Goal: Information Seeking & Learning: Learn about a topic

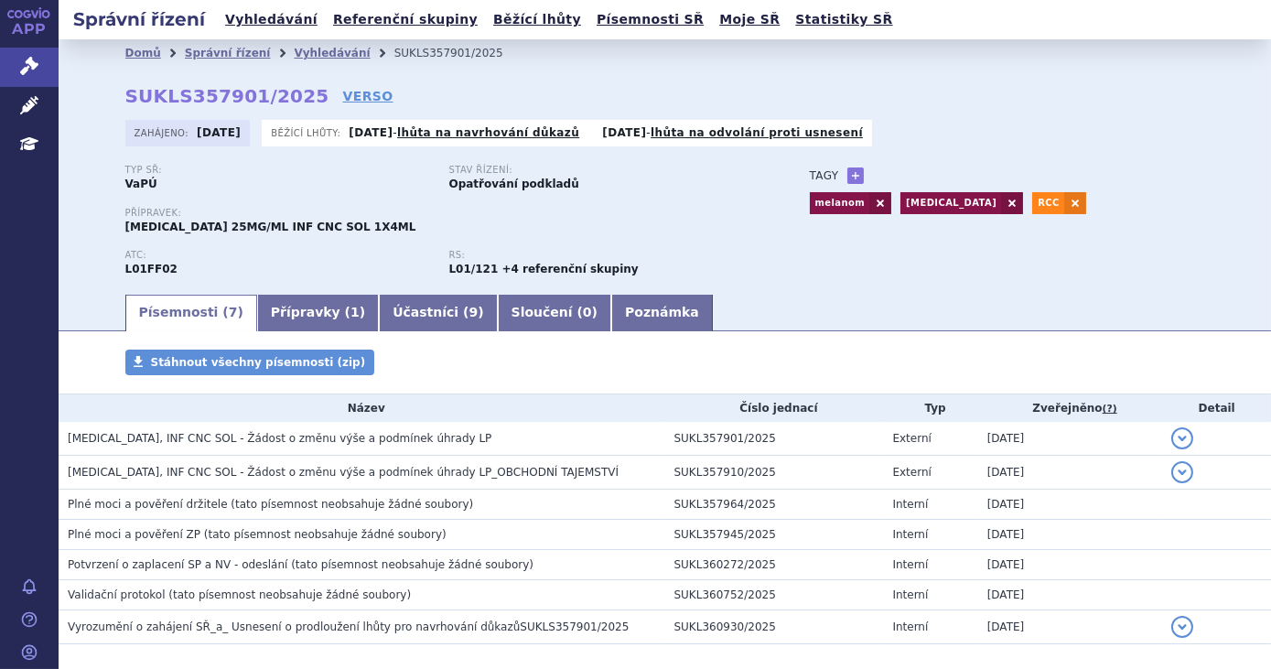
scroll to position [84, 0]
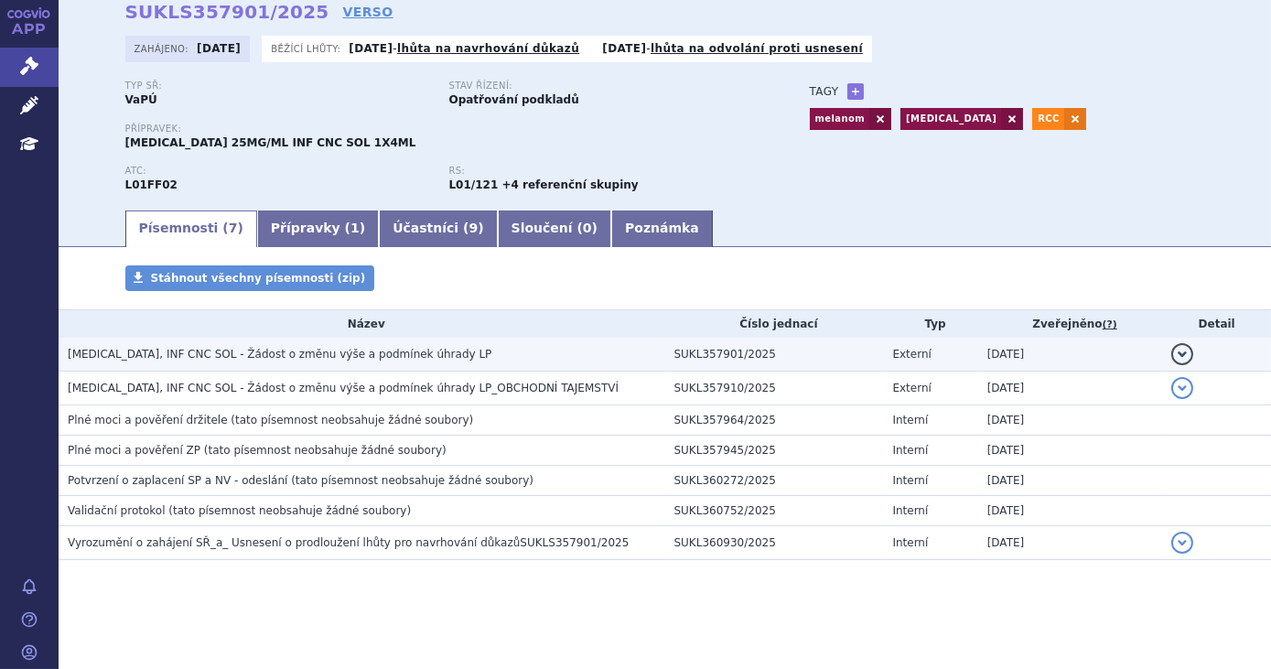
click at [331, 353] on span "KEYTRUDA, INF CNC SOL - Žádost o změnu výše a podmínek úhrady LP" at bounding box center [280, 354] width 424 height 13
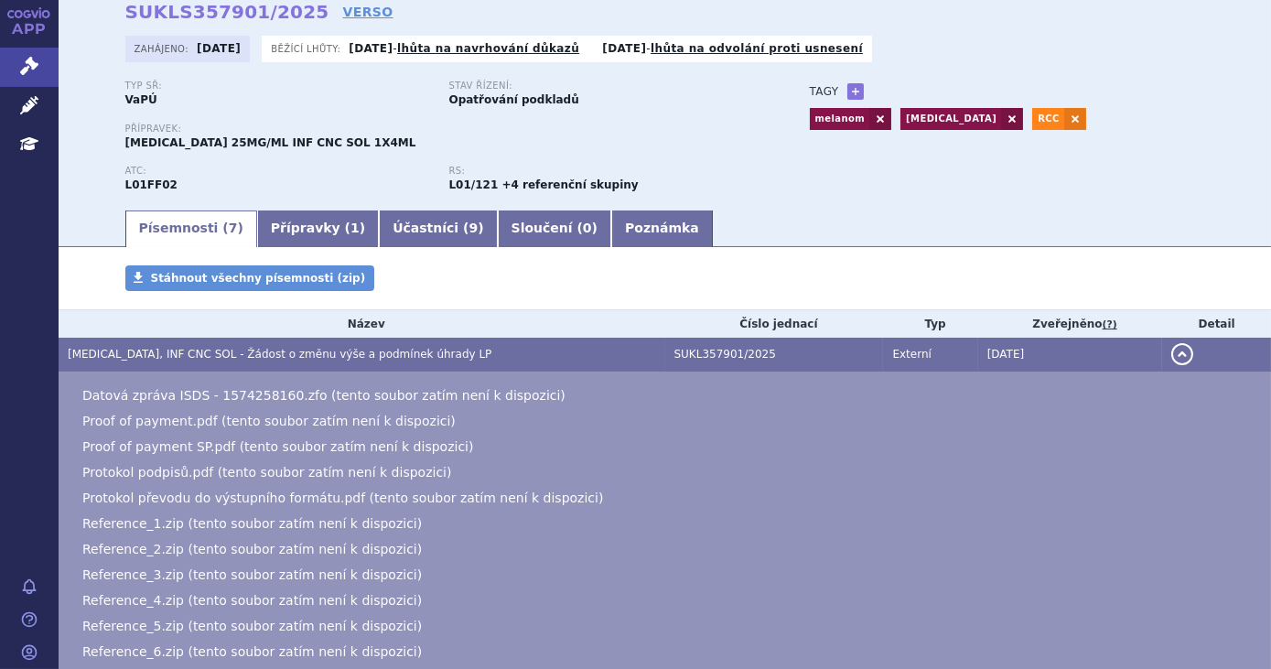
scroll to position [314, 0]
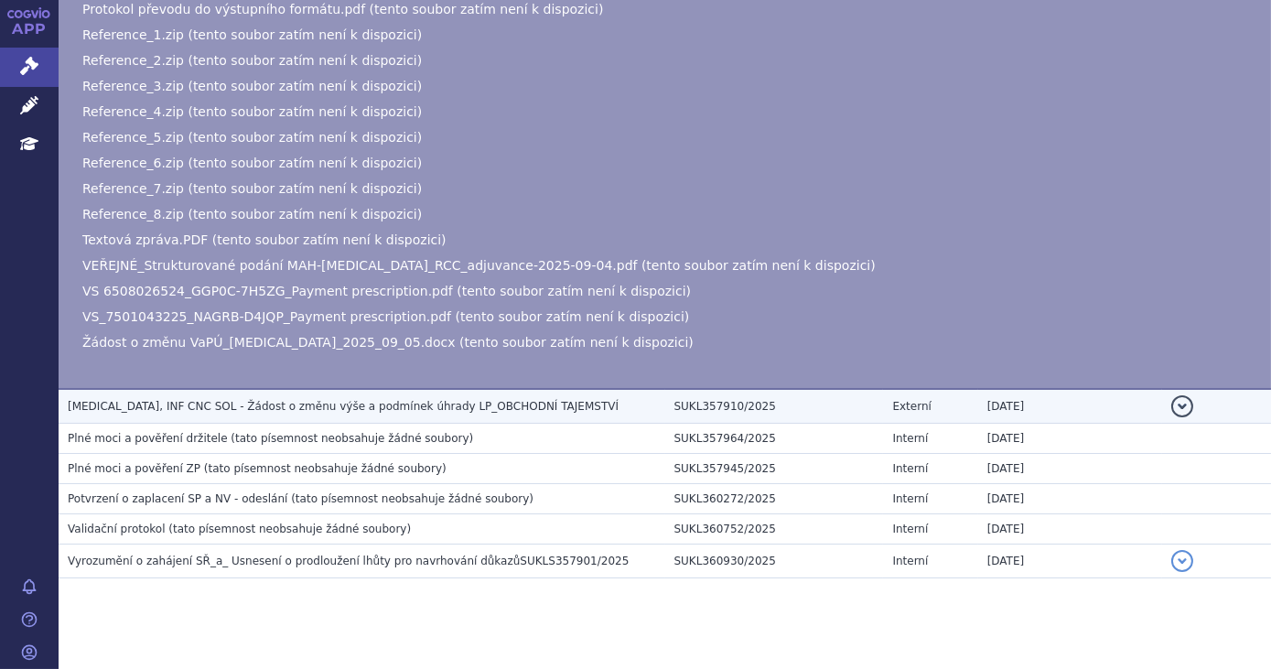
click at [319, 400] on span "KEYTRUDA, INF CNC SOL - Žádost o změnu výše a podmínek úhrady LP_OBCHODNÍ TAJEM…" at bounding box center [343, 406] width 551 height 13
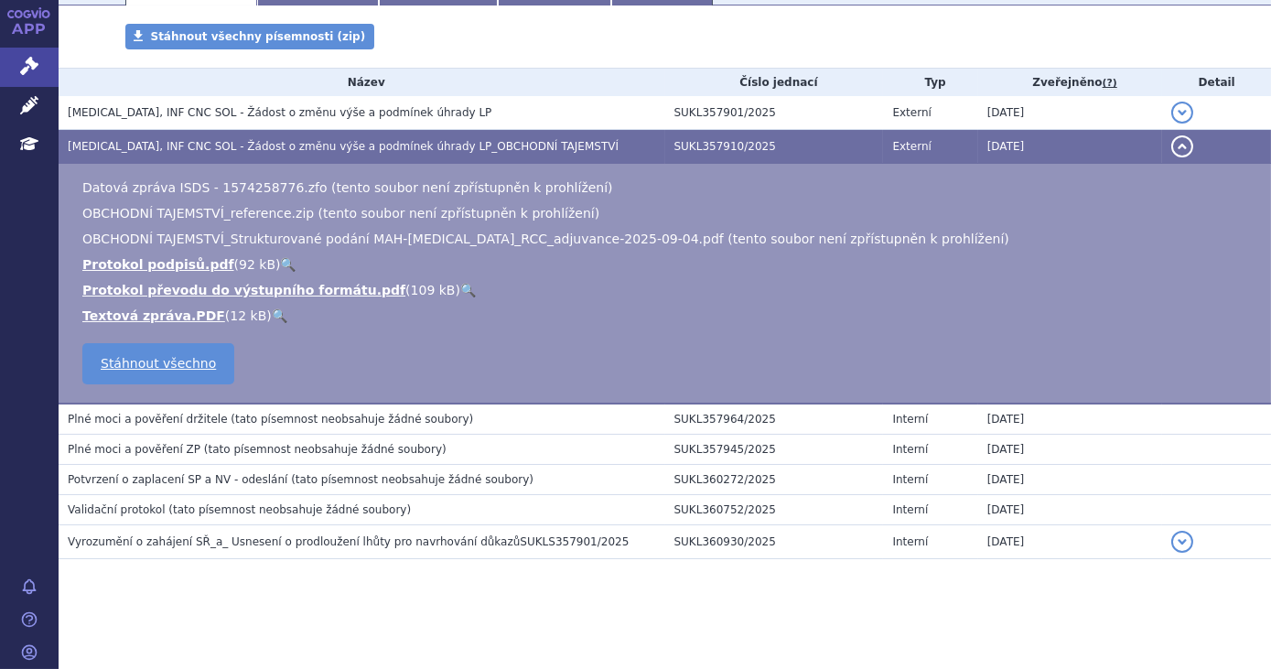
scroll to position [67, 0]
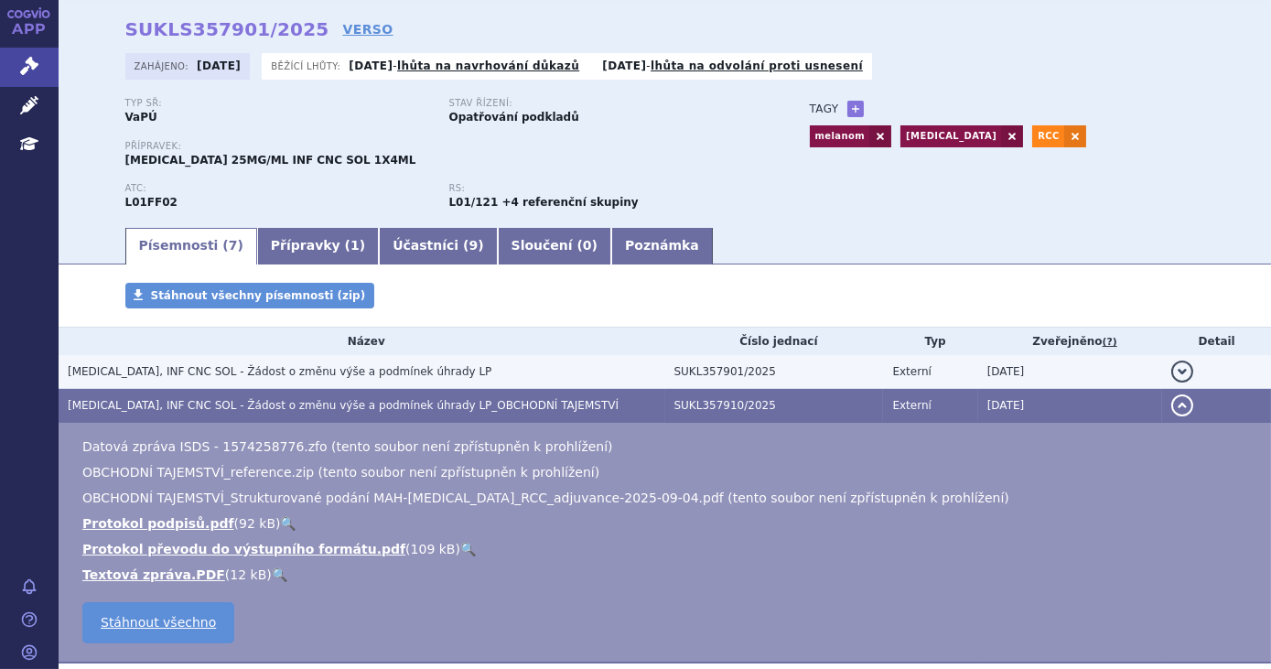
click at [291, 361] on td "KEYTRUDA, INF CNC SOL - Žádost o změnu výše a podmínek úhrady LP" at bounding box center [362, 372] width 607 height 34
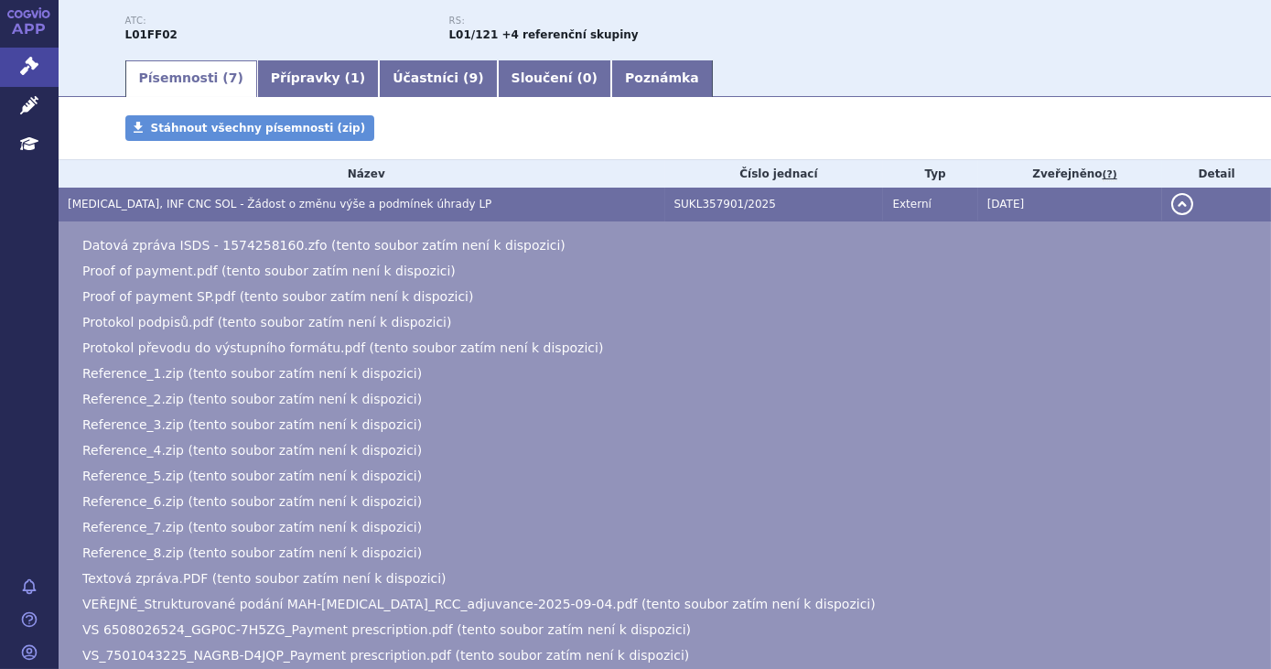
scroll to position [0, 0]
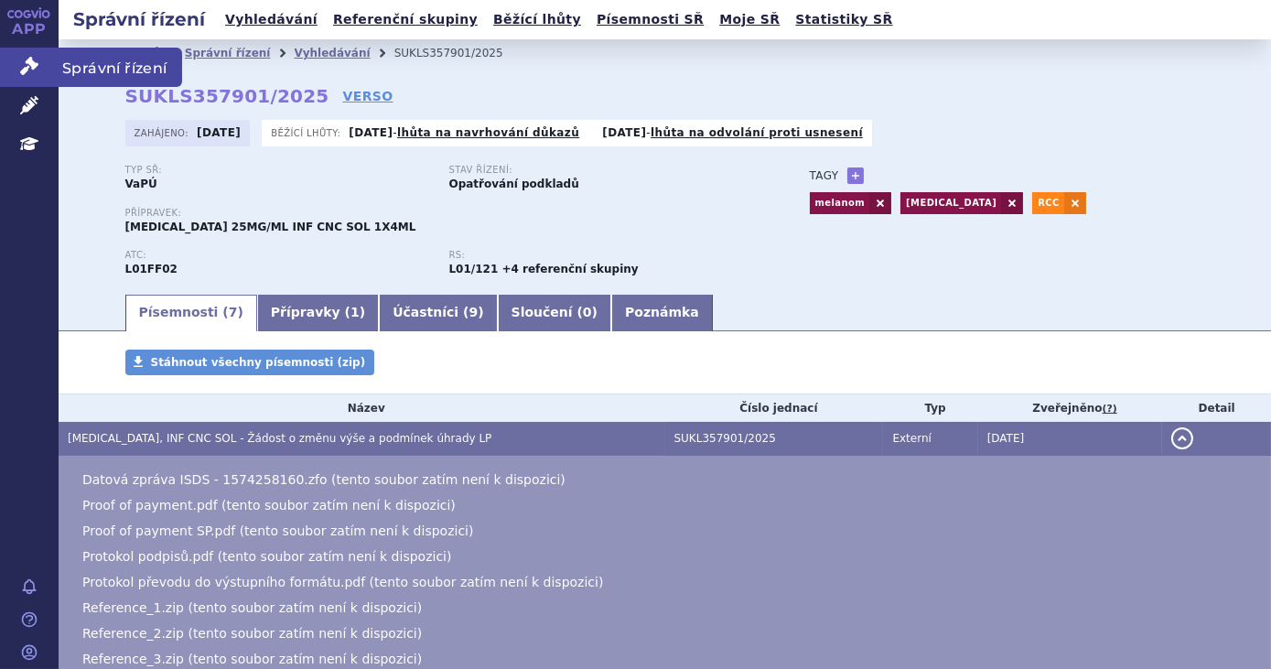
click at [26, 49] on link "Správní řízení" at bounding box center [29, 67] width 59 height 38
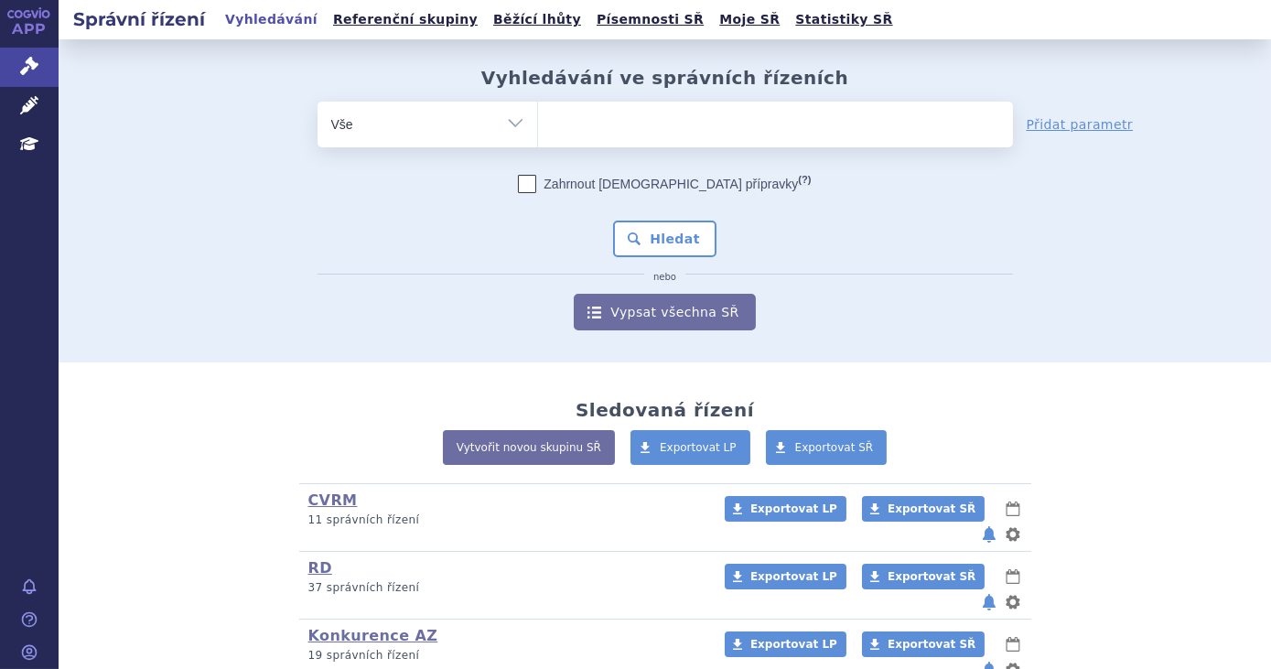
click at [631, 126] on ul at bounding box center [775, 121] width 475 height 38
click at [538, 126] on select at bounding box center [537, 124] width 1 height 46
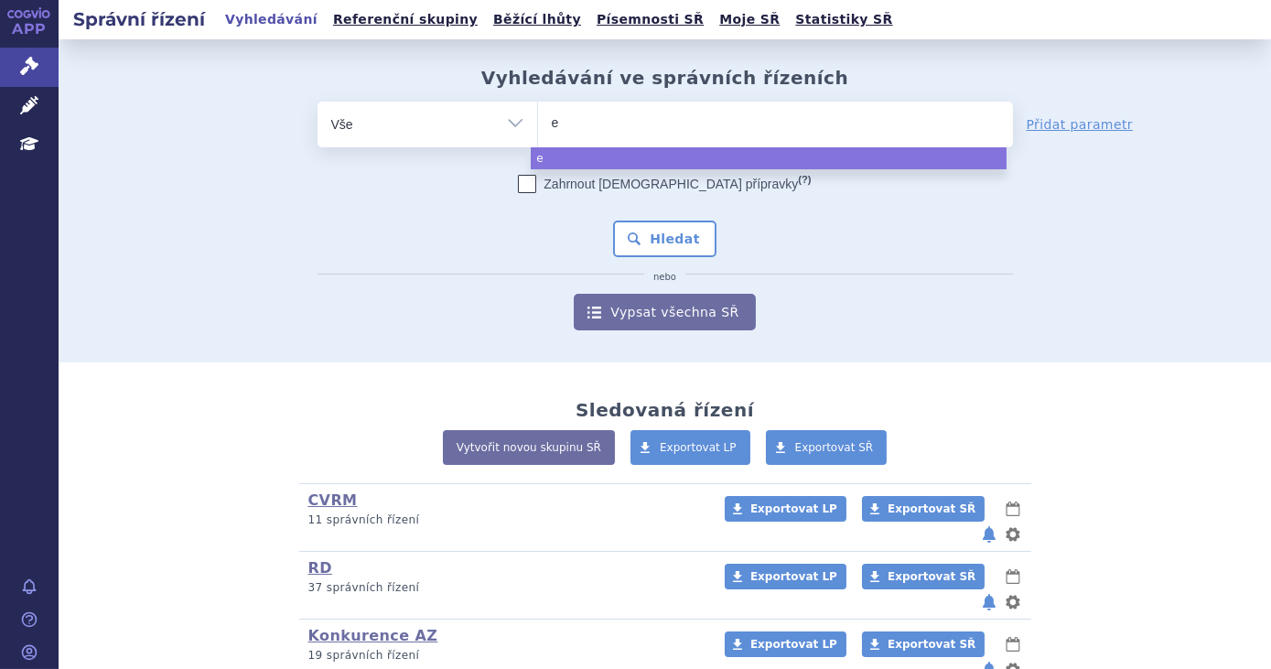
type input "el"
type input "elre"
type input "elref"
type input "elrex"
type input "elrexfi"
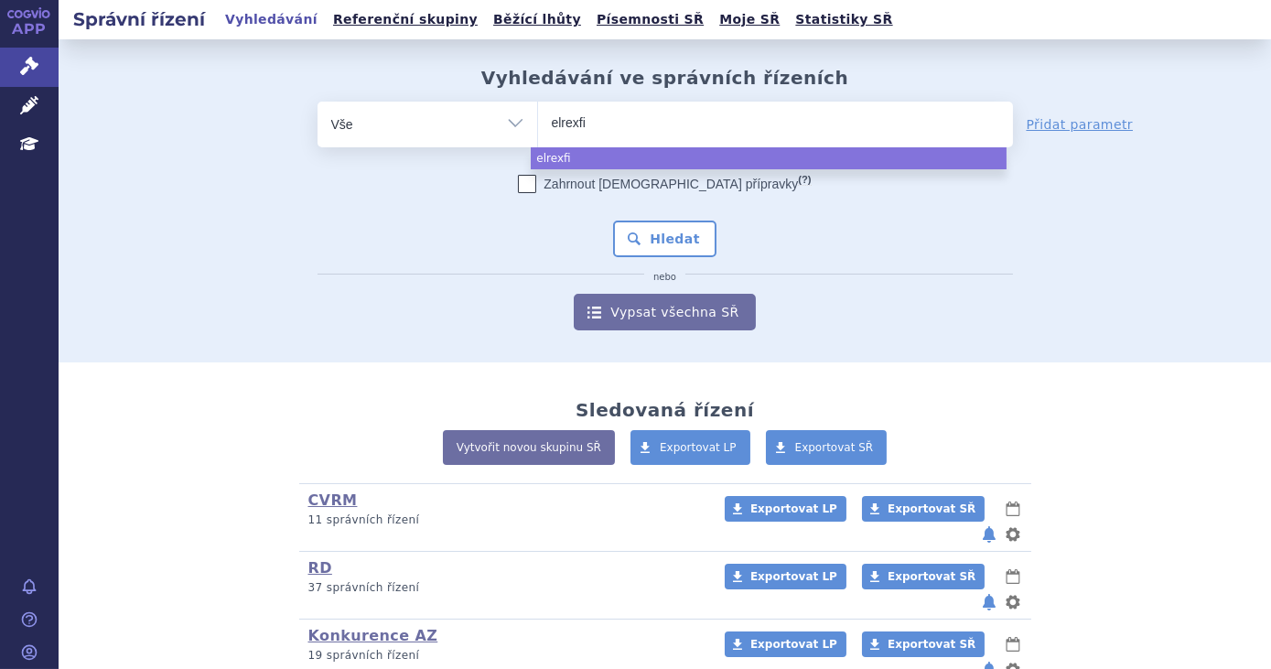
type input "elrexfio"
select select "elrexfio"
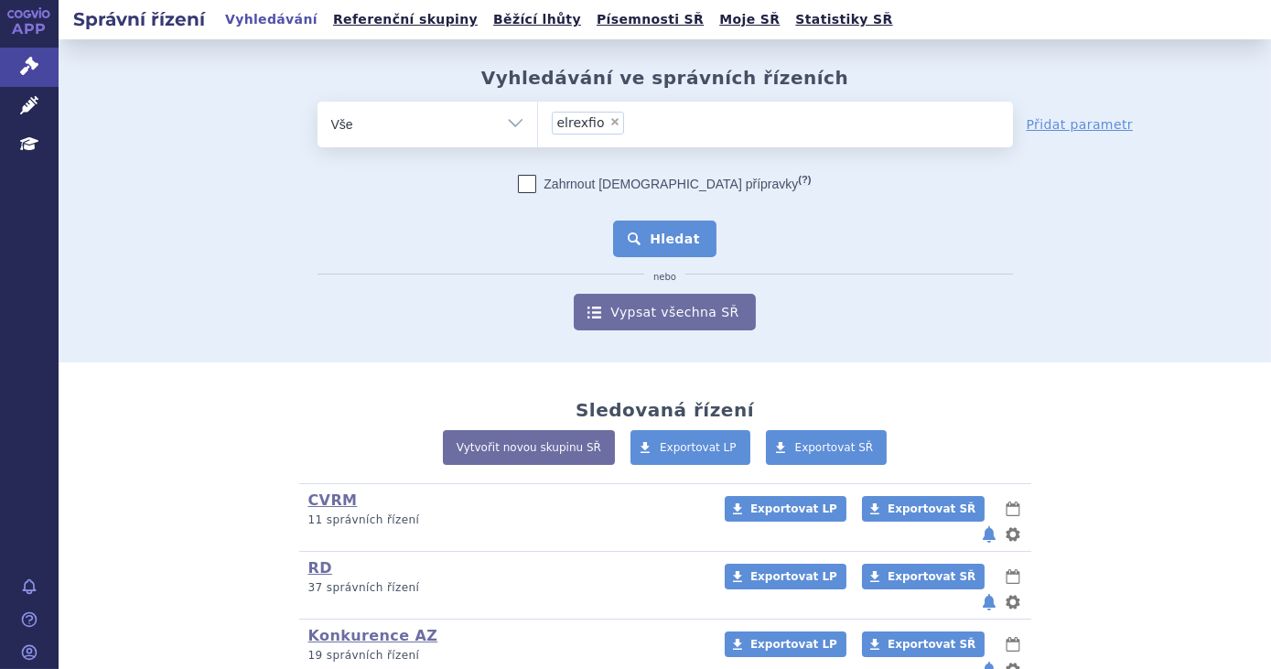
click at [631, 243] on button "Hledat" at bounding box center [664, 239] width 103 height 37
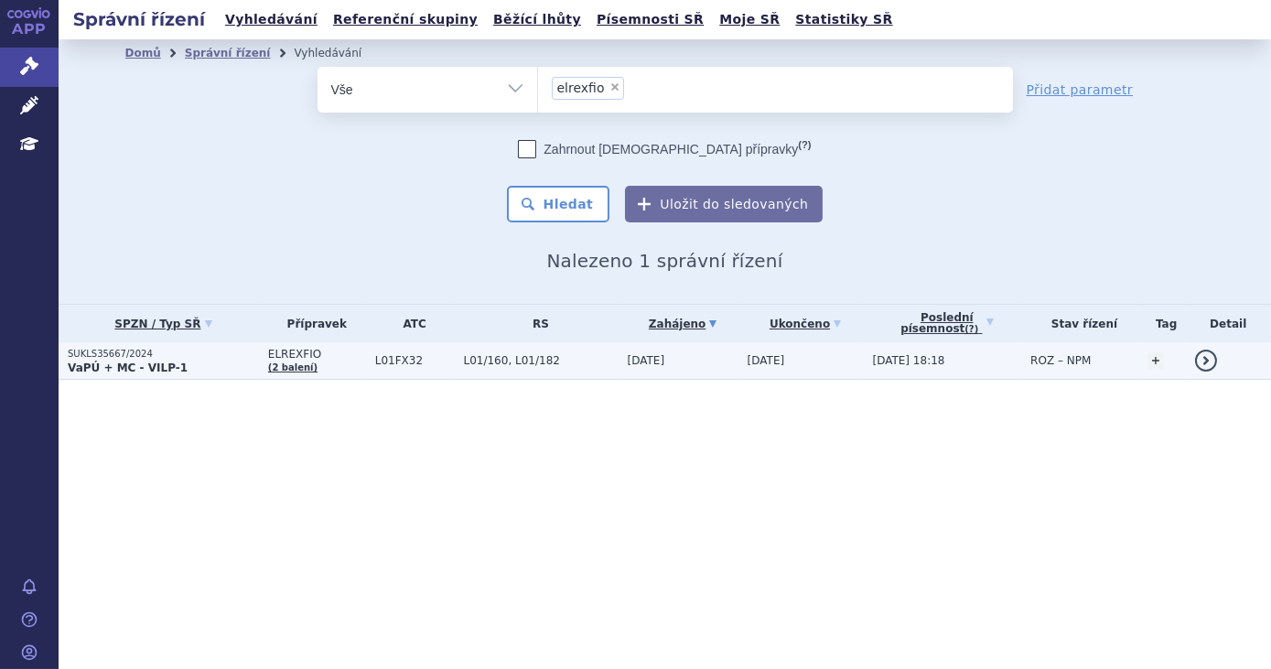
click at [425, 367] on td "L01FX32" at bounding box center [410, 361] width 89 height 38
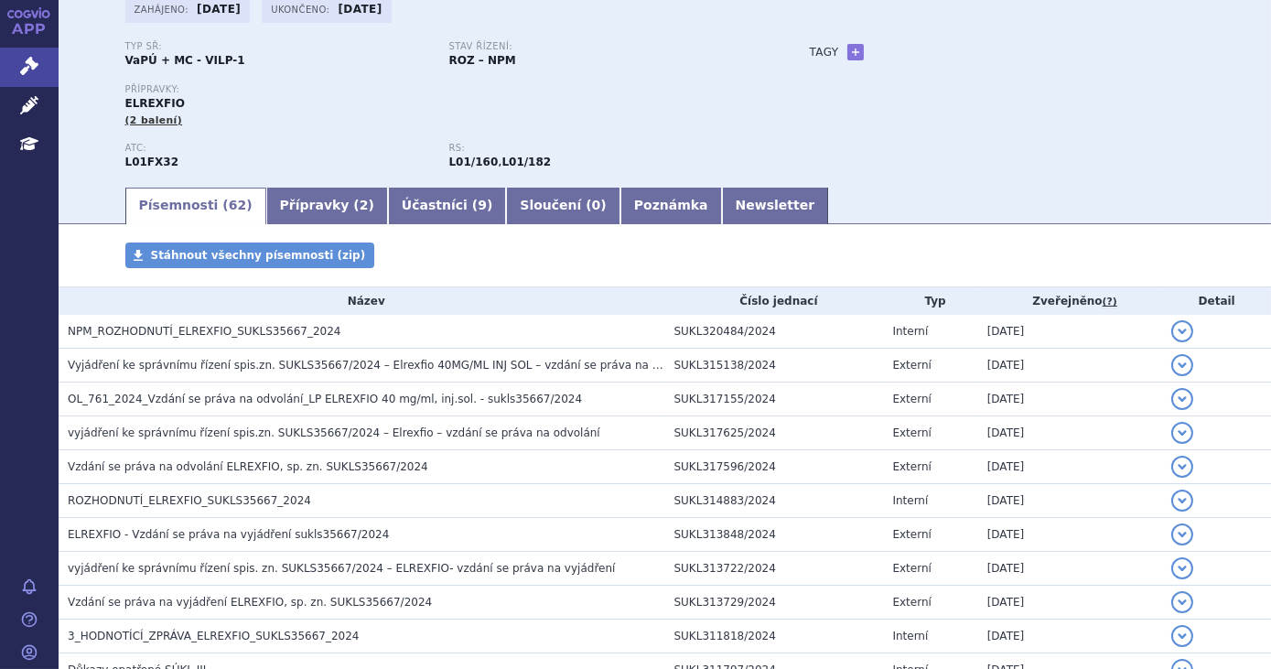
scroll to position [123, 0]
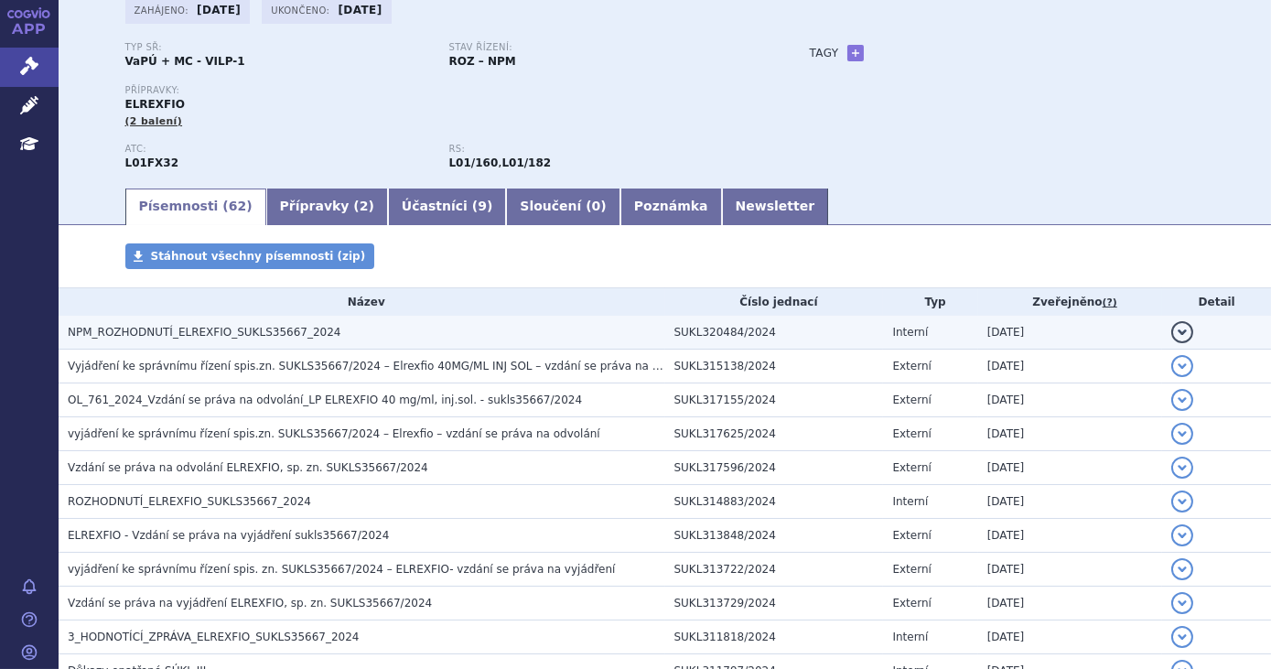
click at [319, 336] on h3 "NPM_ROZHODNUTÍ_ELREXFIO_SUKLS35667_2024" at bounding box center [367, 332] width 598 height 18
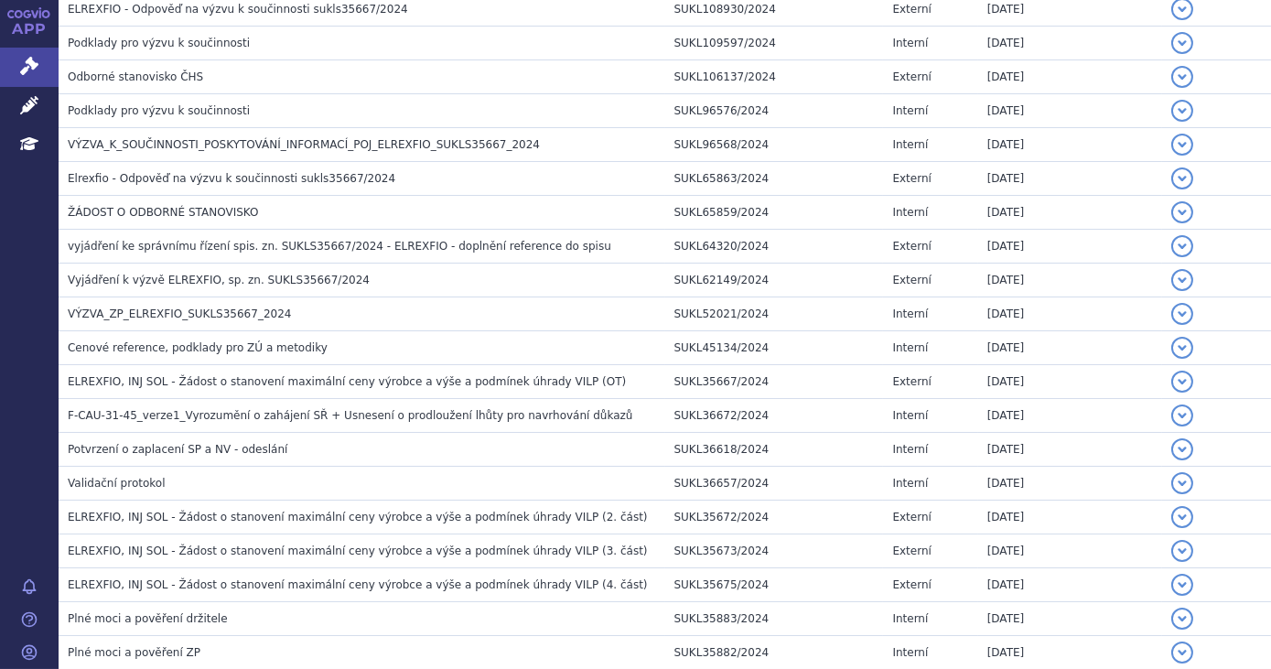
scroll to position [2102, 0]
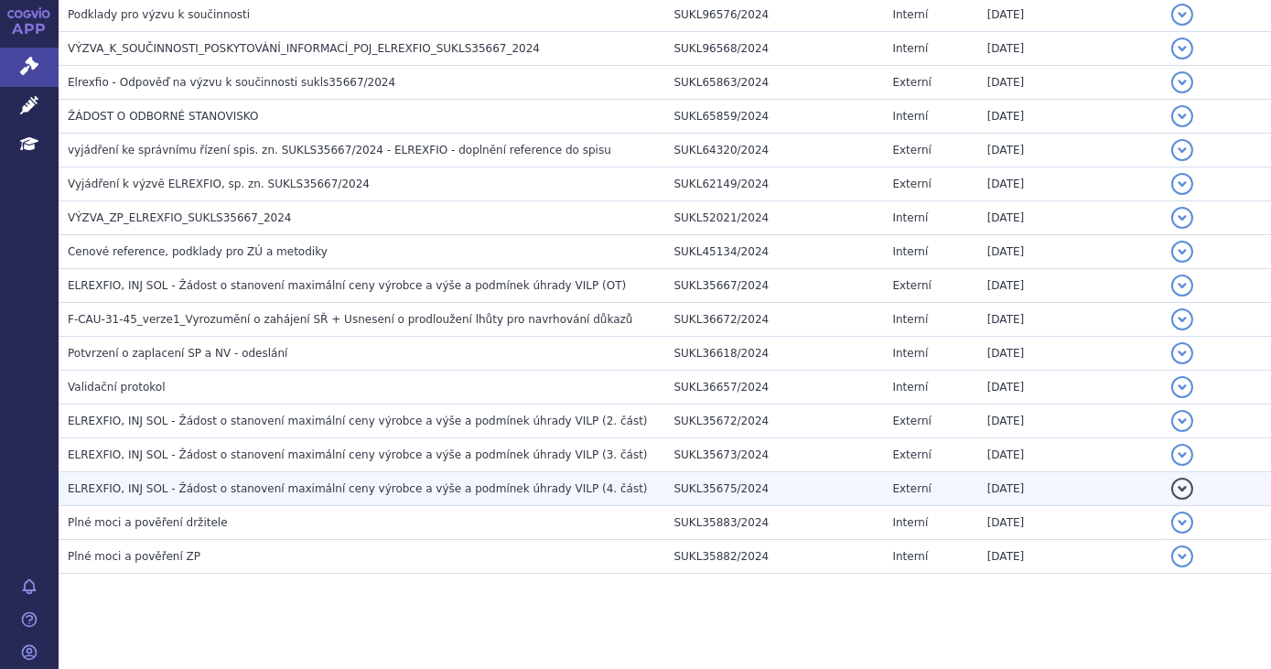
click at [554, 484] on td "ELREXFIO, INJ SOL - Žádost o stanovení maximální ceny výrobce a výše a podmínek…" at bounding box center [362, 489] width 607 height 34
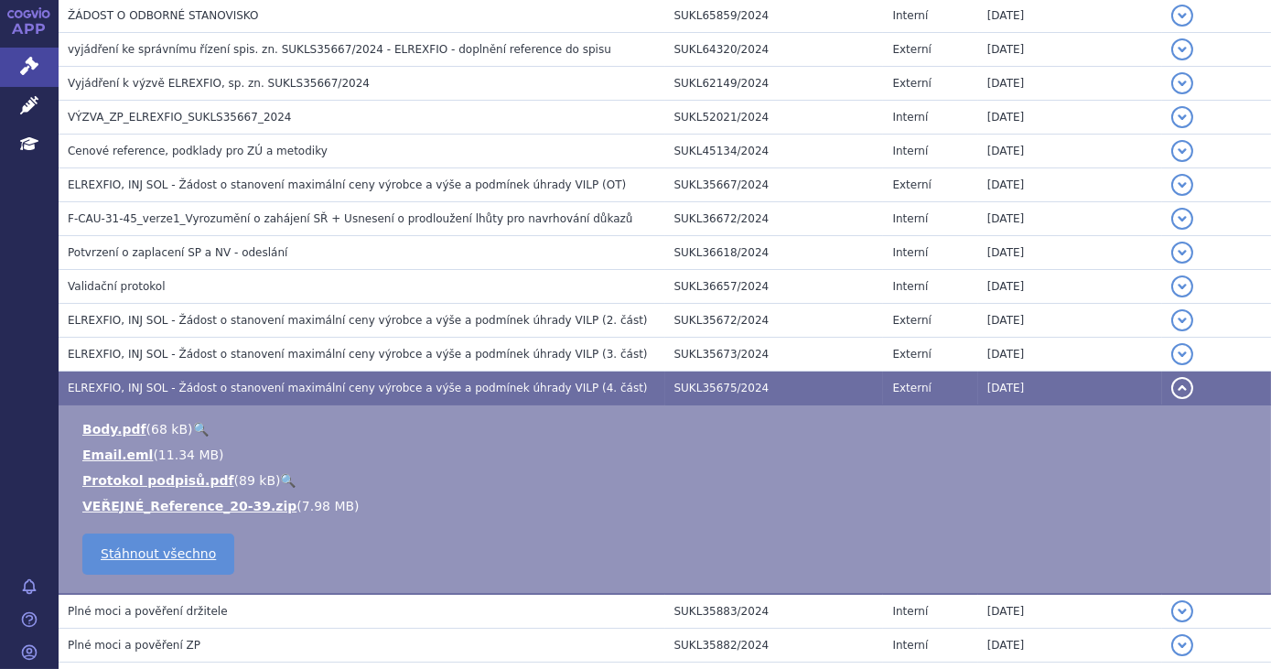
scroll to position [2065, 0]
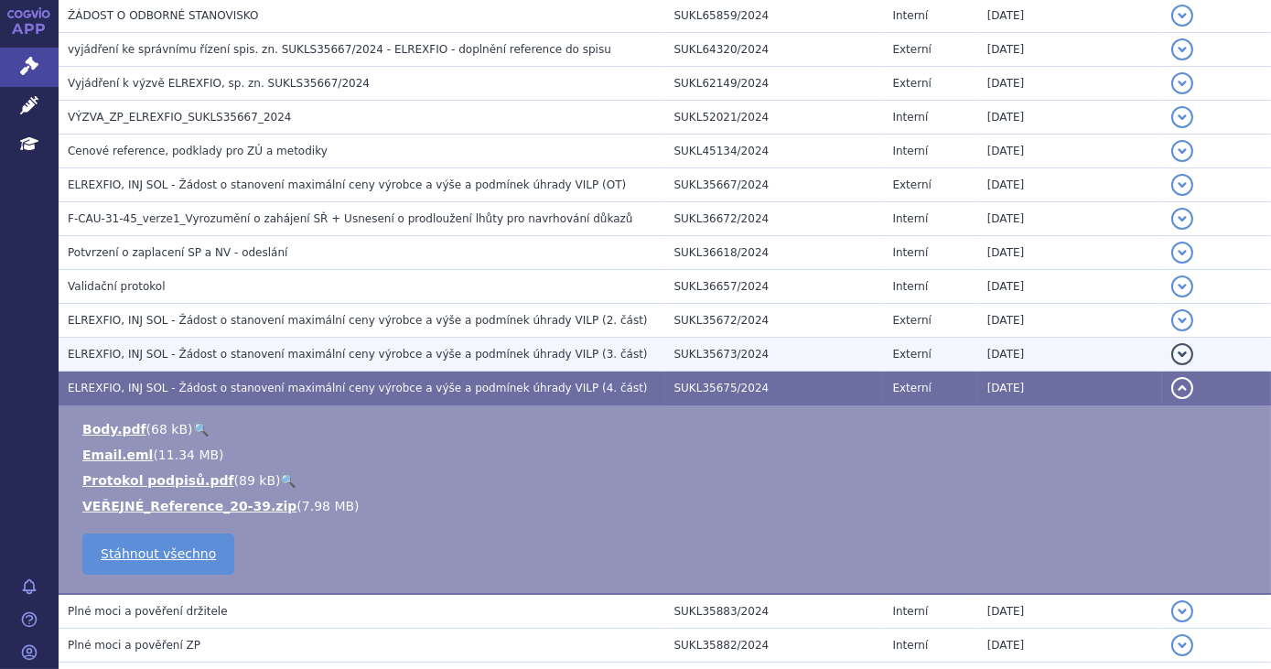
click at [546, 348] on span "ELREXFIO, INJ SOL - Žádost o stanovení maximální ceny výrobce a výše a podmínek…" at bounding box center [358, 354] width 580 height 13
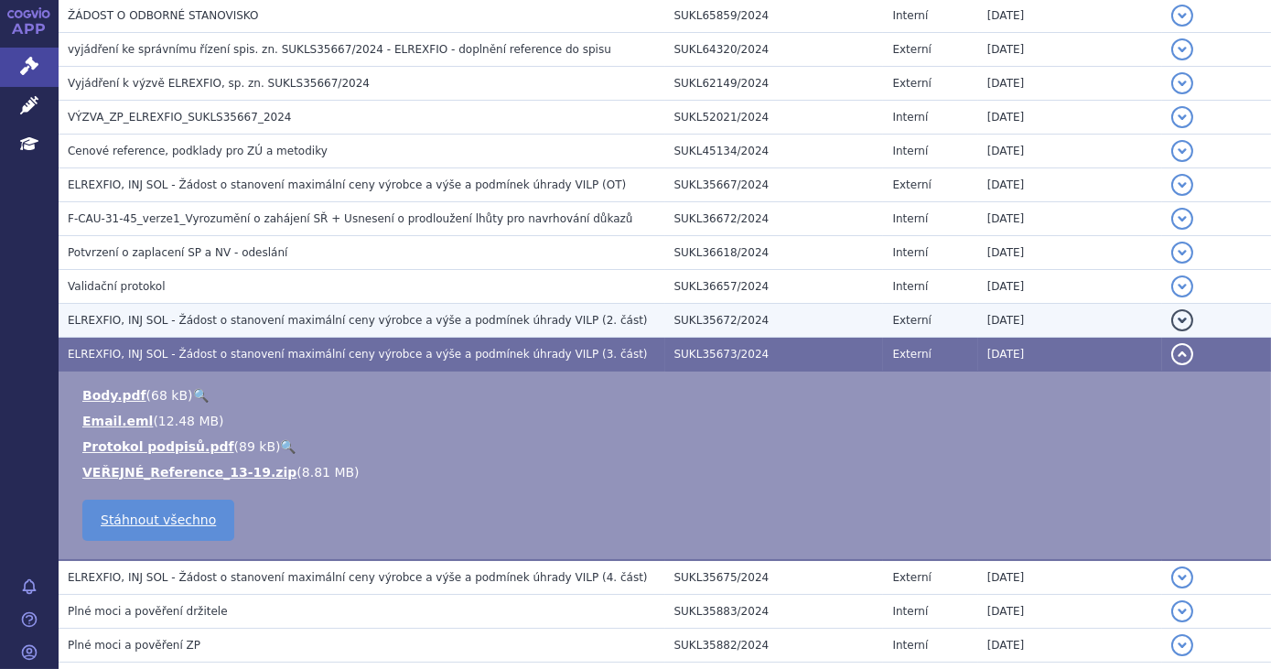
click at [583, 320] on td "ELREXFIO, INJ SOL - Žádost o stanovení maximální ceny výrobce a výše a podmínek…" at bounding box center [362, 321] width 607 height 34
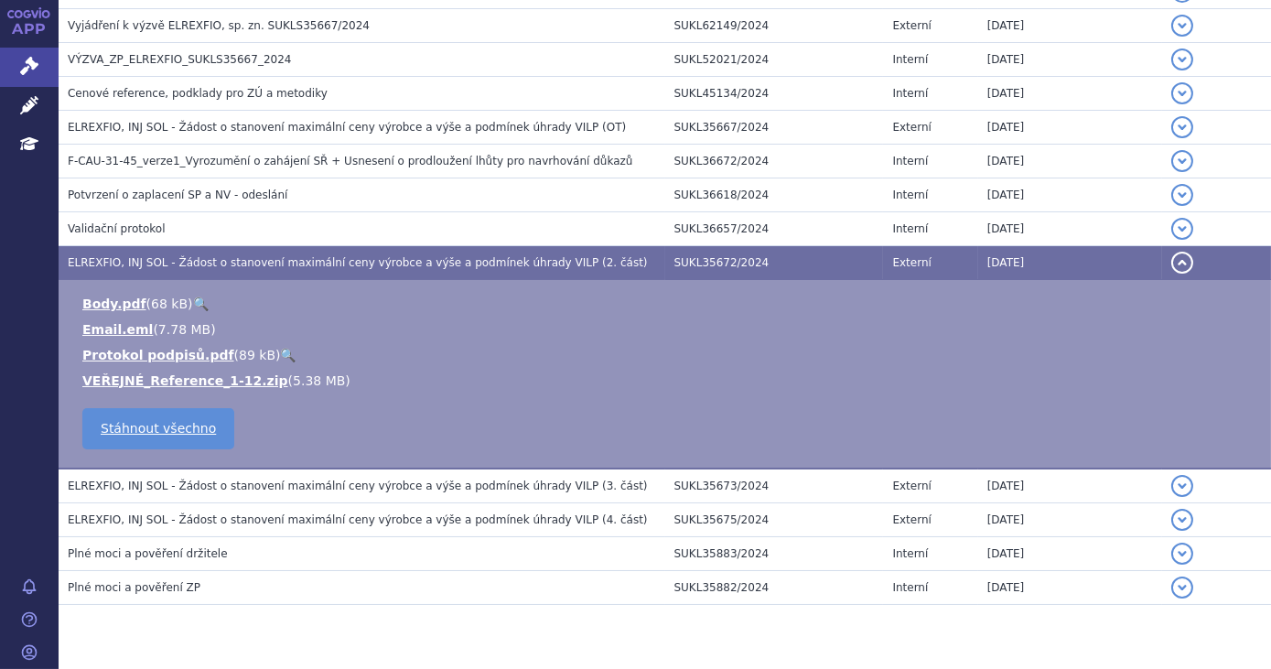
scroll to position [2121, 0]
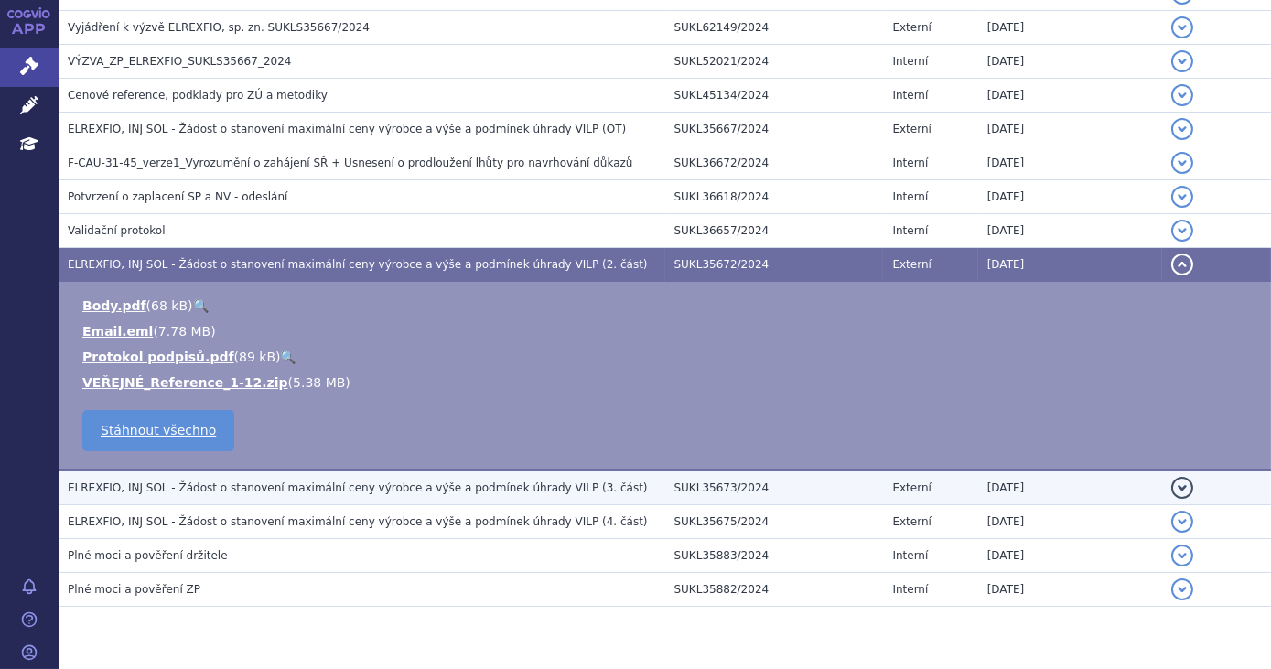
click at [558, 481] on span "ELREXFIO, INJ SOL - Žádost o stanovení maximální ceny výrobce a výše a podmínek…" at bounding box center [358, 487] width 580 height 13
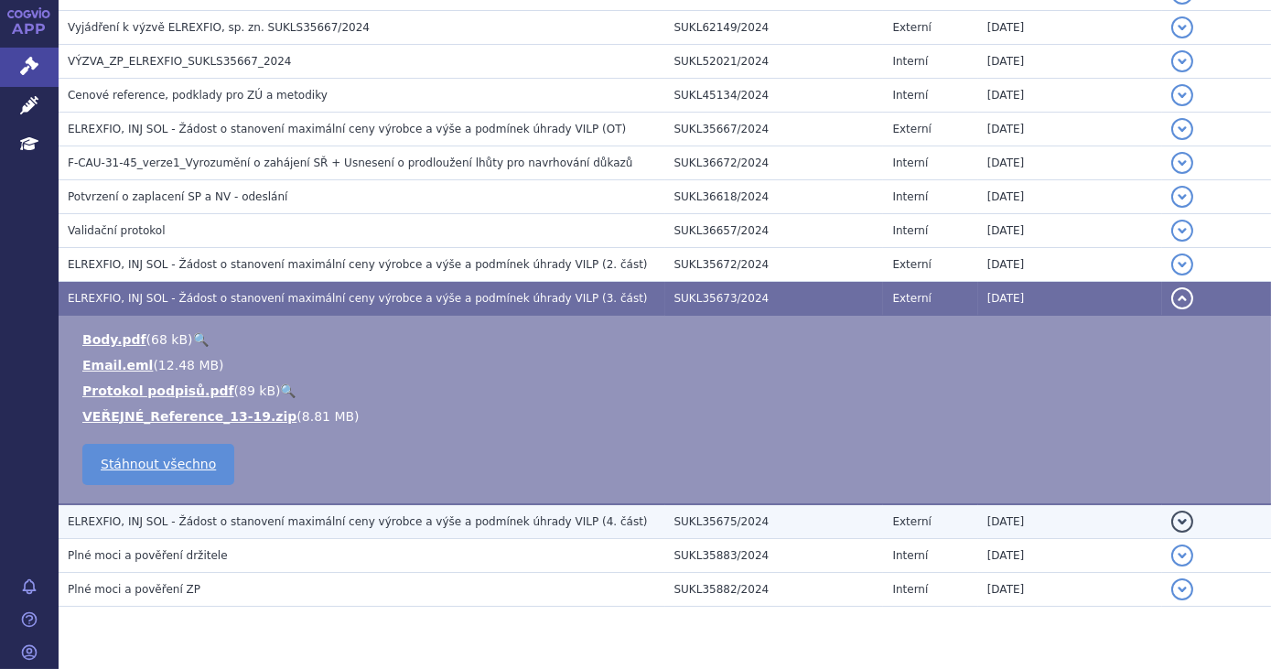
click at [556, 515] on span "ELREXFIO, INJ SOL - Žádost o stanovení maximální ceny výrobce a výše a podmínek…" at bounding box center [358, 521] width 580 height 13
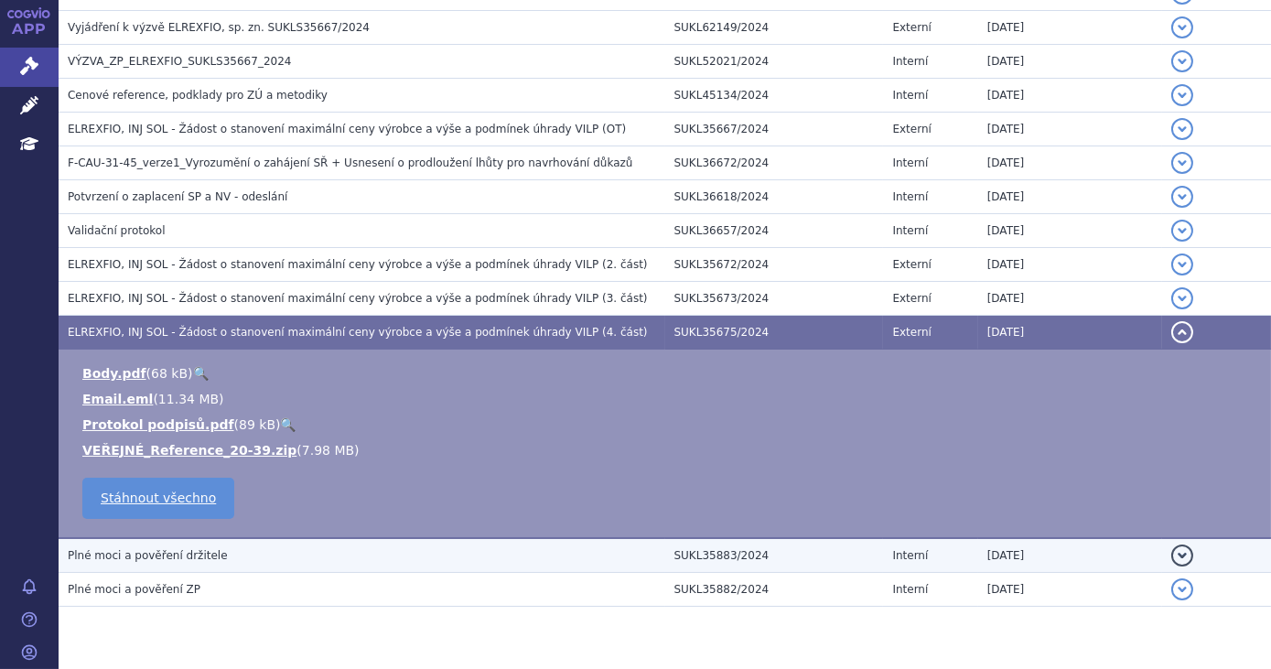
click at [535, 546] on h3 "Plné moci a pověření držitele" at bounding box center [367, 555] width 598 height 18
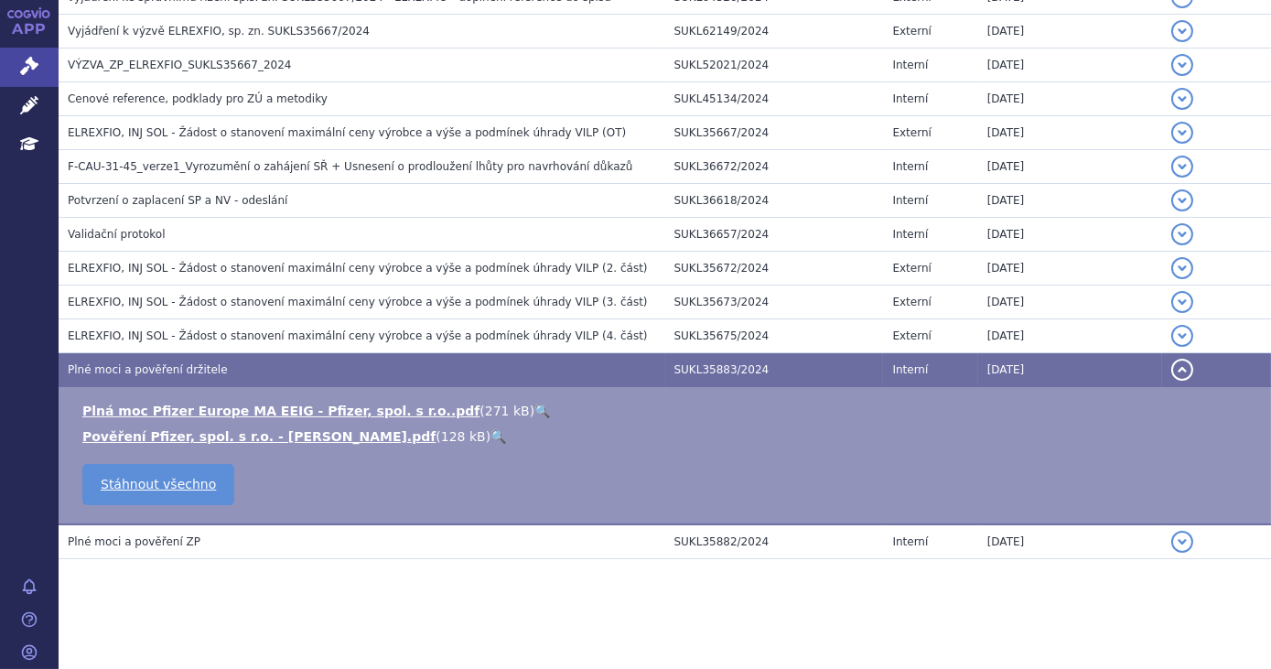
scroll to position [2102, 0]
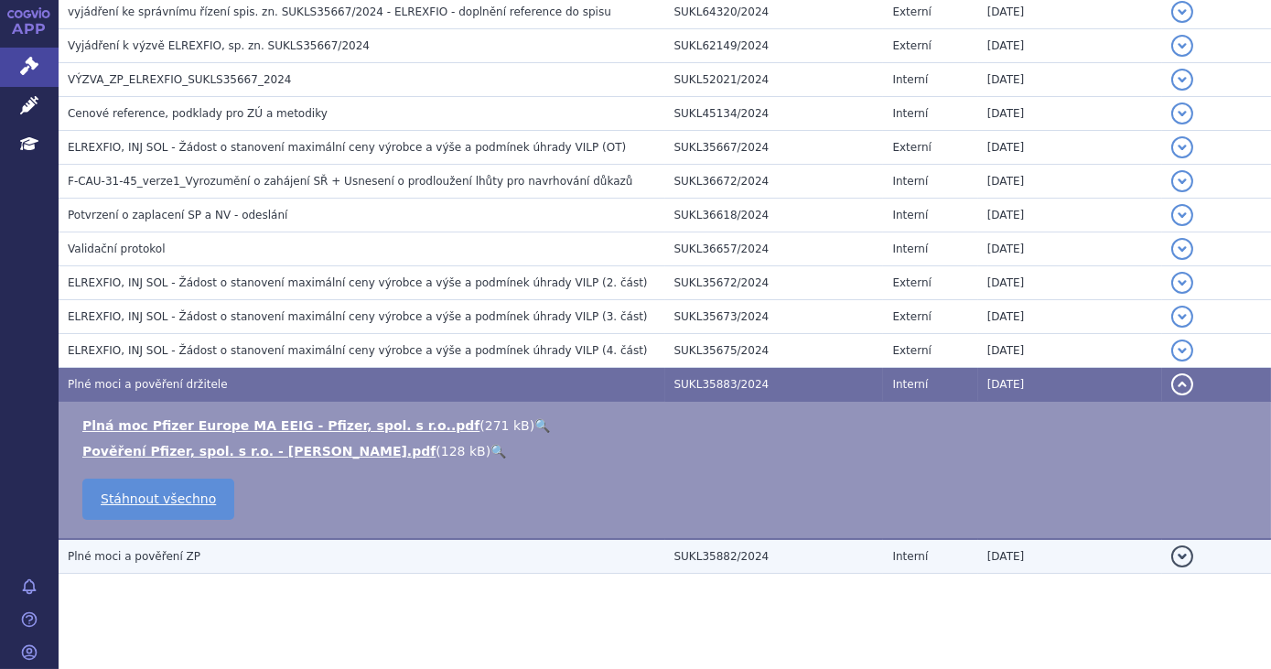
click at [383, 539] on td "Plné moci a pověření ZP" at bounding box center [362, 556] width 607 height 35
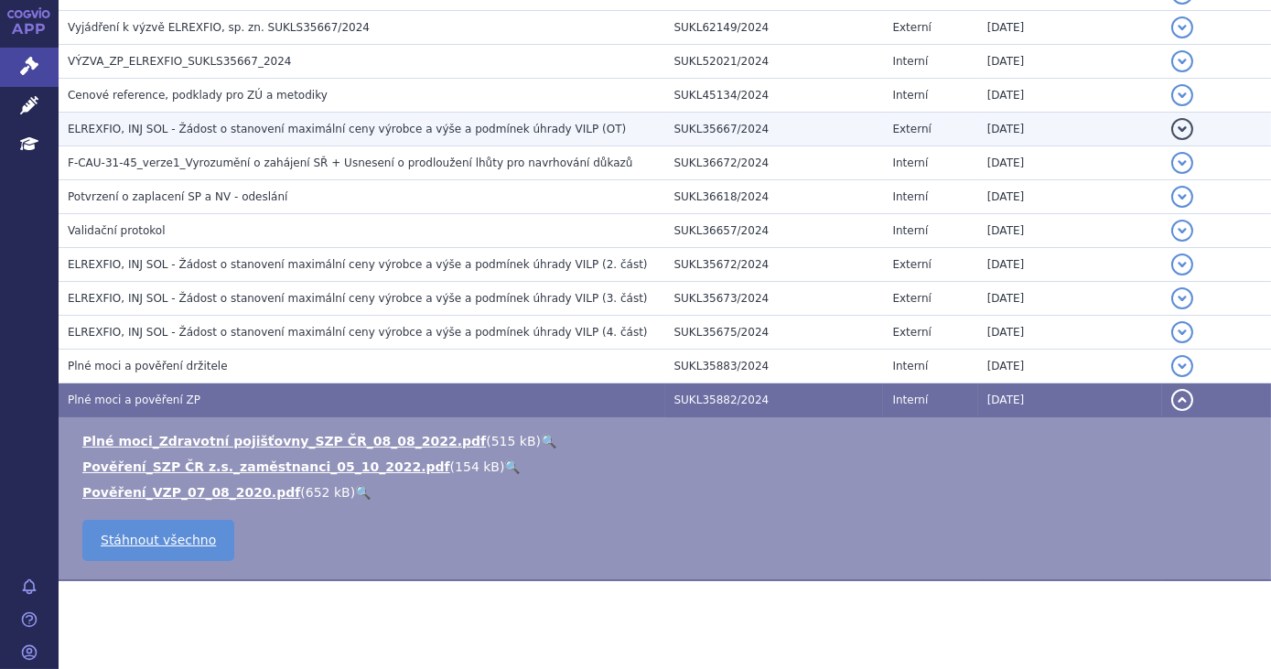
click at [289, 124] on h3 "ELREXFIO, INJ SOL - Žádost o stanovení maximální ceny výrobce a výše a podmínek…" at bounding box center [367, 129] width 598 height 18
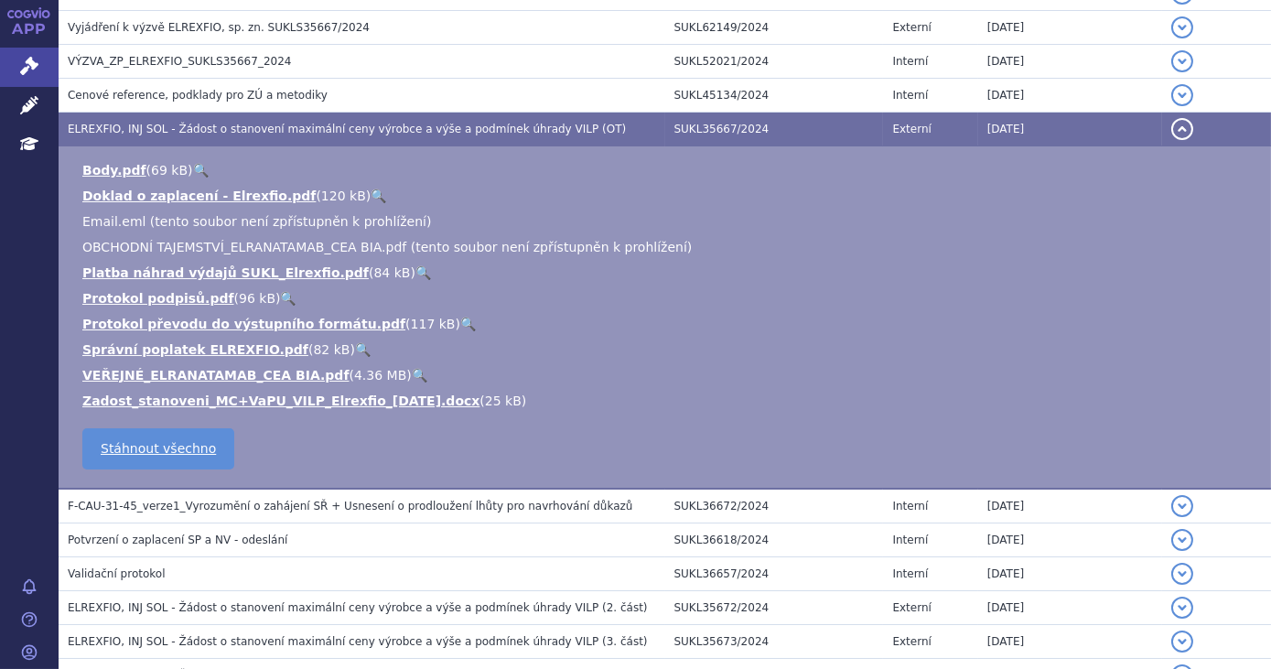
click at [412, 368] on link "🔍" at bounding box center [420, 375] width 16 height 15
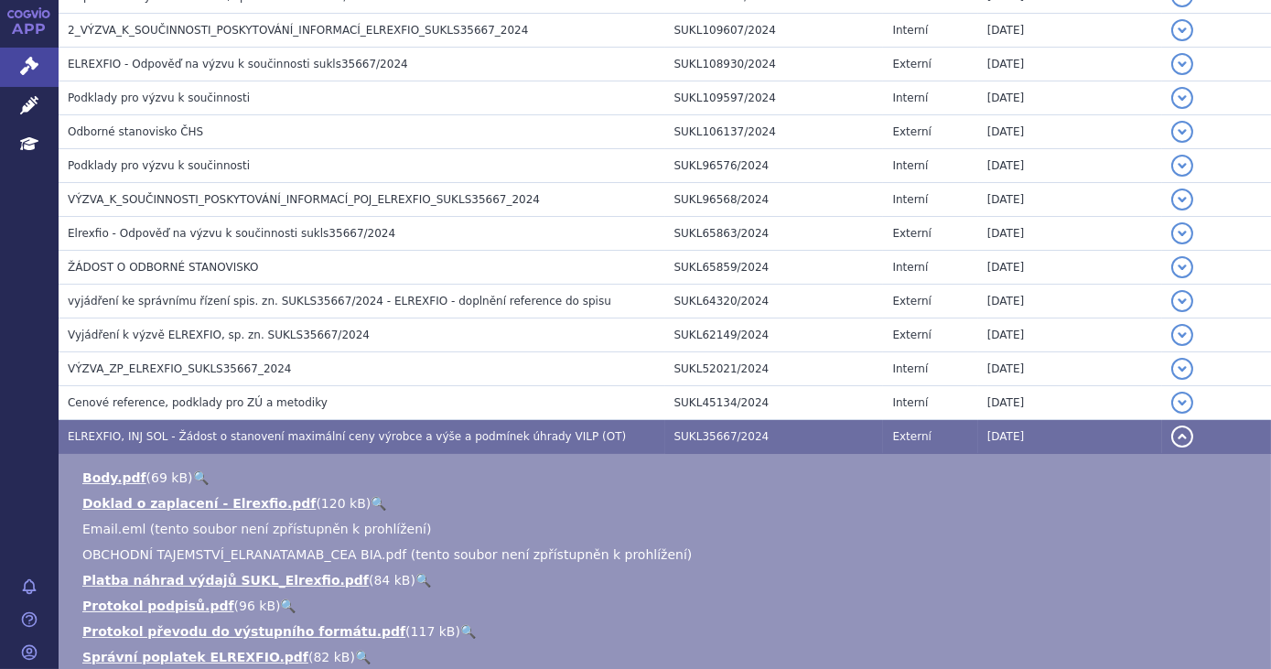
scroll to position [1806, 0]
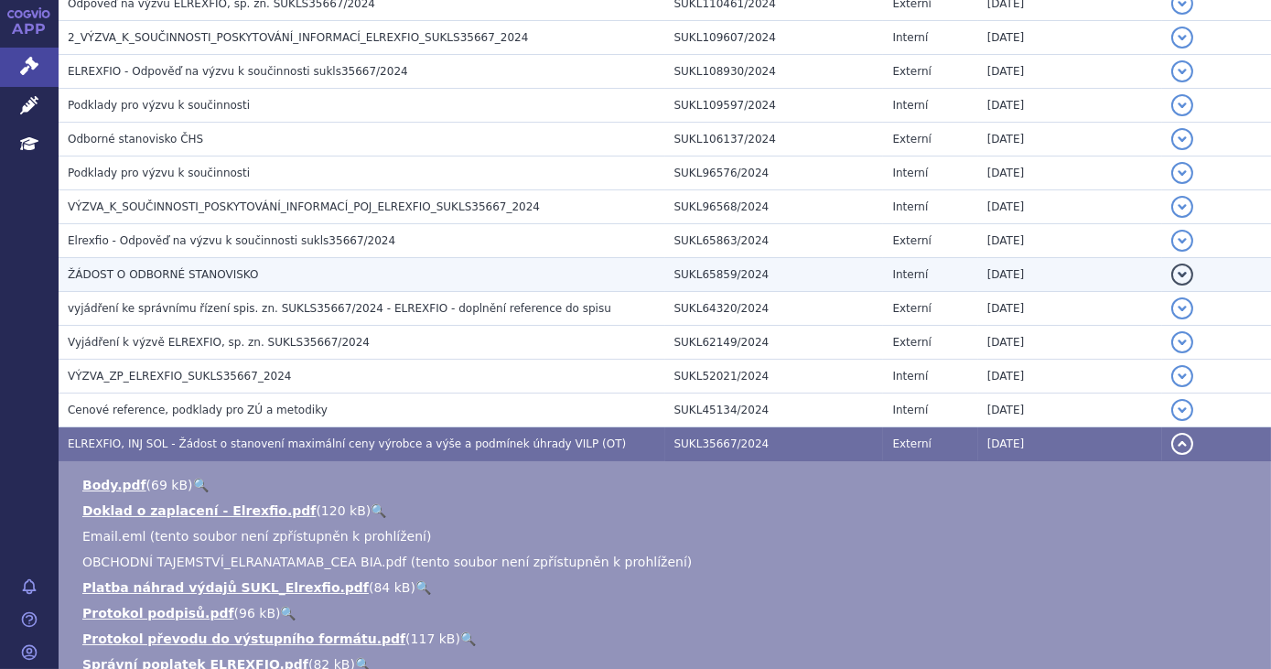
click at [213, 268] on span "ŽÁDOST O ODBORNÉ STANOVISKO" at bounding box center [163, 274] width 190 height 13
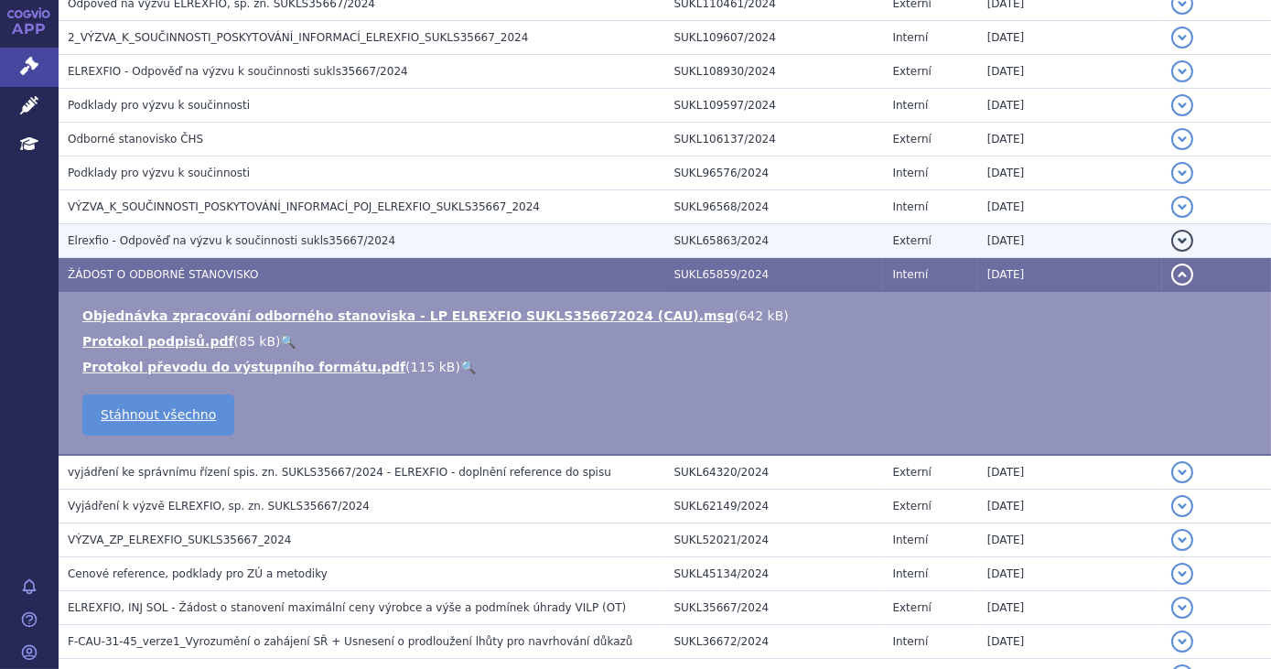
click at [292, 234] on span "Elrexfio - Odpověď na výzvu k součinnosti sukls35667/2024" at bounding box center [232, 240] width 328 height 13
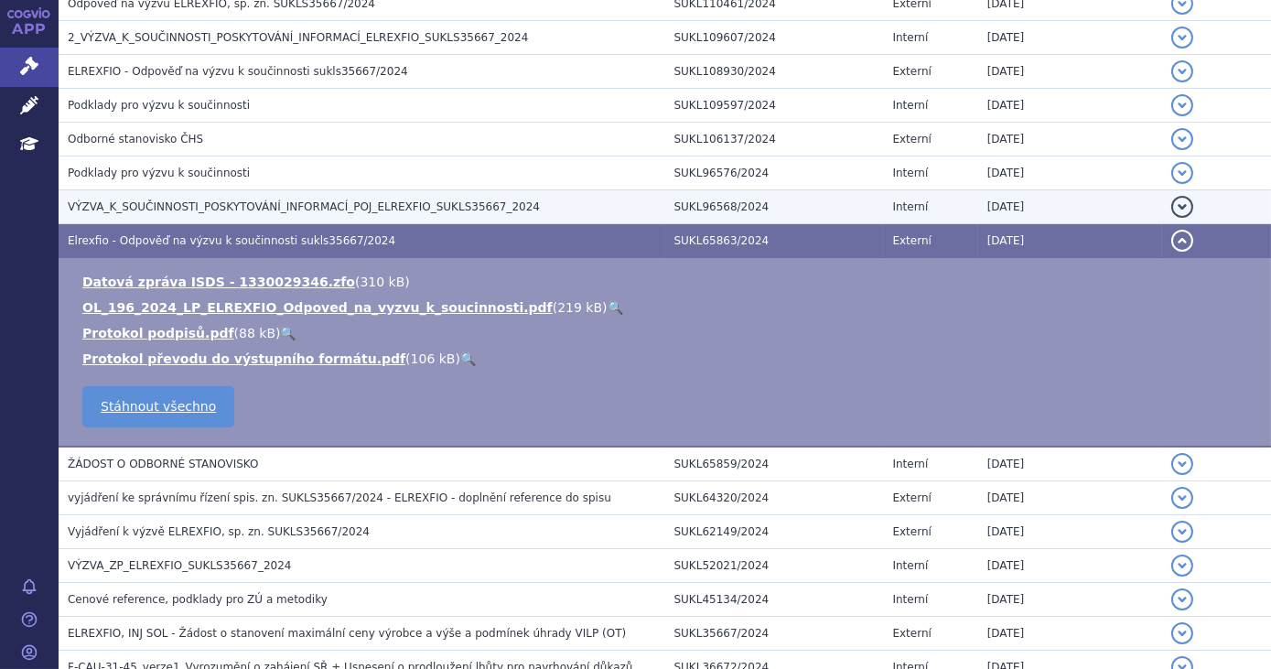
click at [349, 190] on td "VÝZVA_K_SOUČINNOSTI_POSKYTOVÁNÍ_INFORMACÍ_POJ_ELREXFIO_SUKLS35667_2024" at bounding box center [362, 207] width 607 height 34
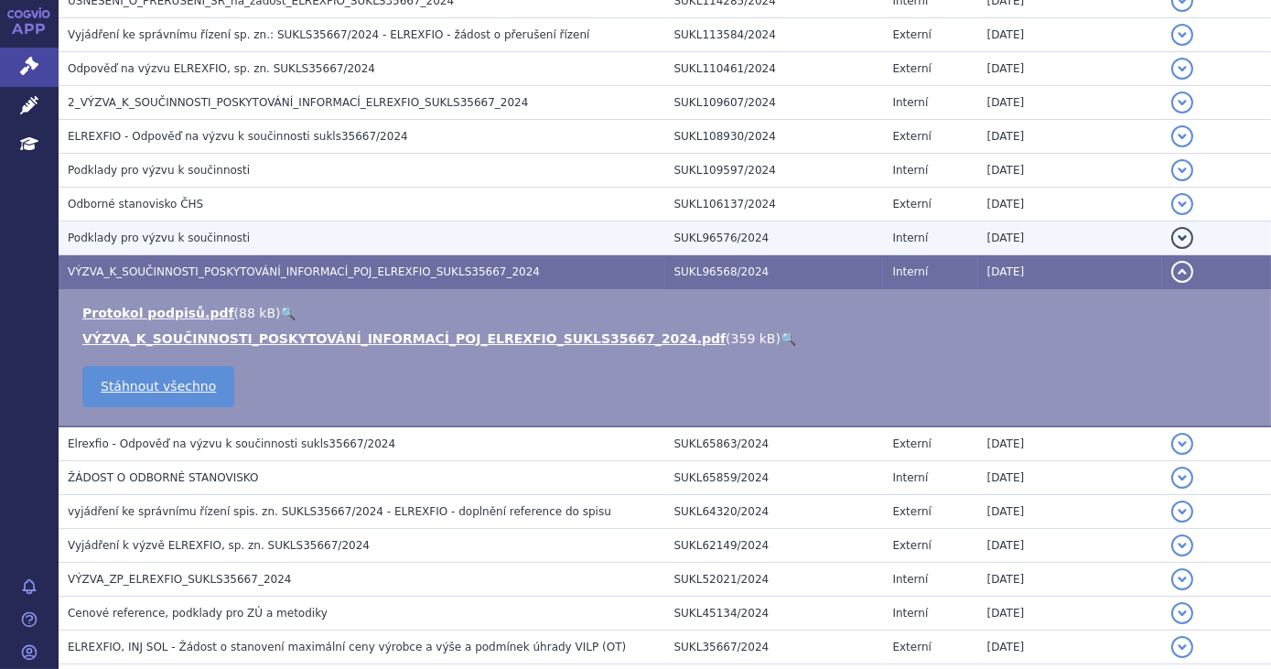
scroll to position [1740, 0]
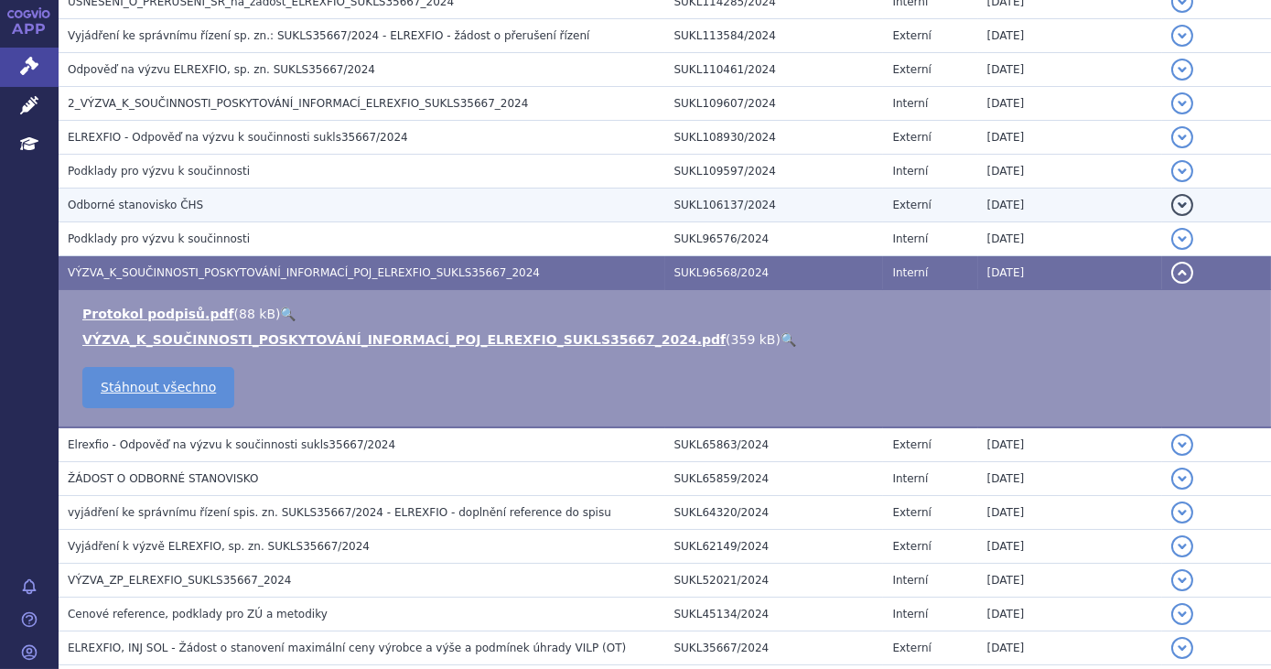
click at [256, 196] on h3 "Odborné stanovisko ČHS" at bounding box center [367, 205] width 598 height 18
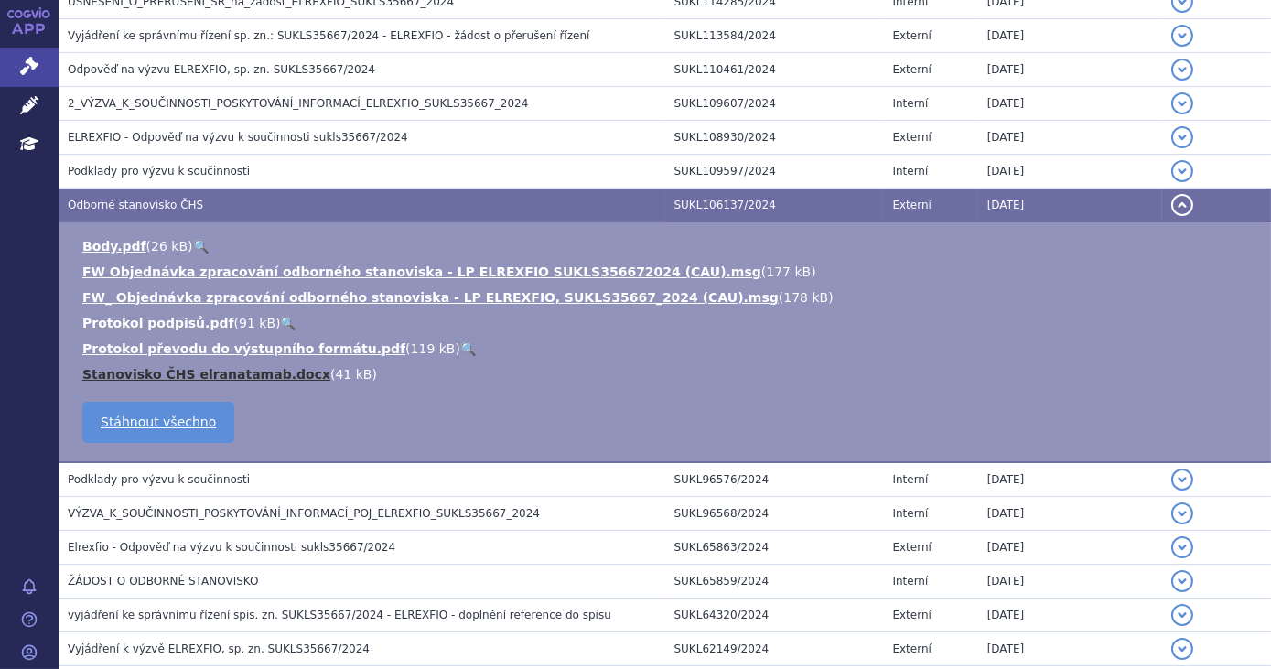
click at [251, 370] on link "Stanovisko ČHS elranatamab.docx" at bounding box center [206, 374] width 248 height 15
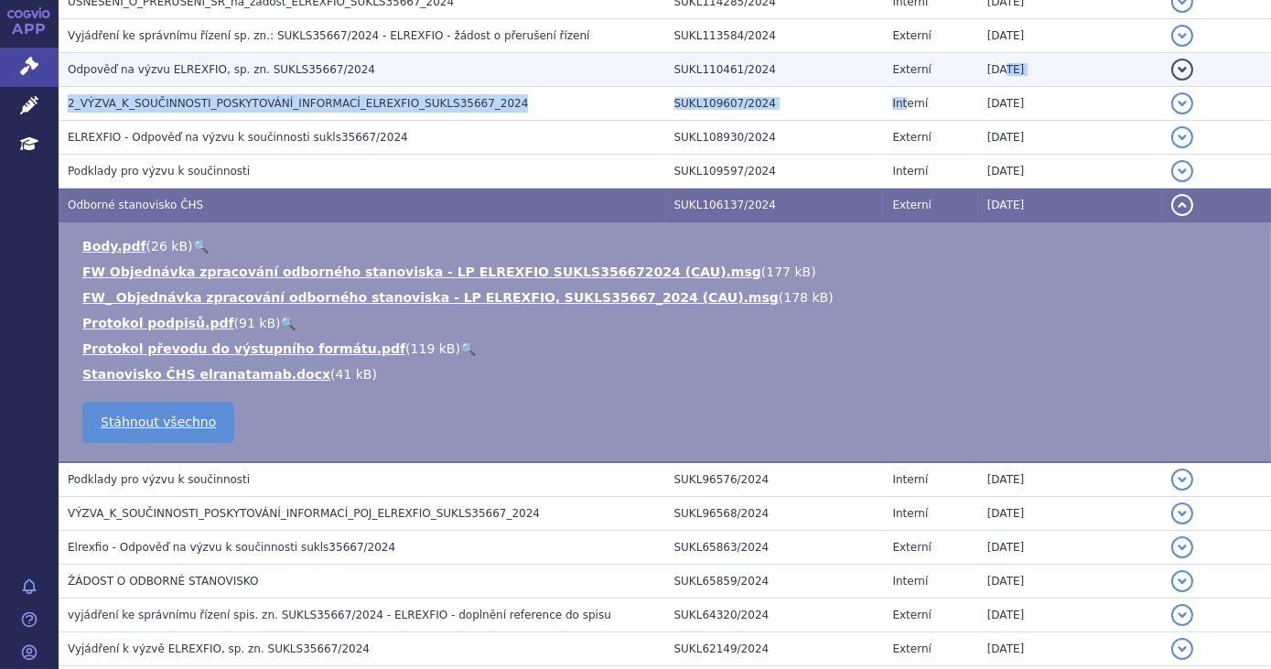
drag, startPoint x: 896, startPoint y: 84, endPoint x: 1000, endPoint y: 60, distance: 107.0
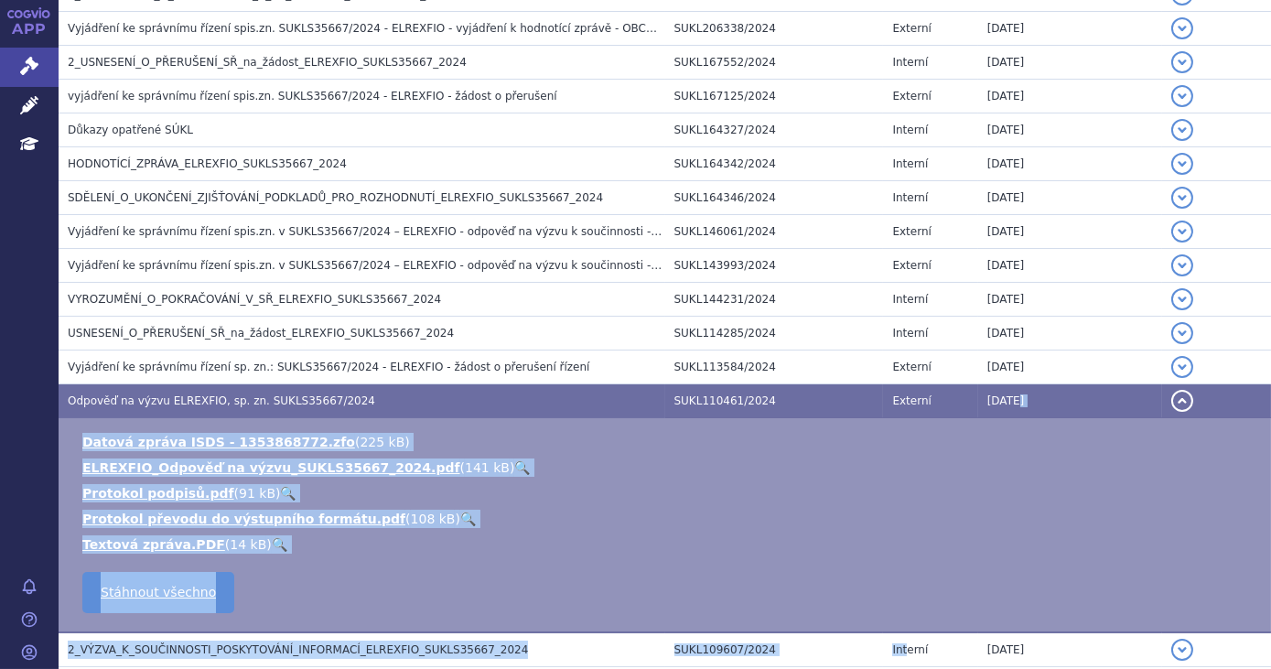
scroll to position [1408, 0]
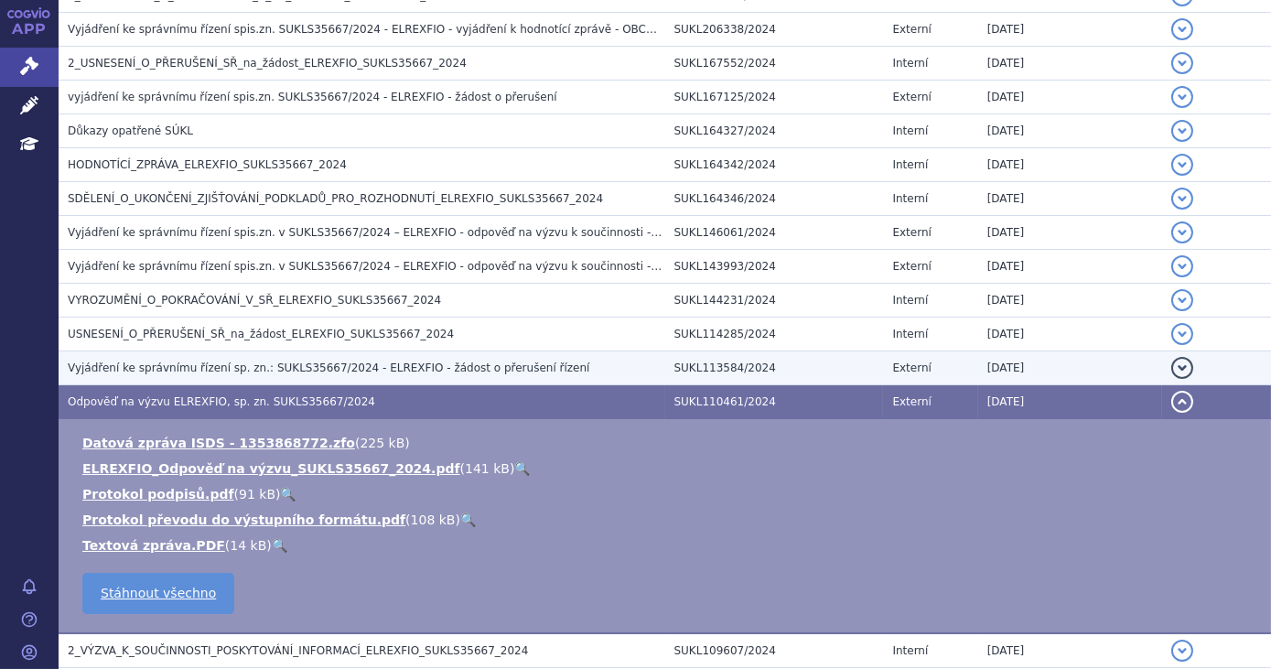
click at [452, 362] on span "Vyjádření ke správnímu řízení sp. zn.: SUKLS35667/2024 - ELREXFIO - žádost o př…" at bounding box center [329, 368] width 522 height 13
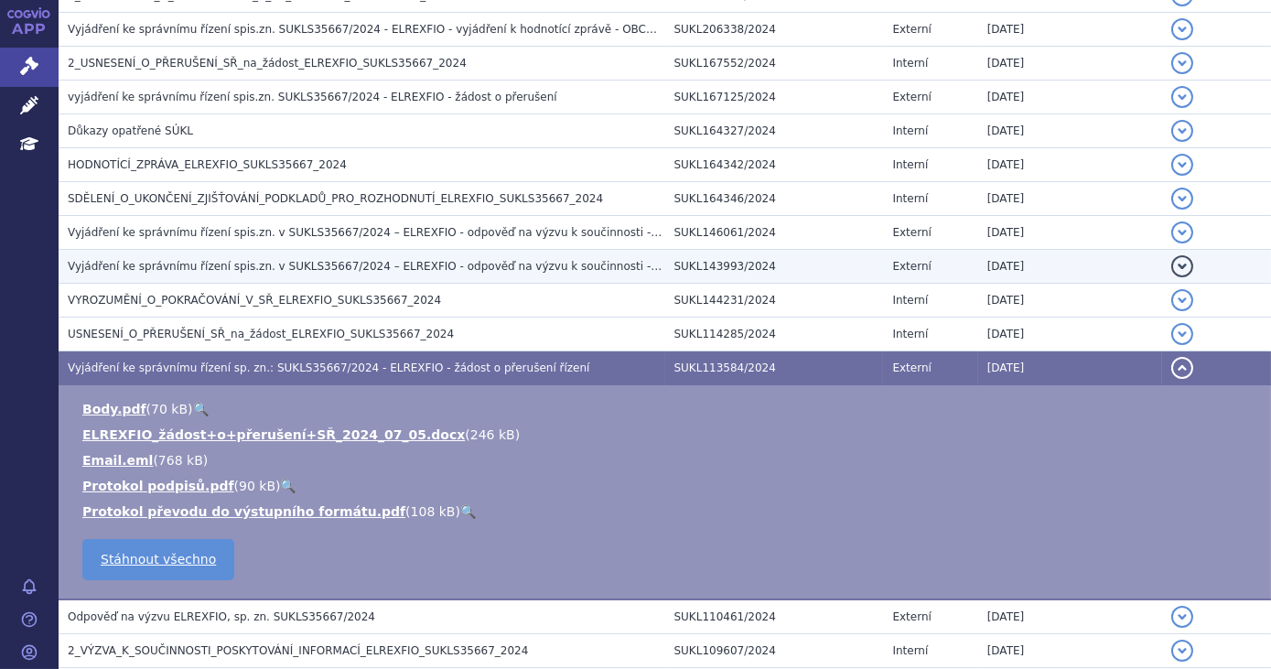
click at [335, 260] on span "Vyjádření ke správnímu řízení spis.zn. v SUKLS35667/2024 – ELREXFIO - odpověď n…" at bounding box center [453, 266] width 771 height 13
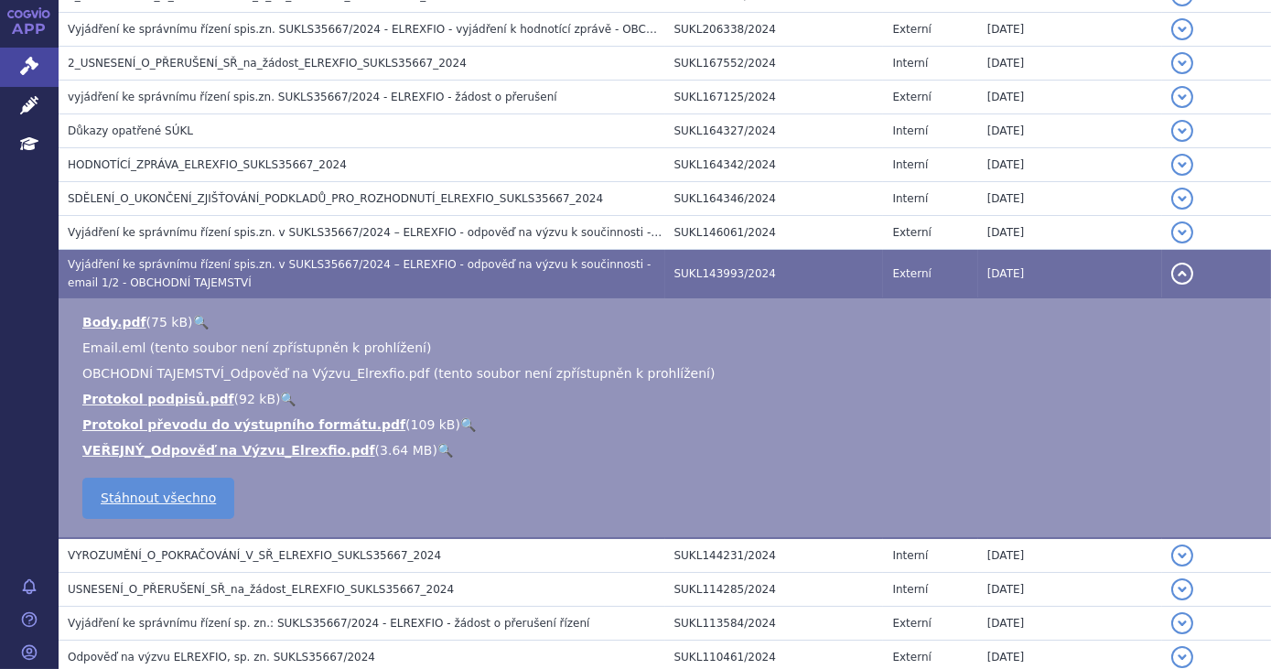
click at [438, 443] on link "🔍" at bounding box center [446, 450] width 16 height 15
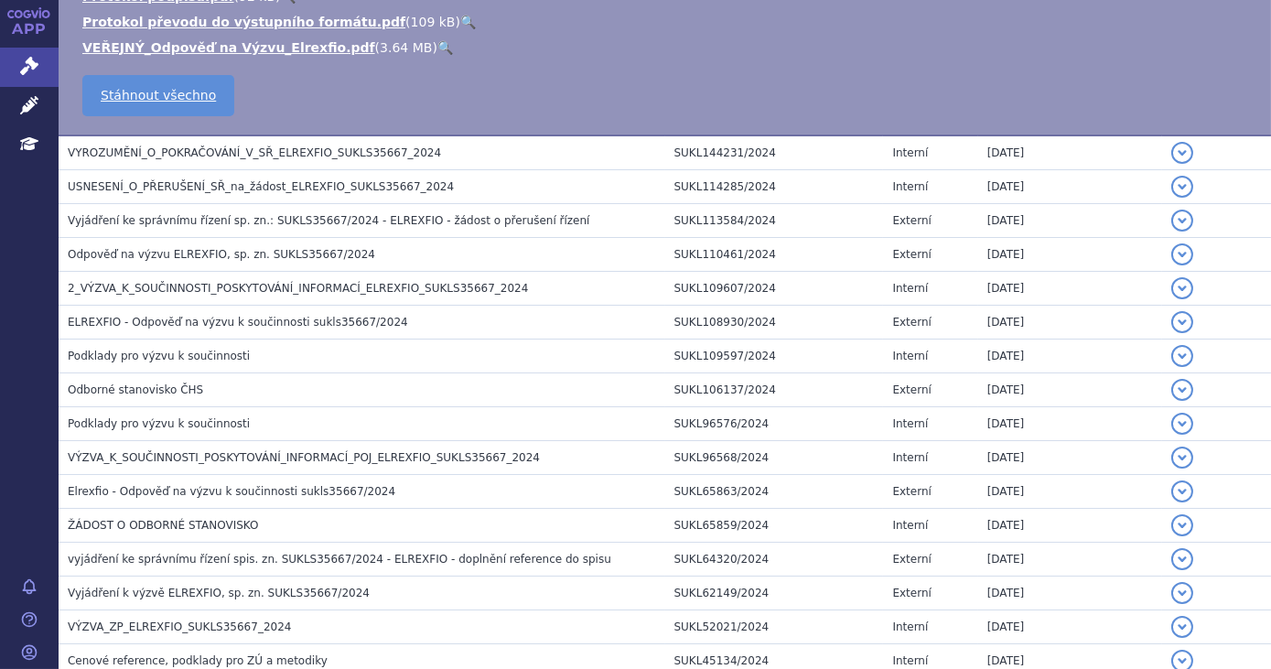
scroll to position [1813, 0]
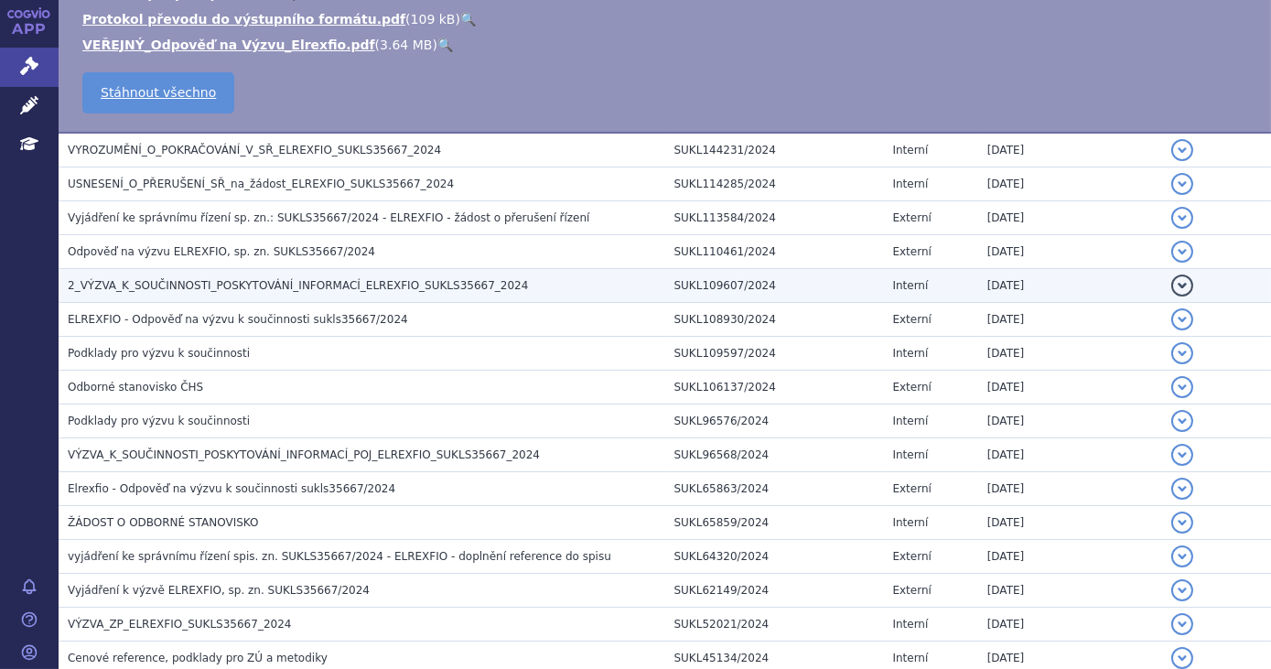
click at [356, 284] on h3 "2_VÝZVA_K_SOUČINNOSTI_POSKYTOVÁNÍ_INFORMACÍ_ELREXFIO_SUKLS35667_2024" at bounding box center [367, 285] width 598 height 18
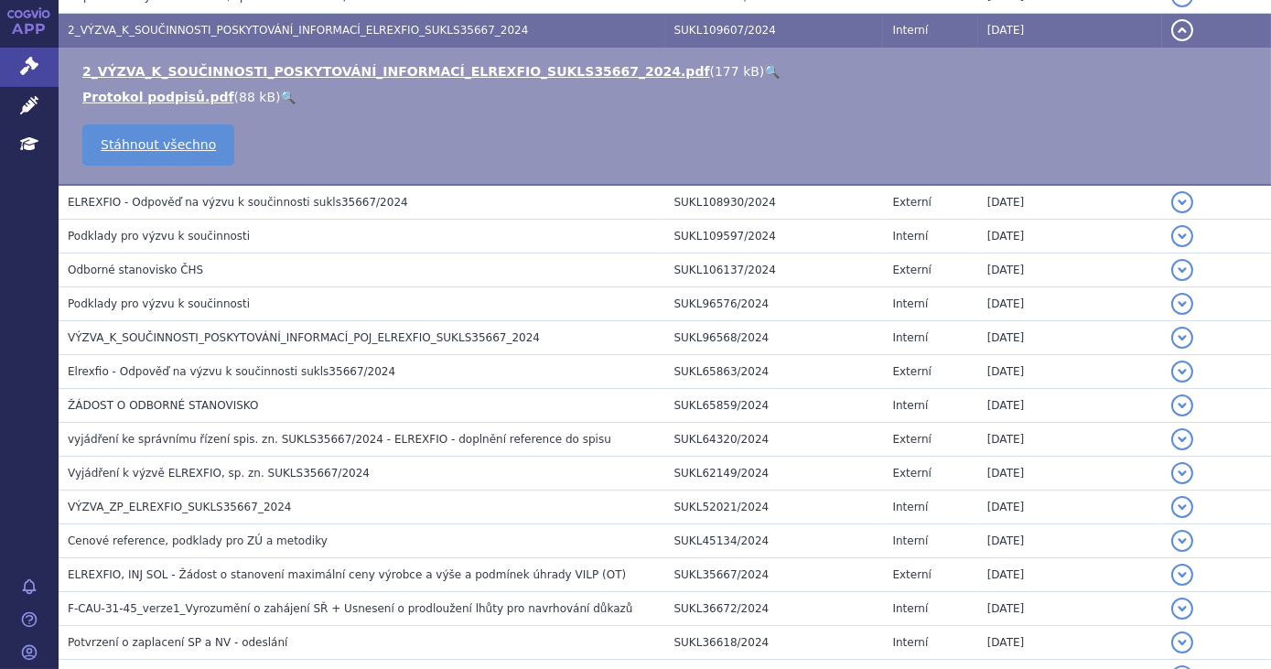
scroll to position [1559, 0]
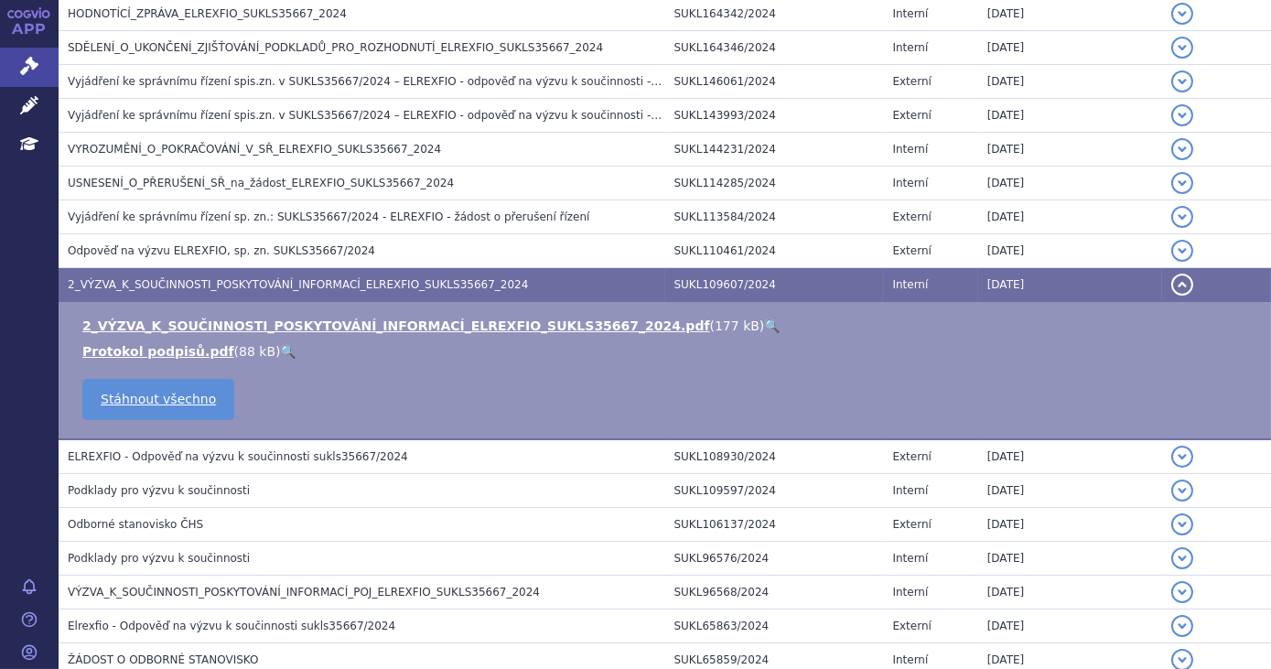
click at [764, 319] on link "🔍" at bounding box center [772, 326] width 16 height 15
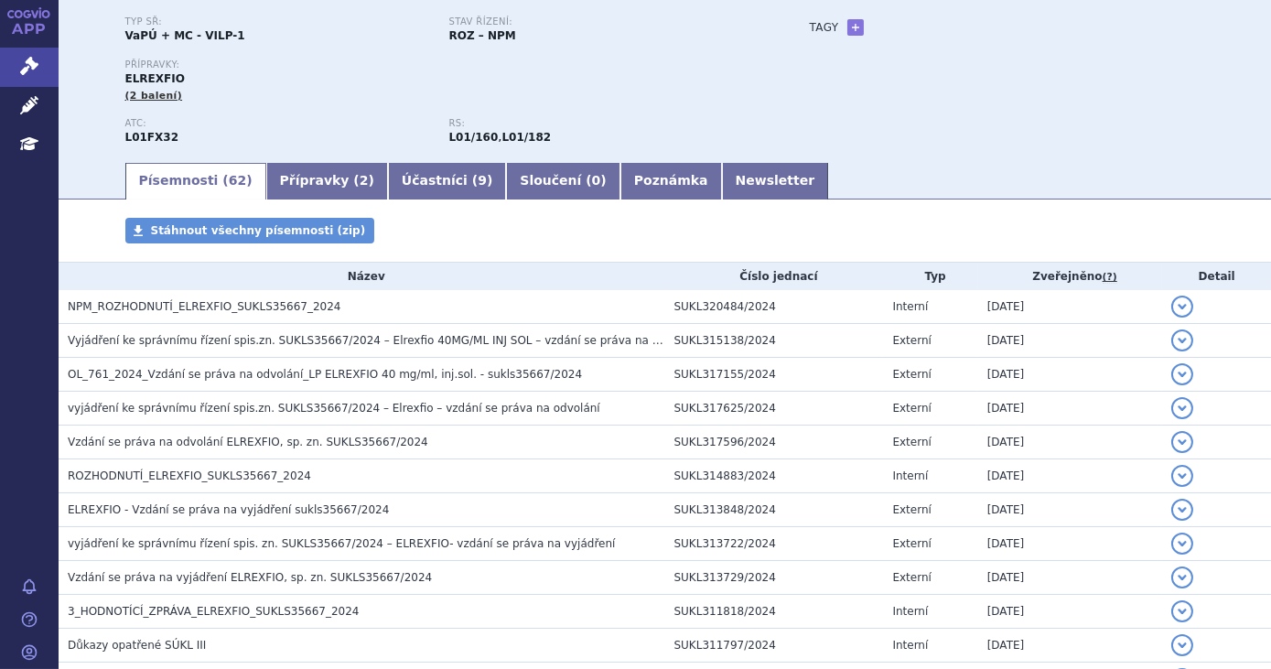
scroll to position [146, 0]
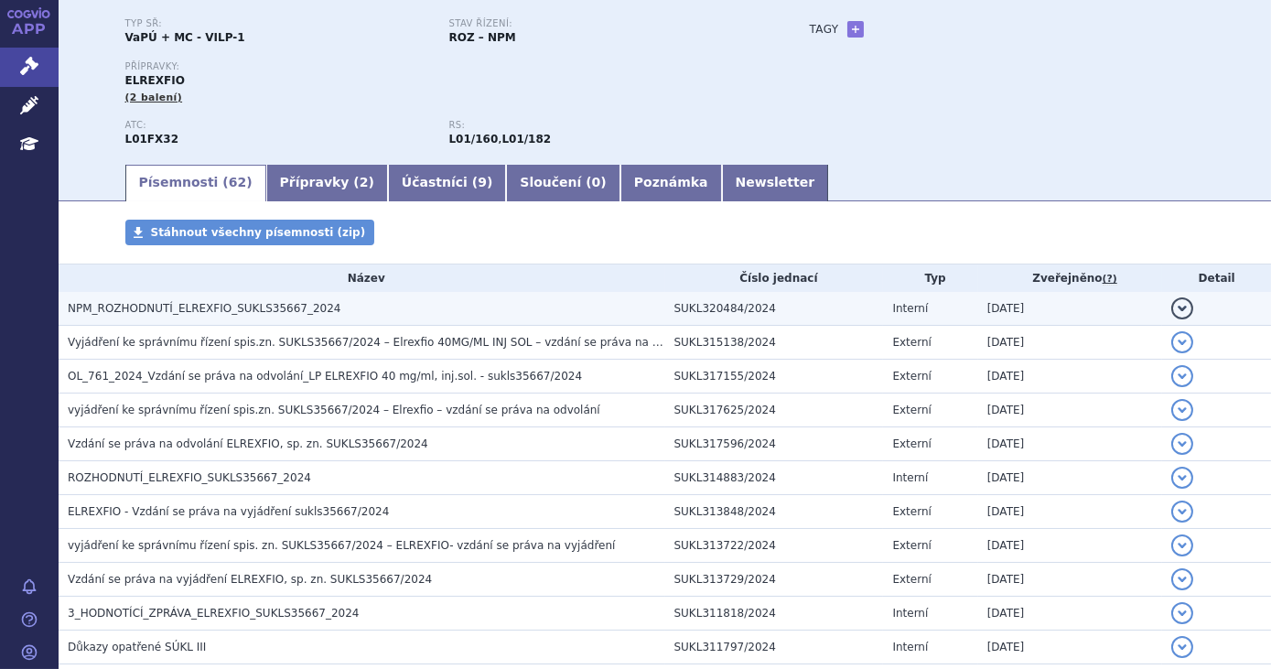
click at [253, 296] on td "NPM_ROZHODNUTÍ_ELREXFIO_SUKLS35667_2024" at bounding box center [362, 309] width 607 height 34
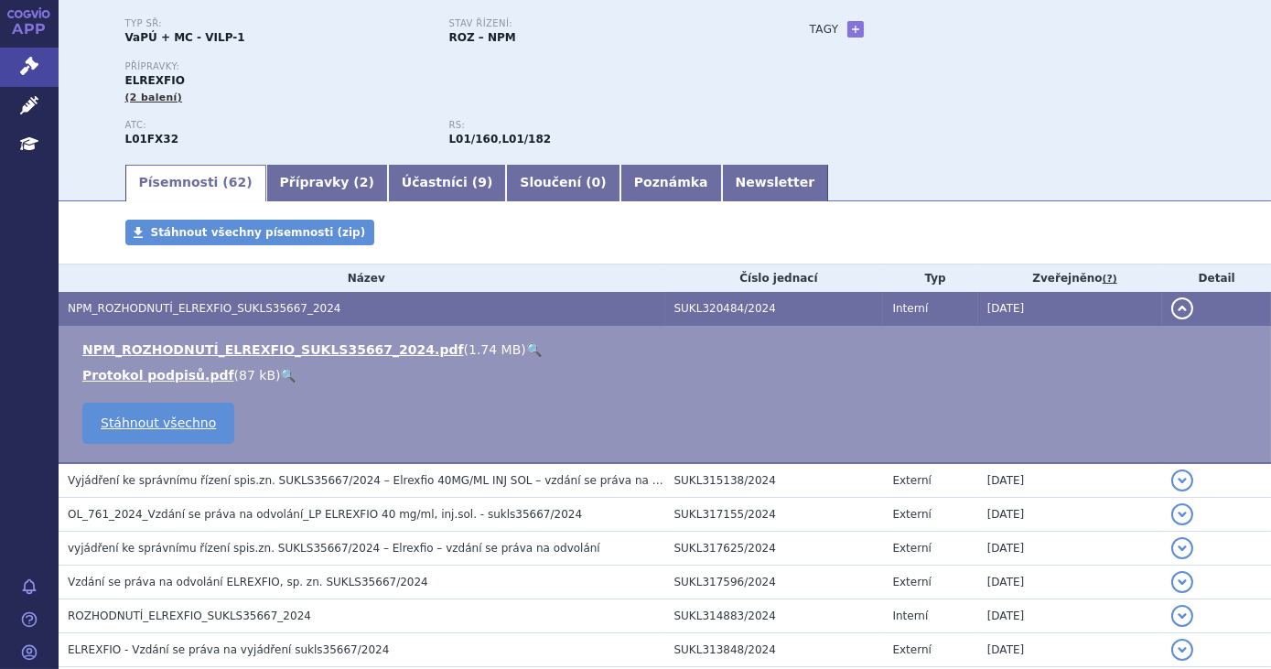
click at [526, 353] on link "🔍" at bounding box center [534, 349] width 16 height 15
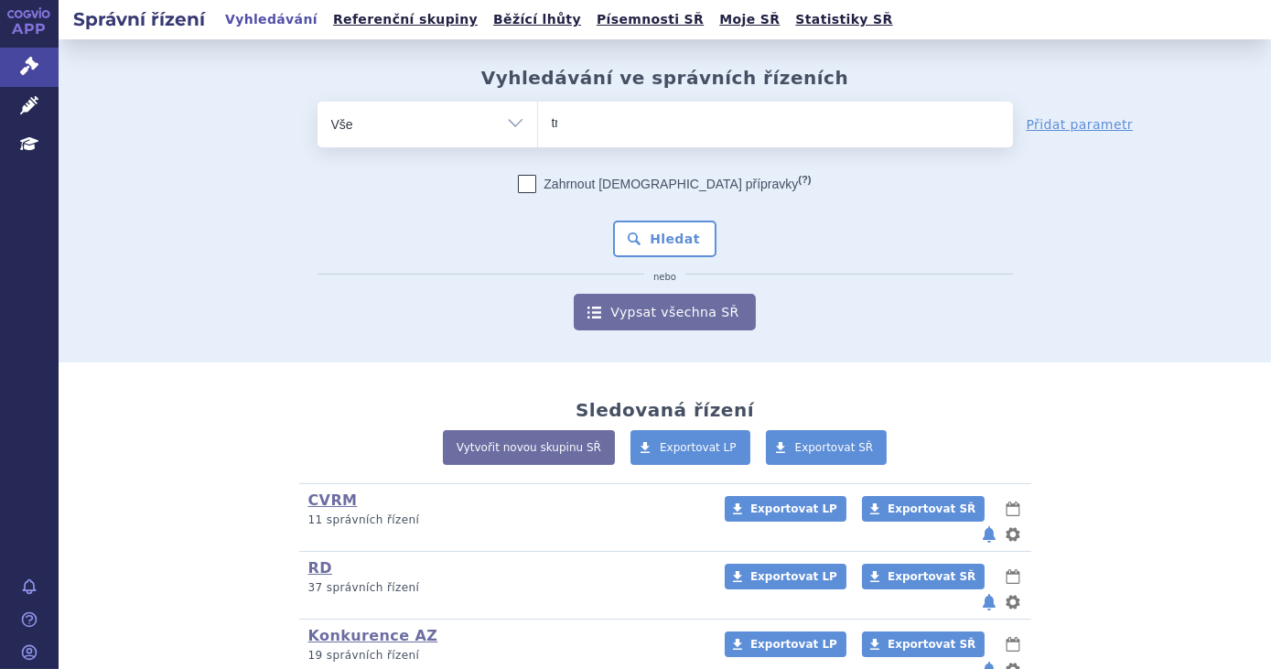
type input "tru"
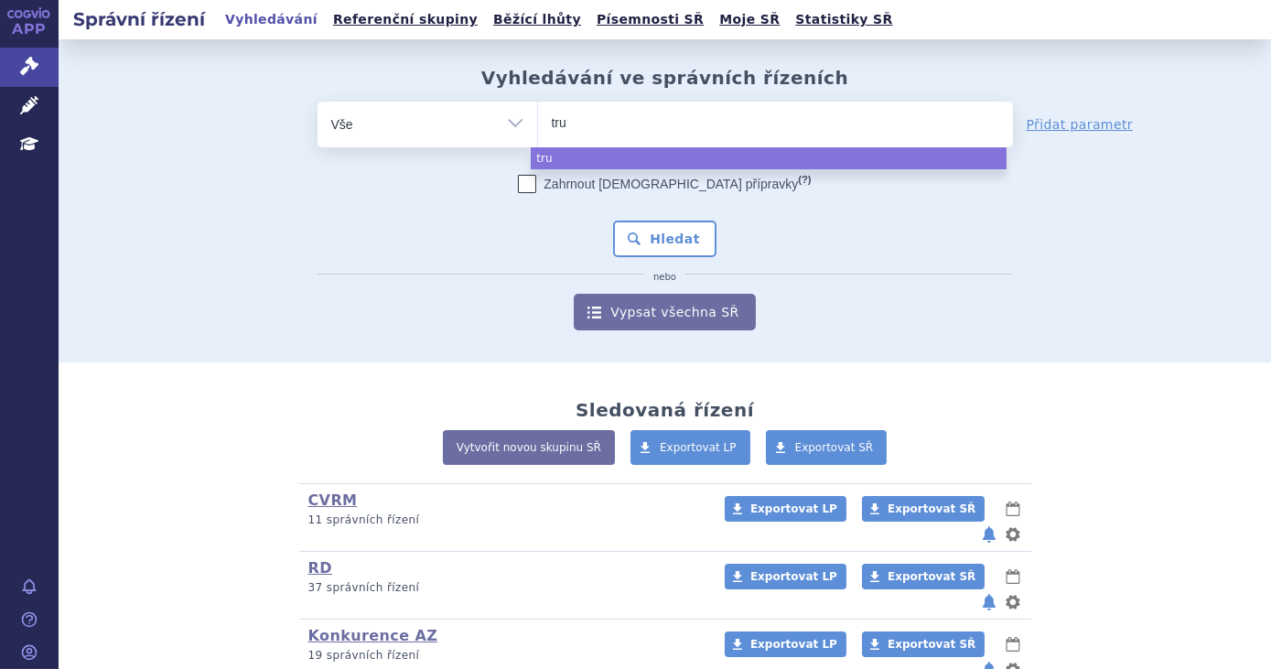
type input "truq"
type input "truqa"
type input "truqap"
select select "truqap"
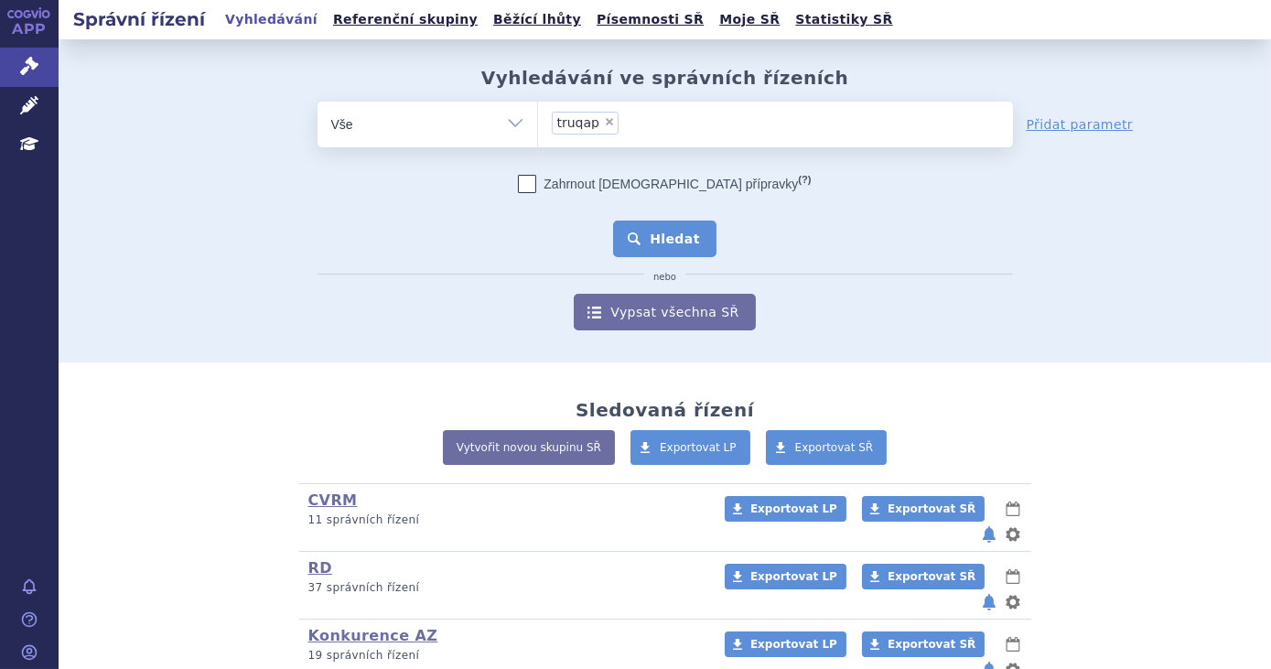
click at [665, 227] on button "Hledat" at bounding box center [664, 239] width 103 height 37
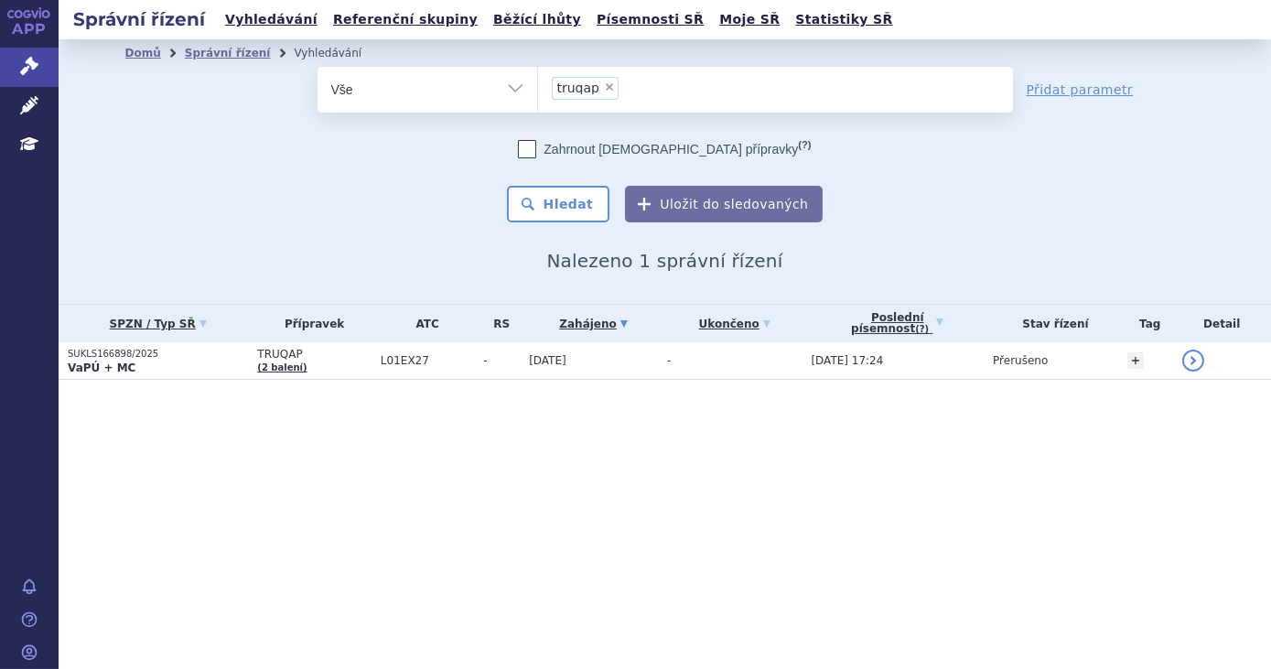
click at [336, 357] on span "TRUQAP" at bounding box center [314, 354] width 114 height 13
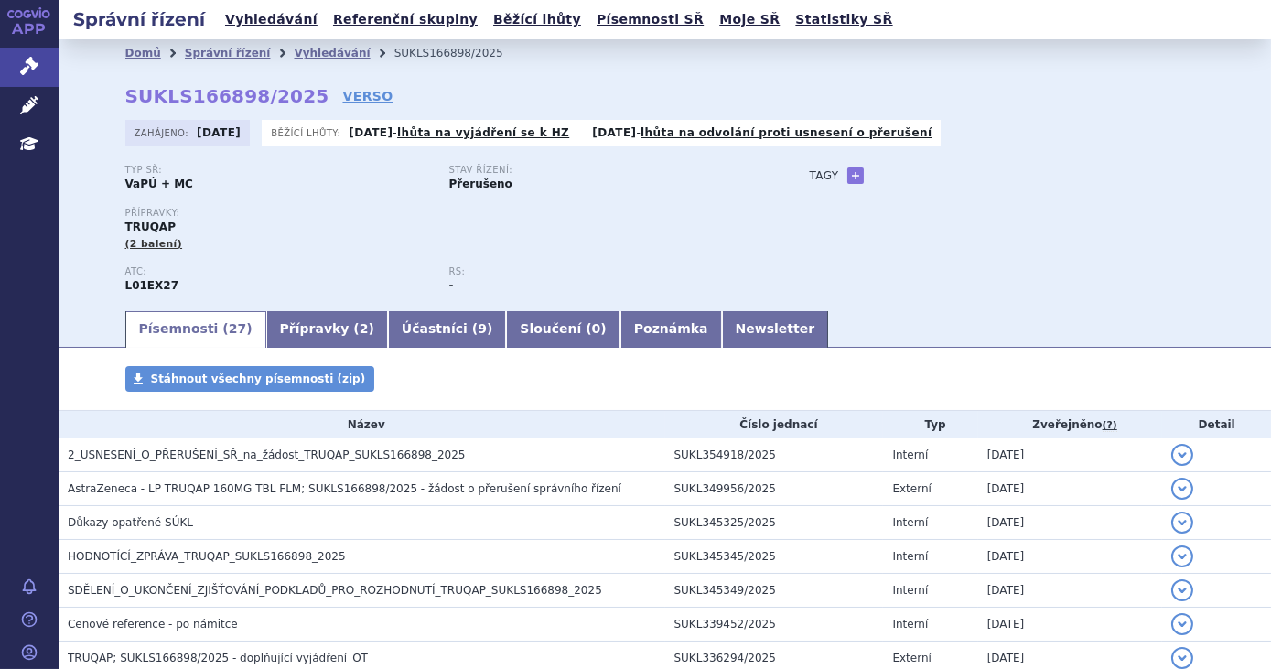
scroll to position [81, 0]
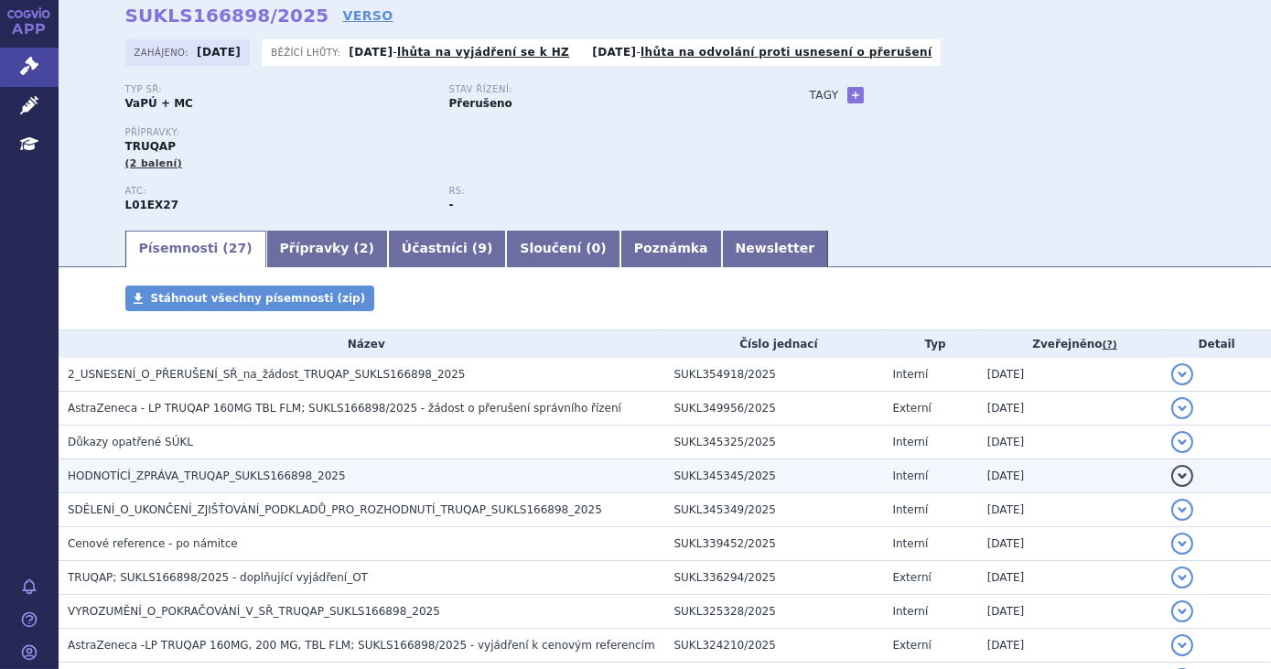
click at [354, 483] on h3 "HODNOTÍCÍ_ZPRÁVA_TRUQAP_SUKLS166898_2025" at bounding box center [367, 476] width 598 height 18
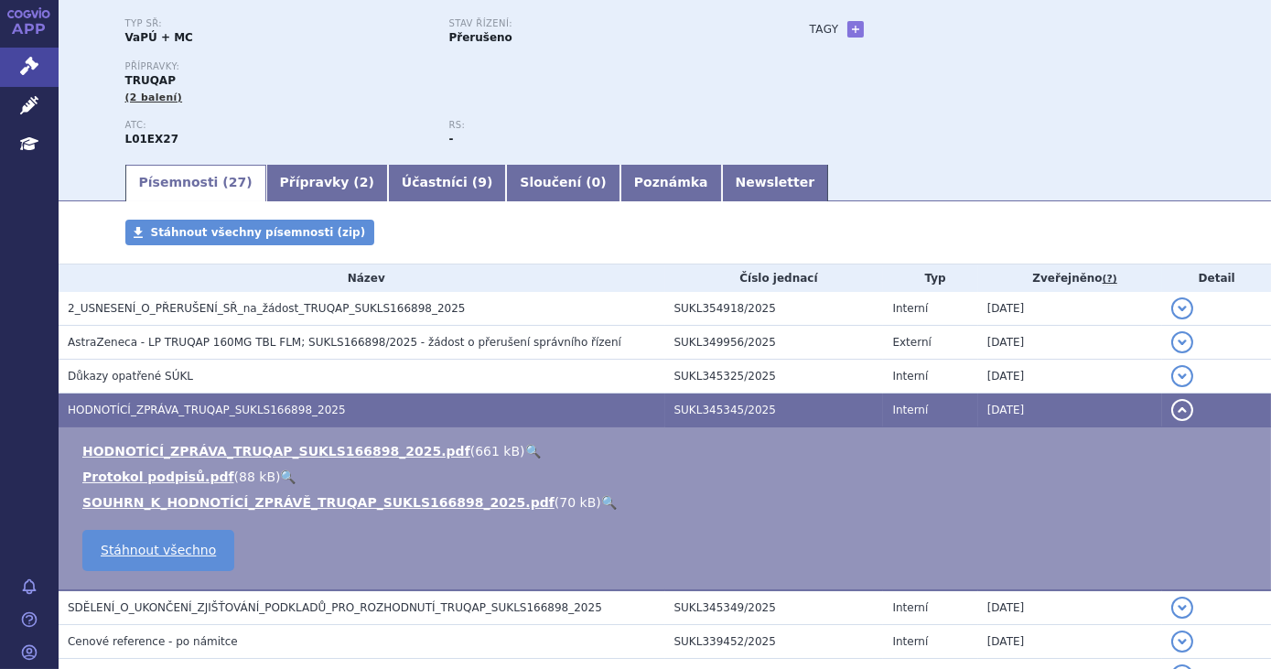
scroll to position [148, 0]
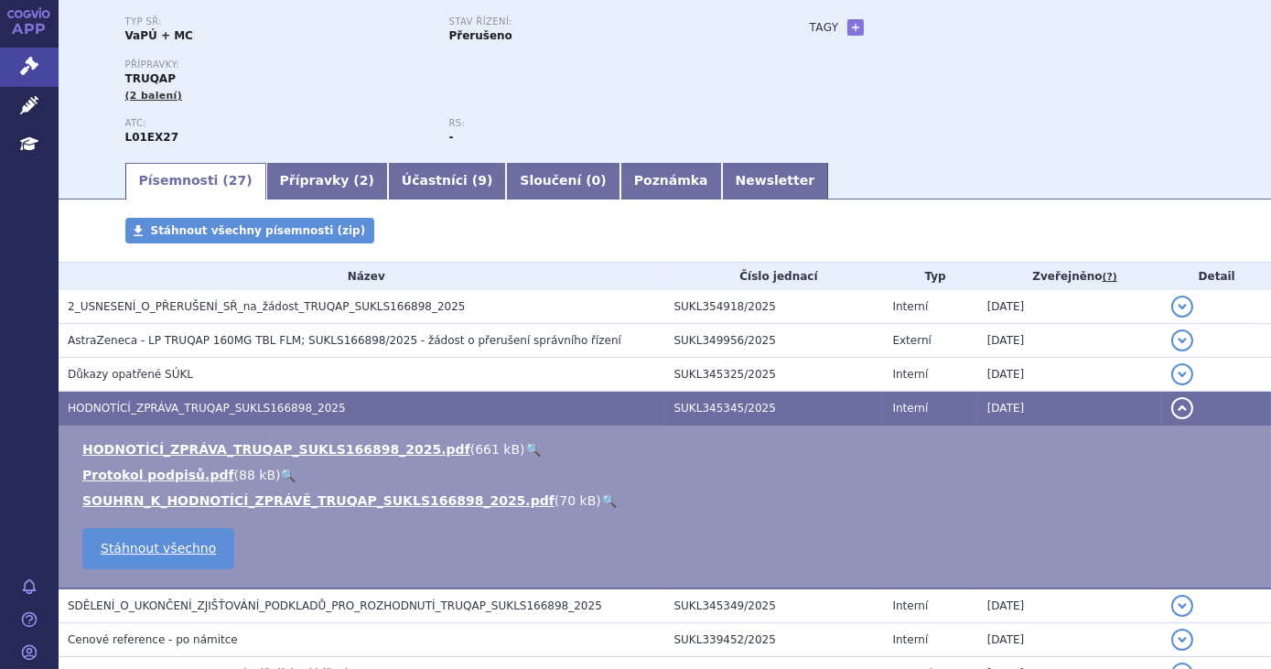
click at [525, 451] on link "🔍" at bounding box center [533, 449] width 16 height 15
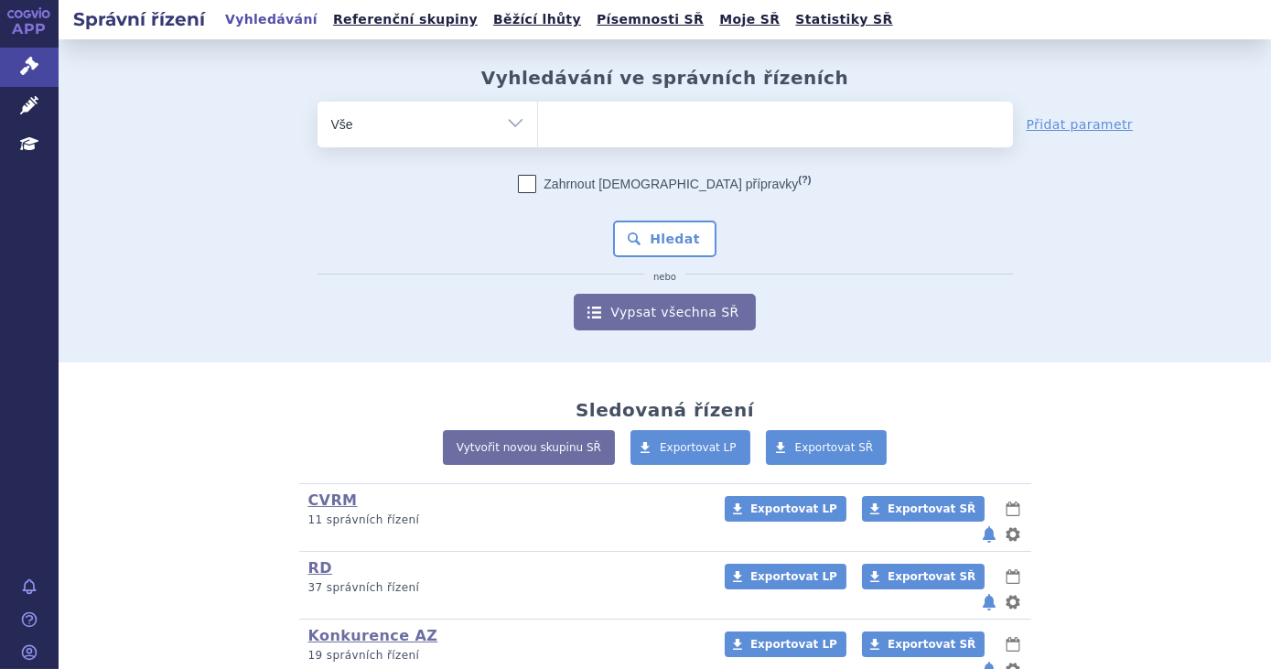
type input "Mateos MV, Weisel K, De Stefano V, Goldschmidt H, Delforge M, Mohty M, et al. L…"
select select "Mateos MV, Weisel K, De Stefano V, Goldschmidt H, Delforge M, Mohty M, et al. L…"
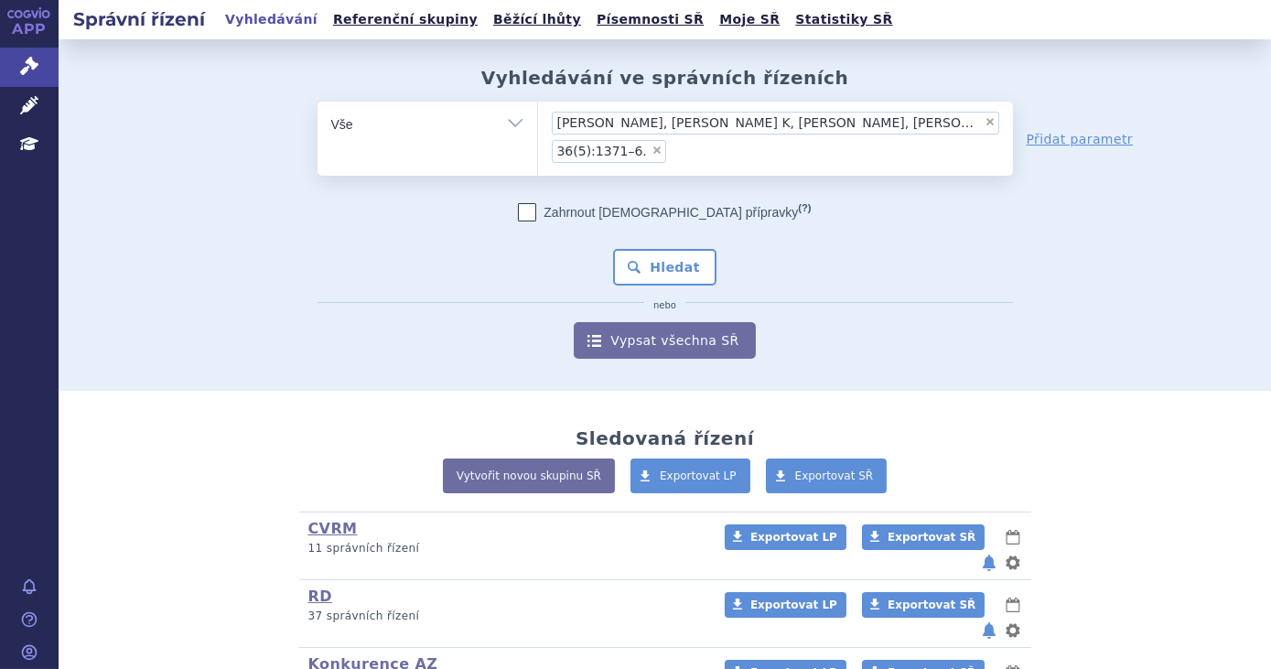
scroll to position [0, 5]
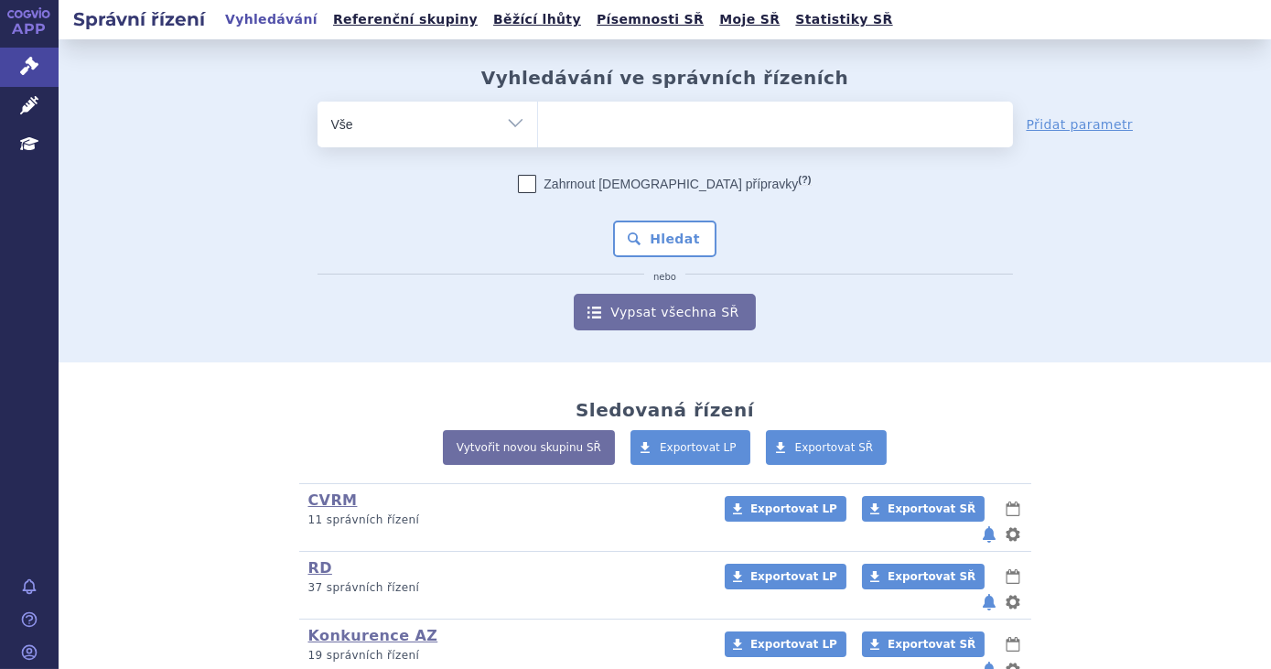
click at [543, 133] on ul at bounding box center [775, 121] width 475 height 38
click at [538, 133] on select at bounding box center [537, 124] width 1 height 46
type input "xo"
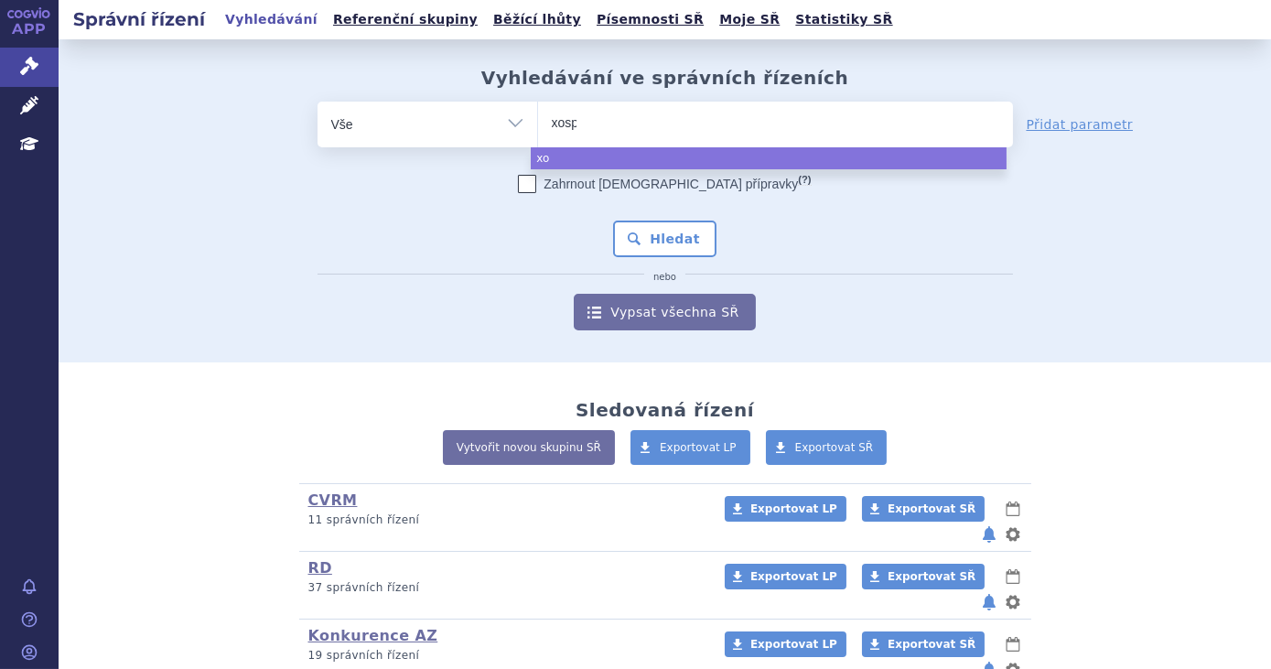
type input "xospa"
type input "[MEDICAL_DATA]"
select select "[MEDICAL_DATA]"
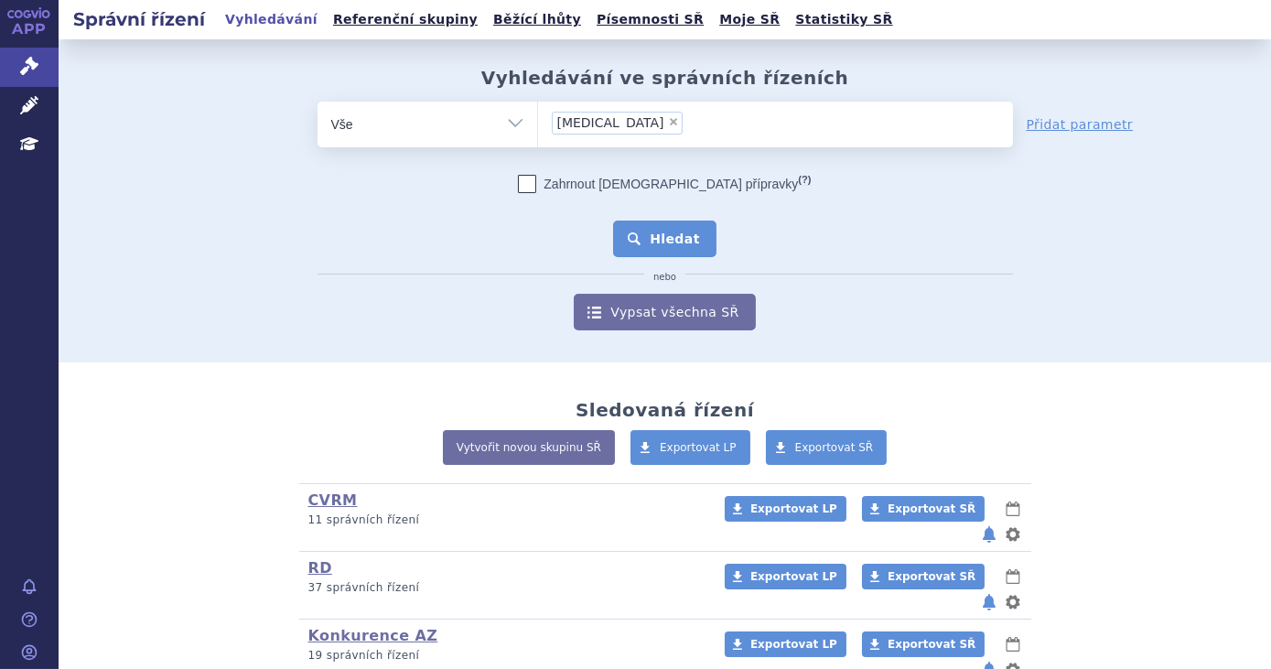
click at [639, 226] on button "Hledat" at bounding box center [664, 239] width 103 height 37
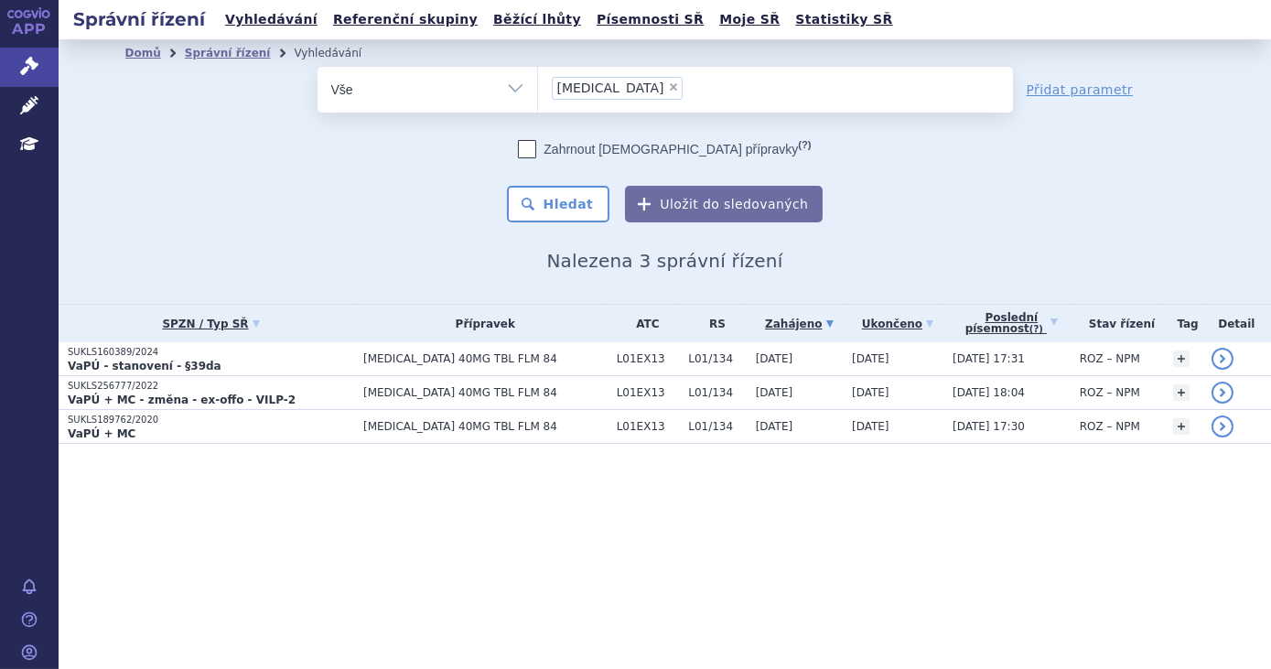
click at [254, 418] on p "SUKLS189762/2020" at bounding box center [211, 420] width 286 height 13
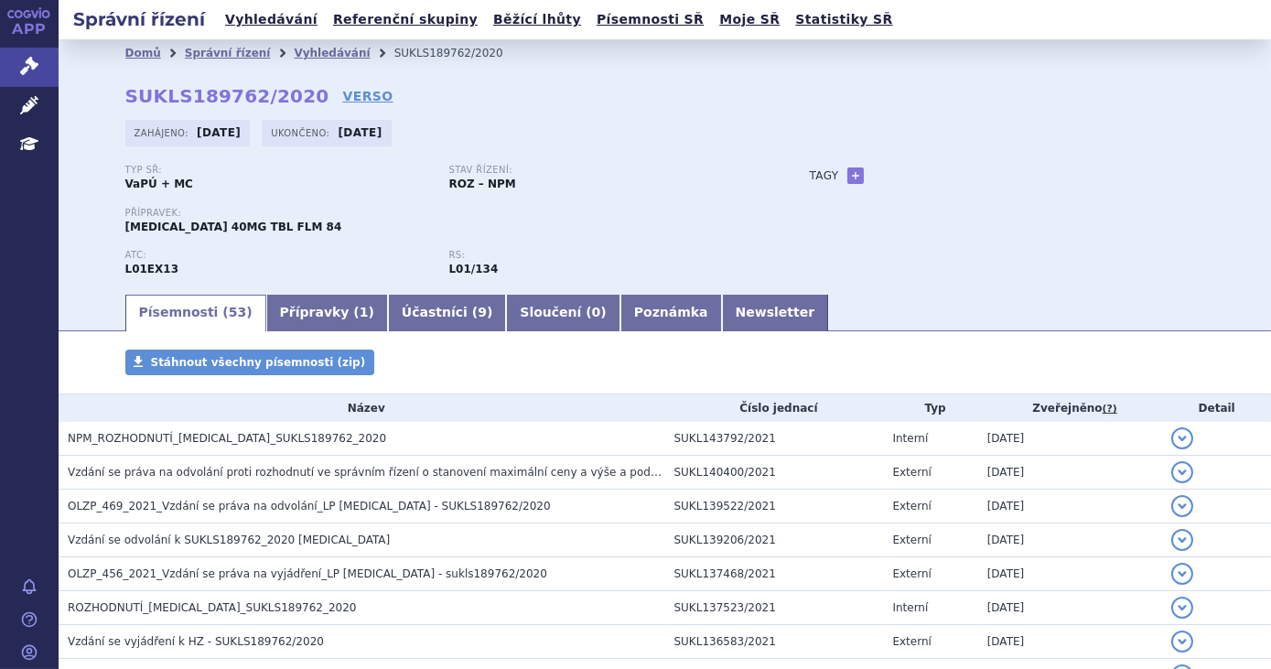
scroll to position [1645, 0]
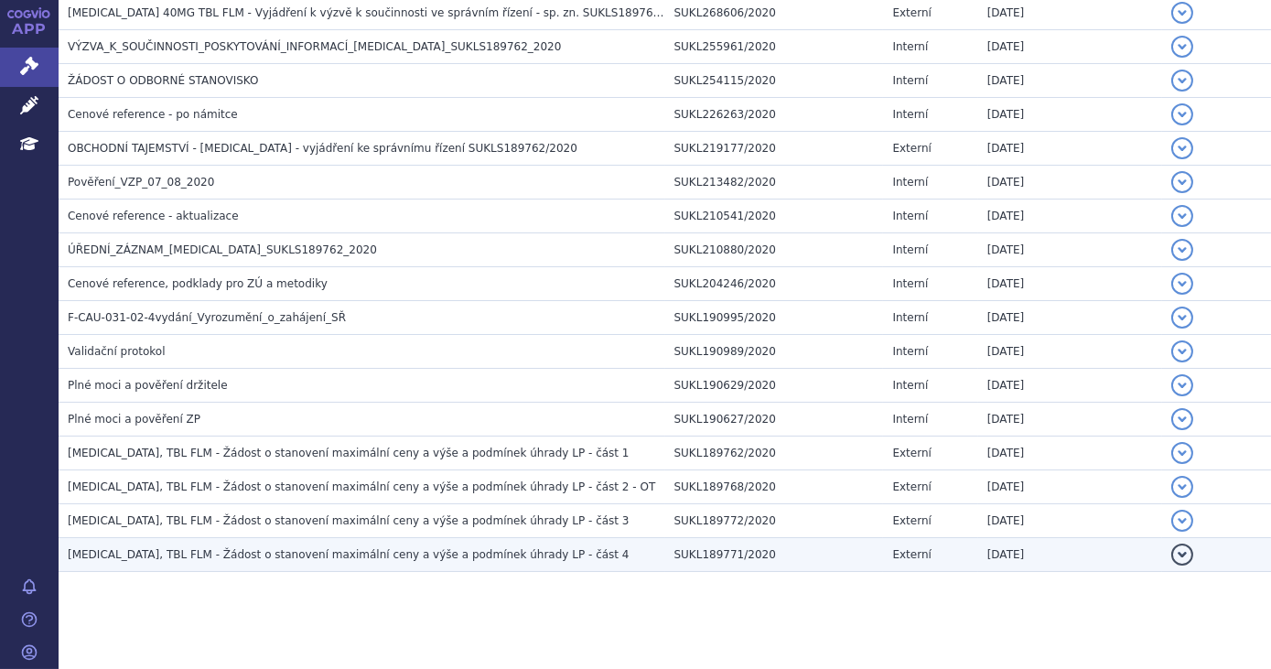
click at [449, 556] on td "XOSPATA, TBL FLM - Žádost o stanovení maximální ceny a výše a podmínek úhrady L…" at bounding box center [362, 555] width 607 height 34
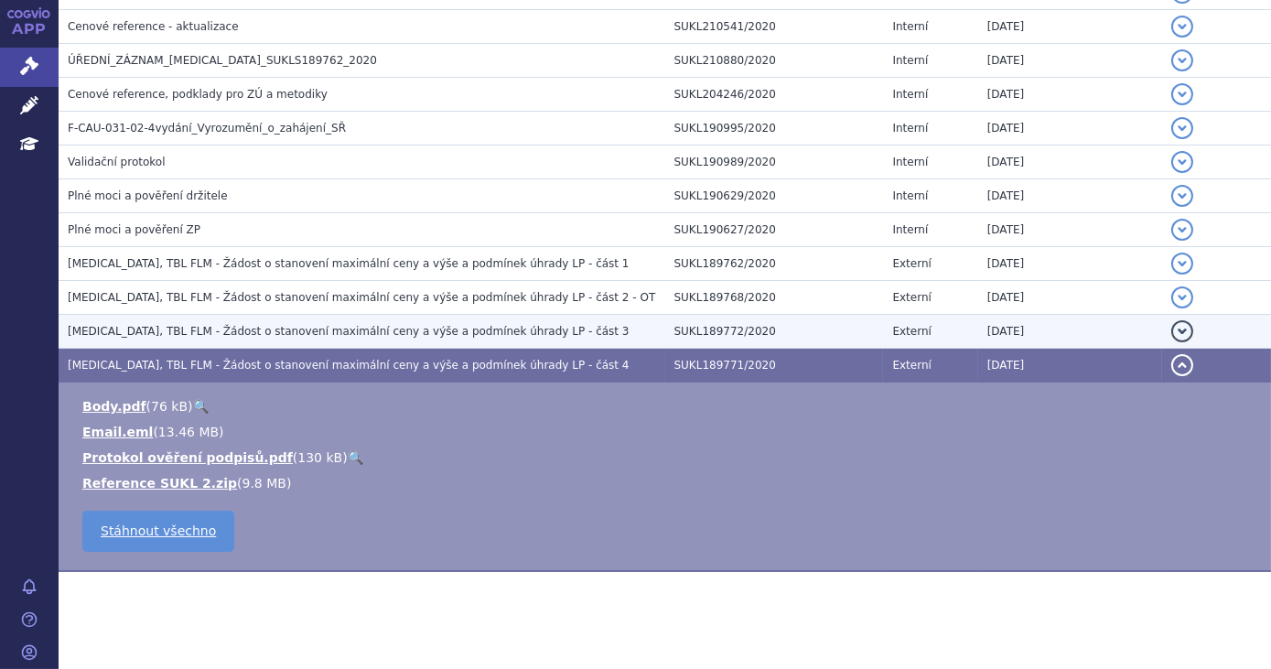
scroll to position [1833, 0]
click at [476, 326] on span "XOSPATA, TBL FLM - Žádost o stanovení maximální ceny a výše a podmínek úhrady L…" at bounding box center [349, 332] width 562 height 13
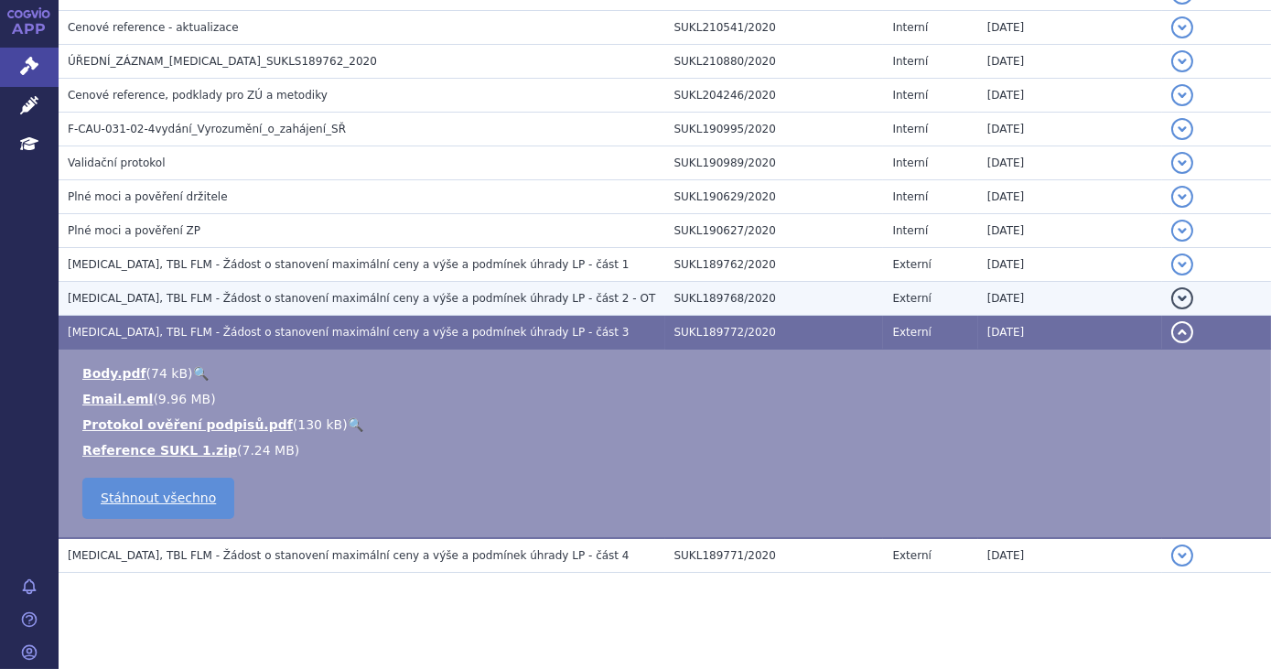
click at [441, 292] on span "XOSPATA, TBL FLM - Žádost o stanovení maximální ceny a výše a podmínek úhrady L…" at bounding box center [362, 298] width 588 height 13
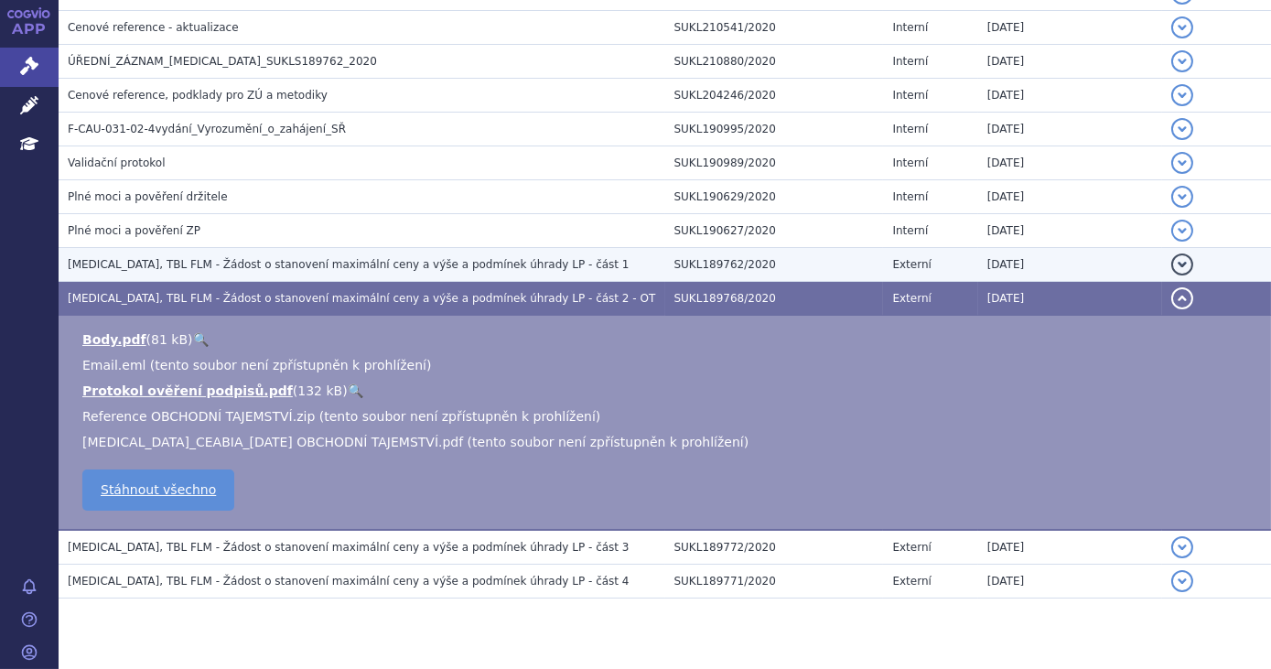
click at [417, 258] on span "XOSPATA, TBL FLM - Žádost o stanovení maximální ceny a výše a podmínek úhrady L…" at bounding box center [349, 264] width 562 height 13
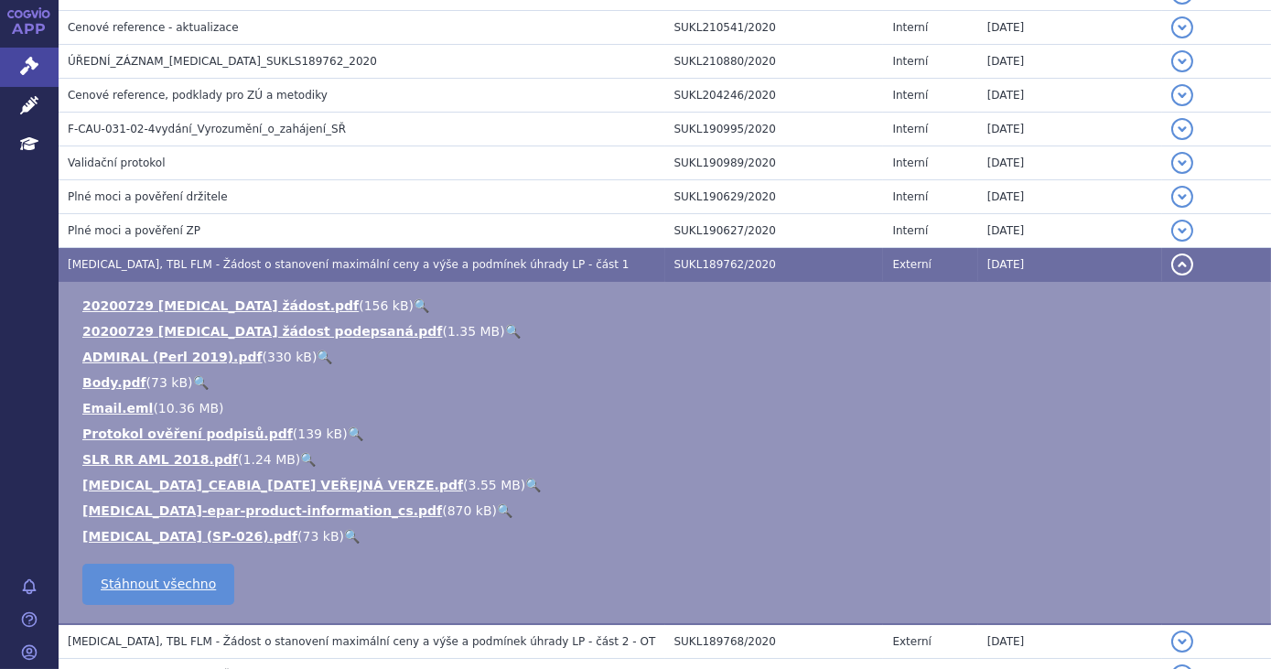
click at [525, 478] on link "🔍" at bounding box center [533, 485] width 16 height 15
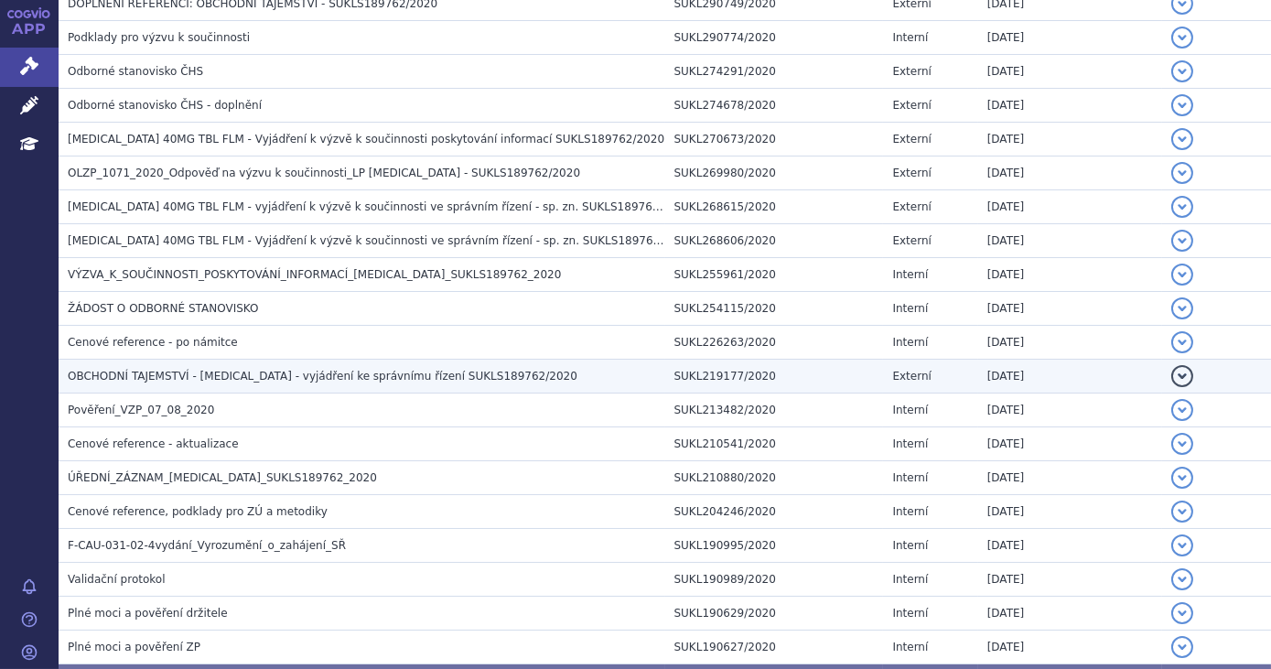
scroll to position [1418, 0]
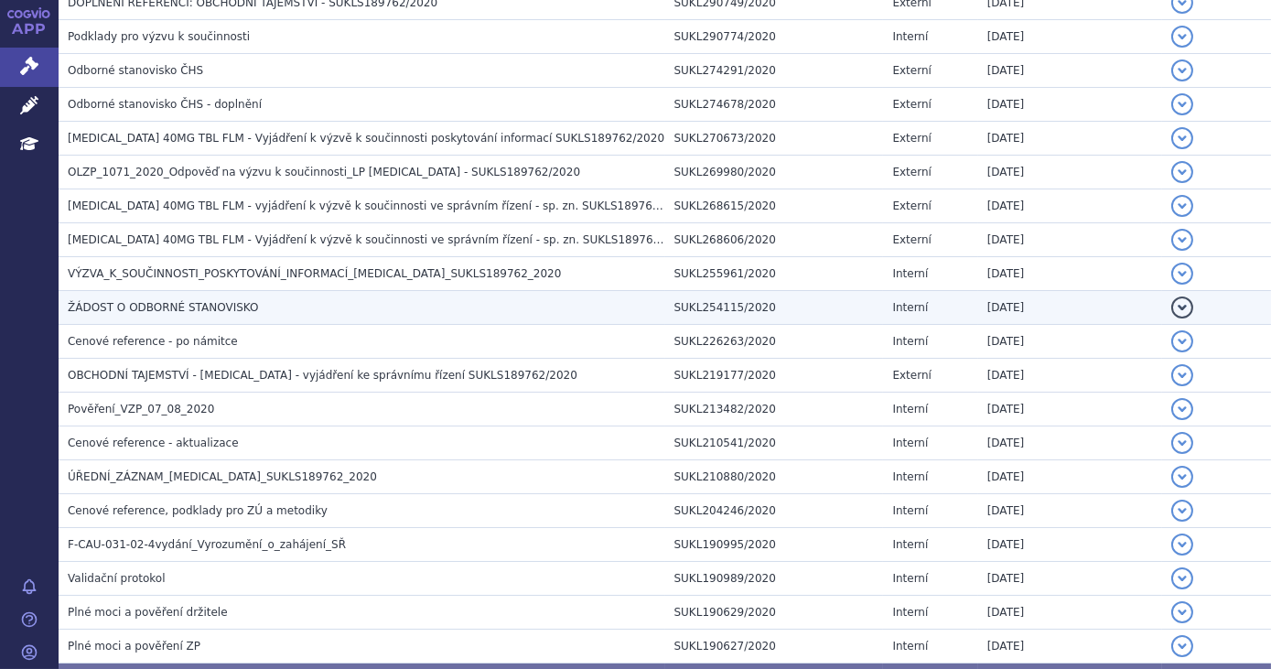
click at [341, 303] on h3 "ŽÁDOST O ODBORNÉ STANOVISKO" at bounding box center [367, 307] width 598 height 18
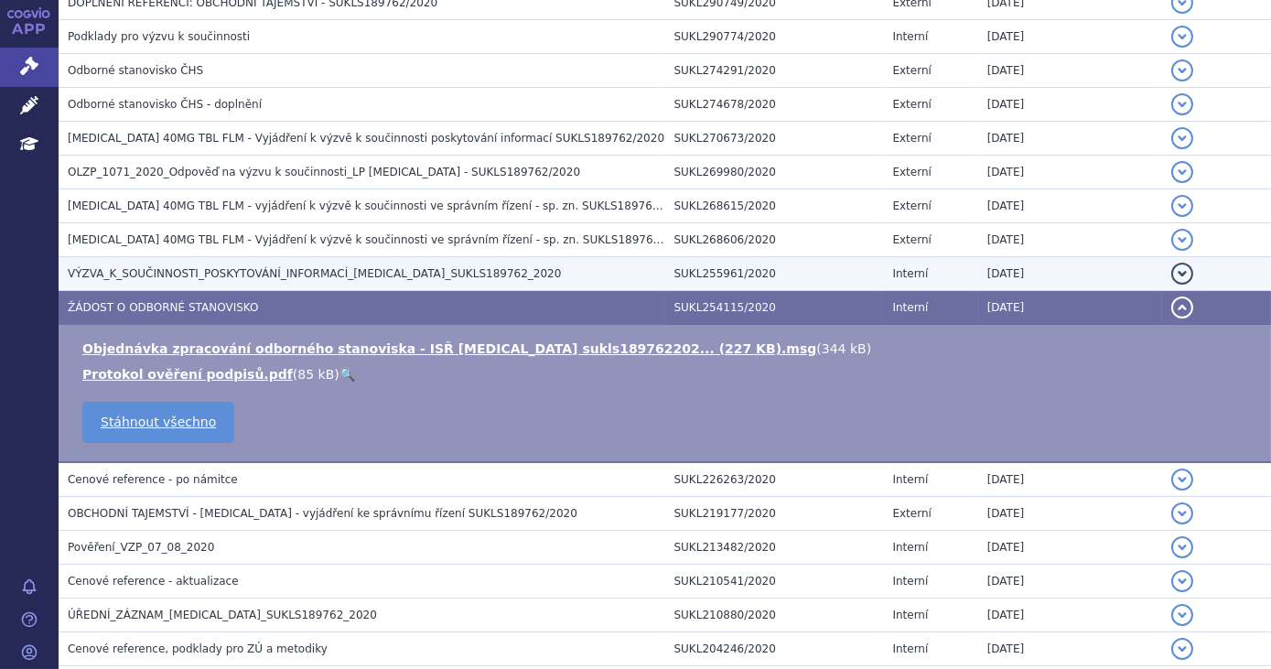
click at [362, 273] on h3 "VÝZVA_K_SOUČINNOSTI_POSKYTOVÁNÍ_INFORMACÍ_XOSPATA_SUKLS189762_2020" at bounding box center [367, 274] width 598 height 18
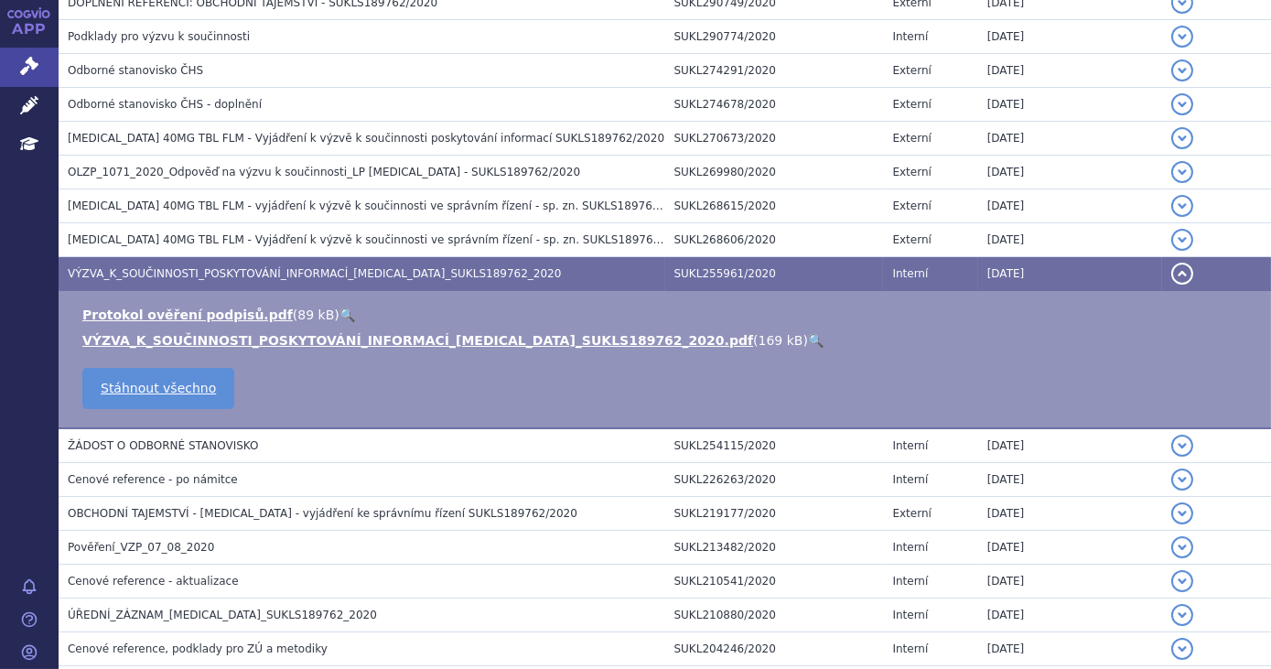
click at [676, 340] on li "VÝZVA_K_SOUČINNOSTI_POSKYTOVÁNÍ_INFORMACÍ_XOSPATA_SUKLS189762_2020.pdf ( 169 kB…" at bounding box center [667, 340] width 1171 height 18
click at [808, 333] on link "🔍" at bounding box center [816, 340] width 16 height 15
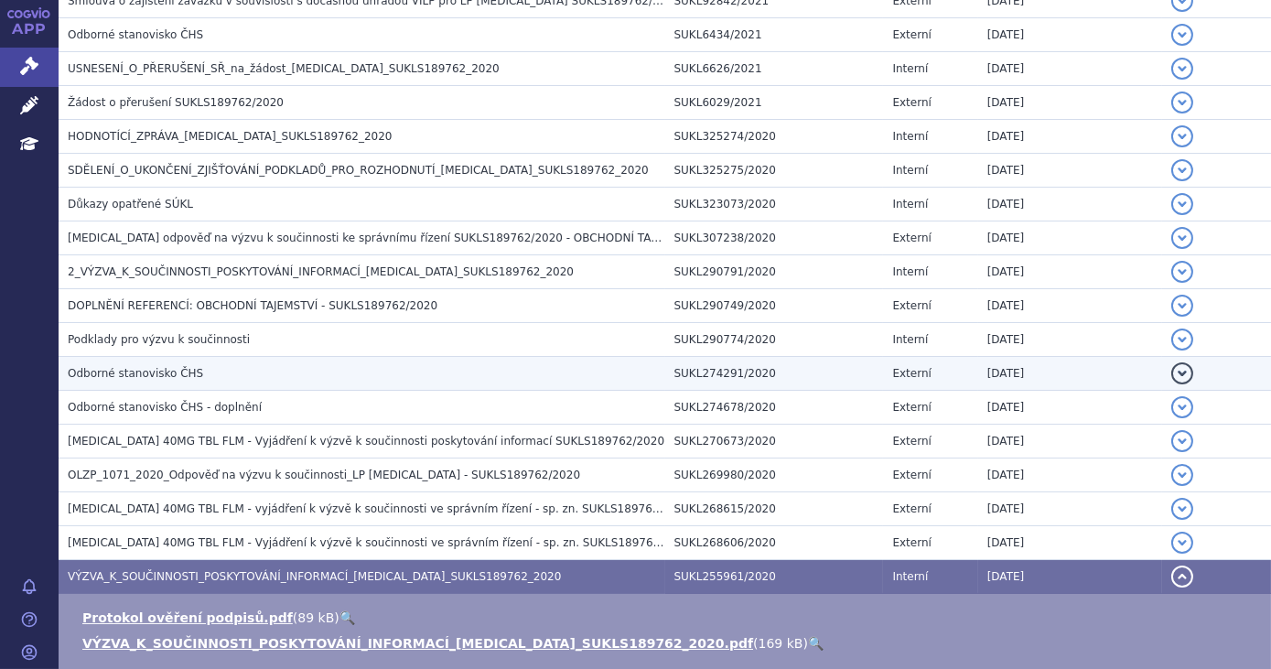
scroll to position [1082, 0]
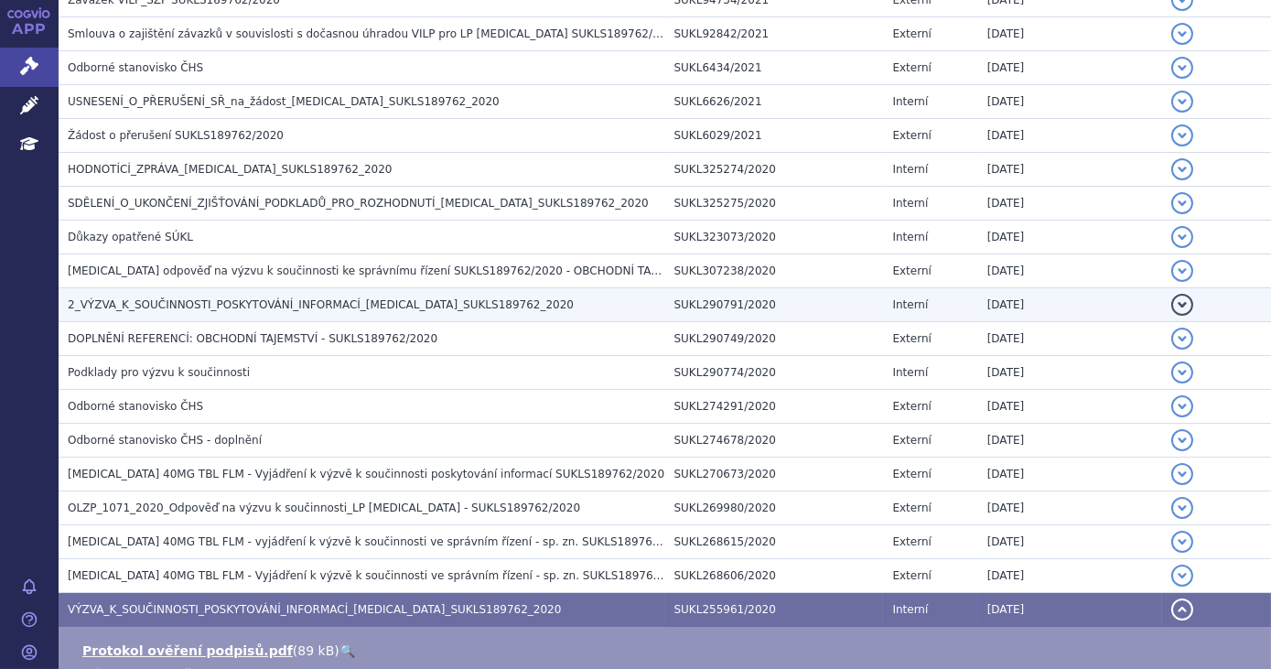
click at [470, 300] on span "2_VÝZVA_K_SOUČINNOSTI_POSKYTOVÁNÍ_INFORMACÍ_XOSPATA_SUKLS189762_2020" at bounding box center [321, 304] width 506 height 13
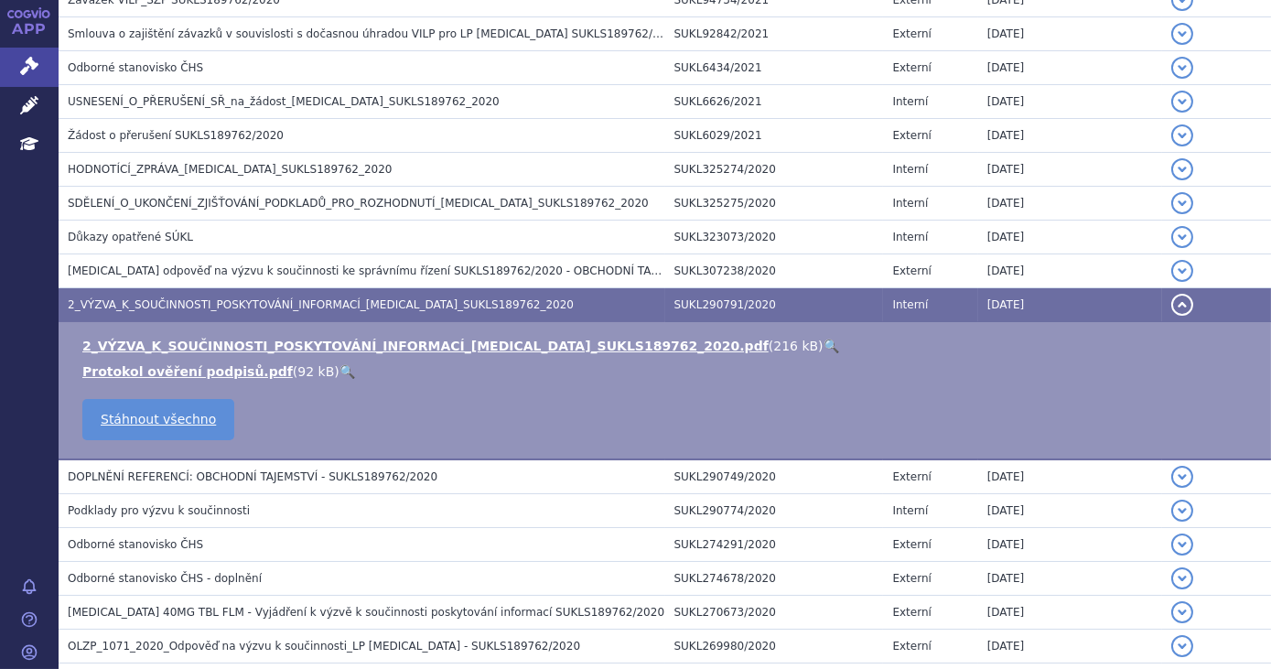
click at [824, 339] on link "🔍" at bounding box center [832, 346] width 16 height 15
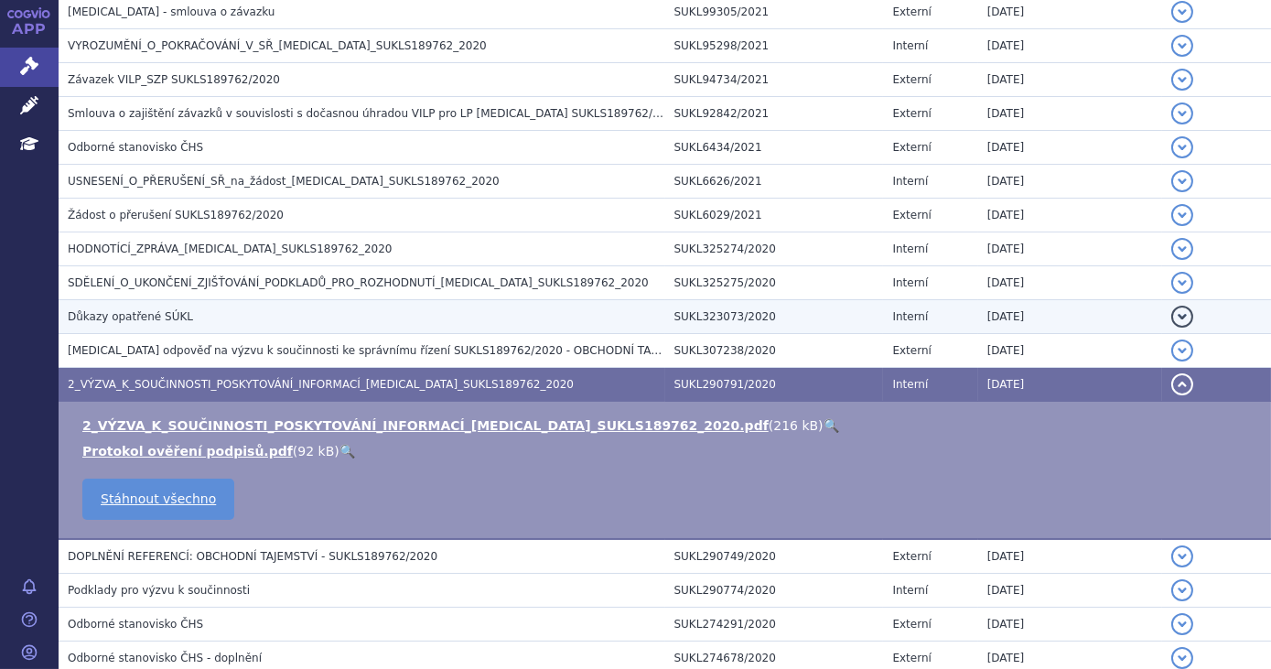
scroll to position [998, 0]
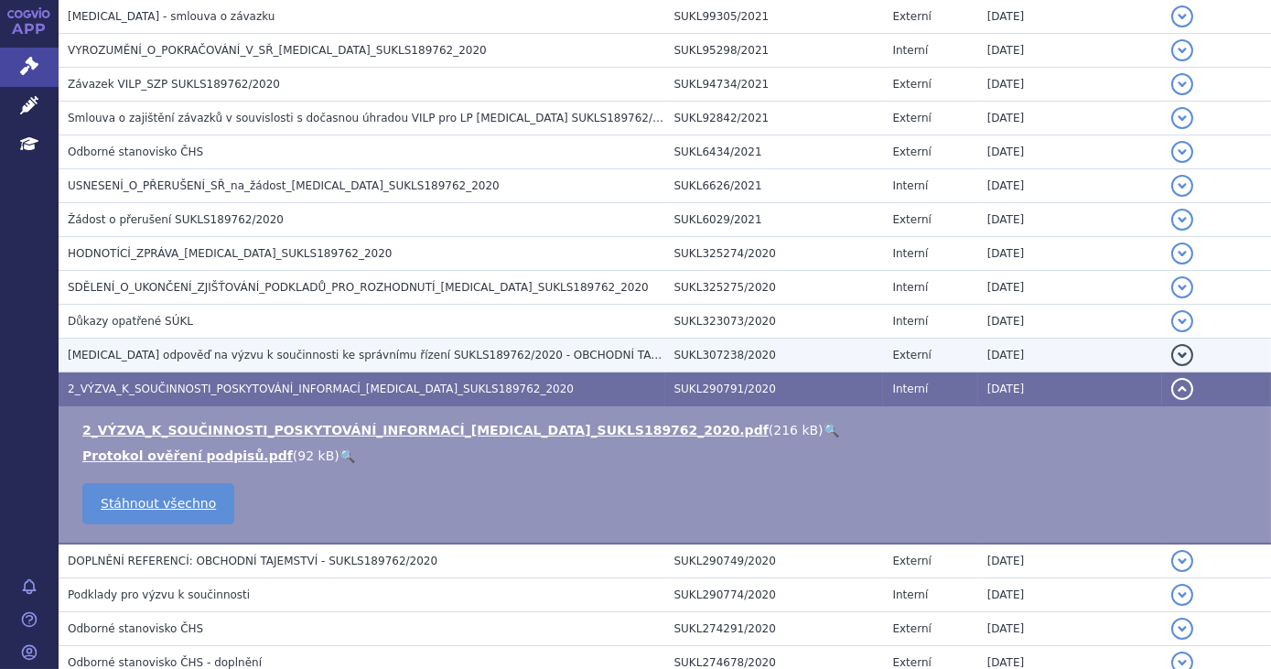
click at [265, 355] on h3 "Xospata odpověď na výzvu k součinnosti ke správnímu řízení SUKLS189762/2020 - O…" at bounding box center [367, 355] width 598 height 18
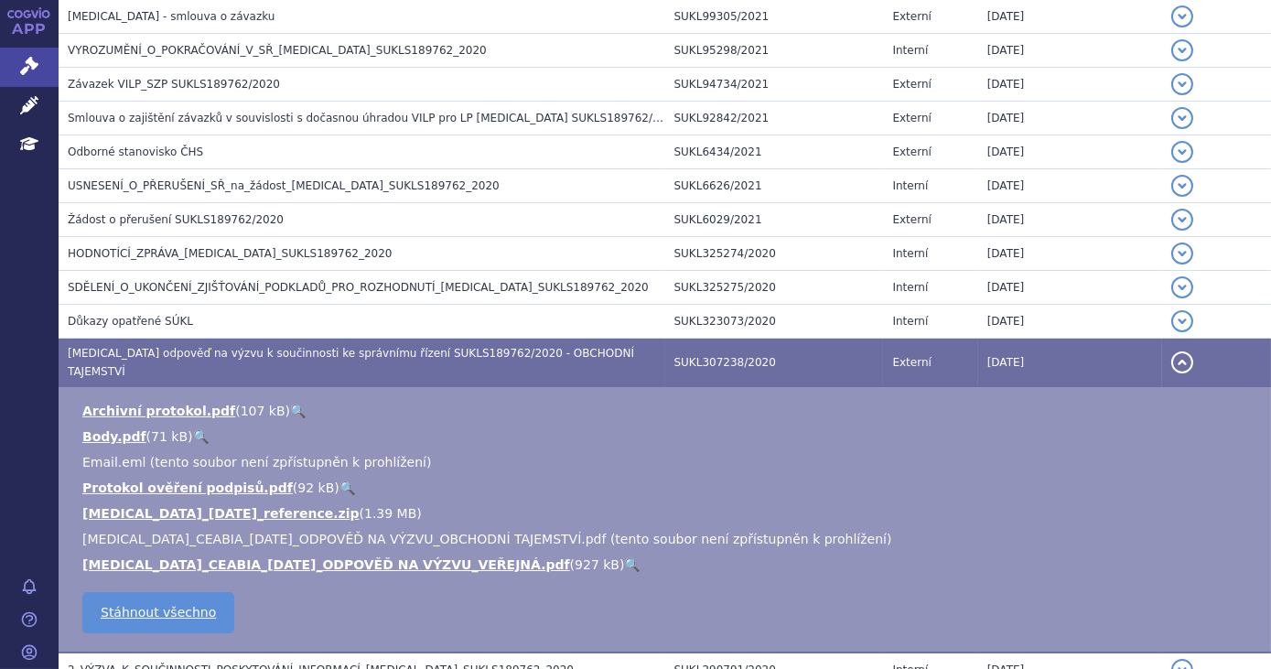
click at [624, 557] on link "🔍" at bounding box center [632, 564] width 16 height 15
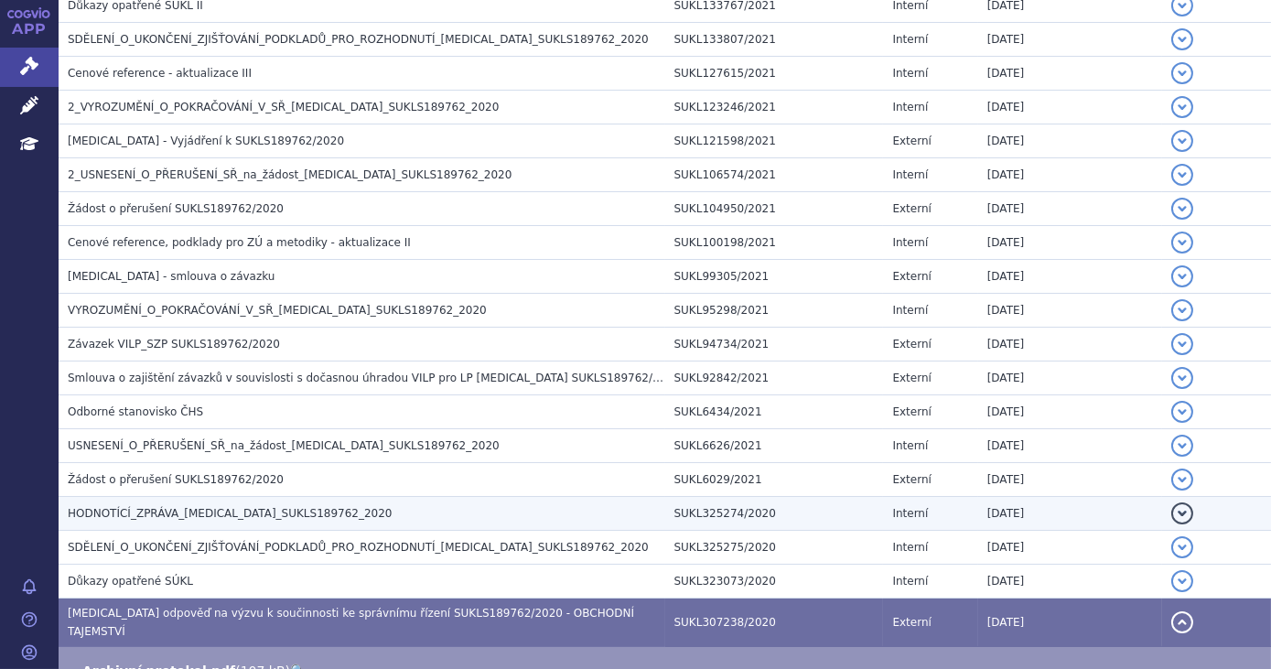
scroll to position [737, 0]
click at [291, 511] on span "HODNOTÍCÍ_ZPRÁVA_XOSPATA_SUKLS189762_2020" at bounding box center [230, 514] width 325 height 13
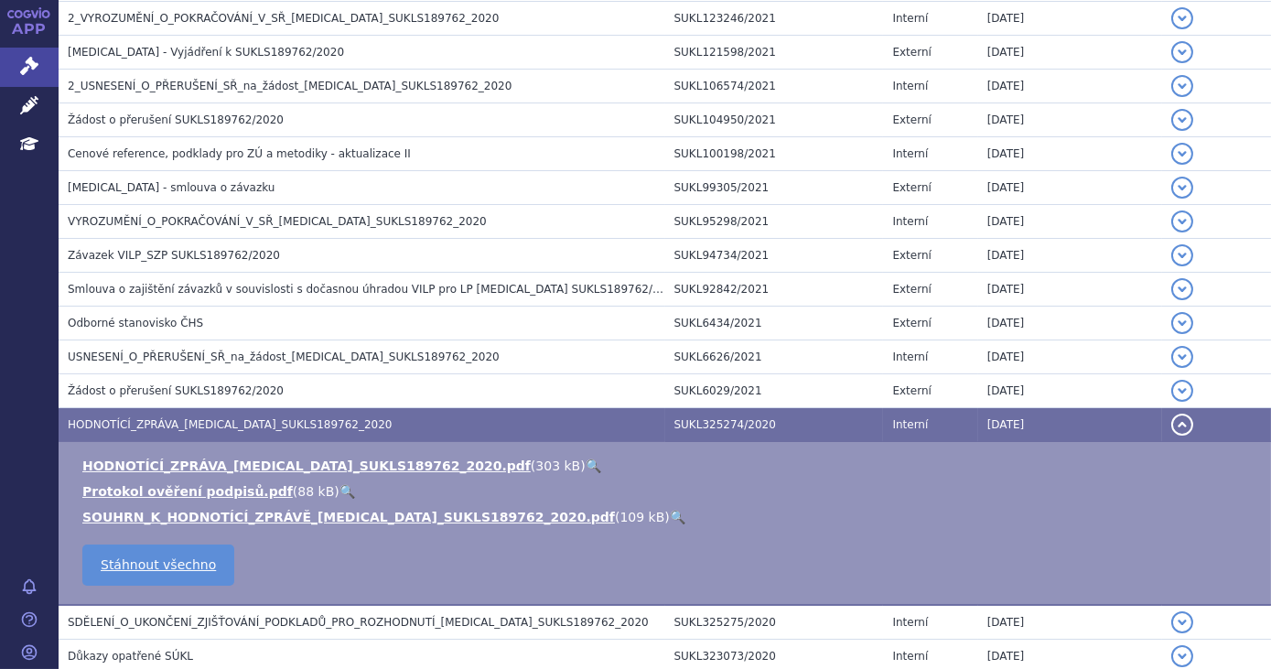
scroll to position [827, 0]
click at [670, 515] on link "🔍" at bounding box center [678, 516] width 16 height 15
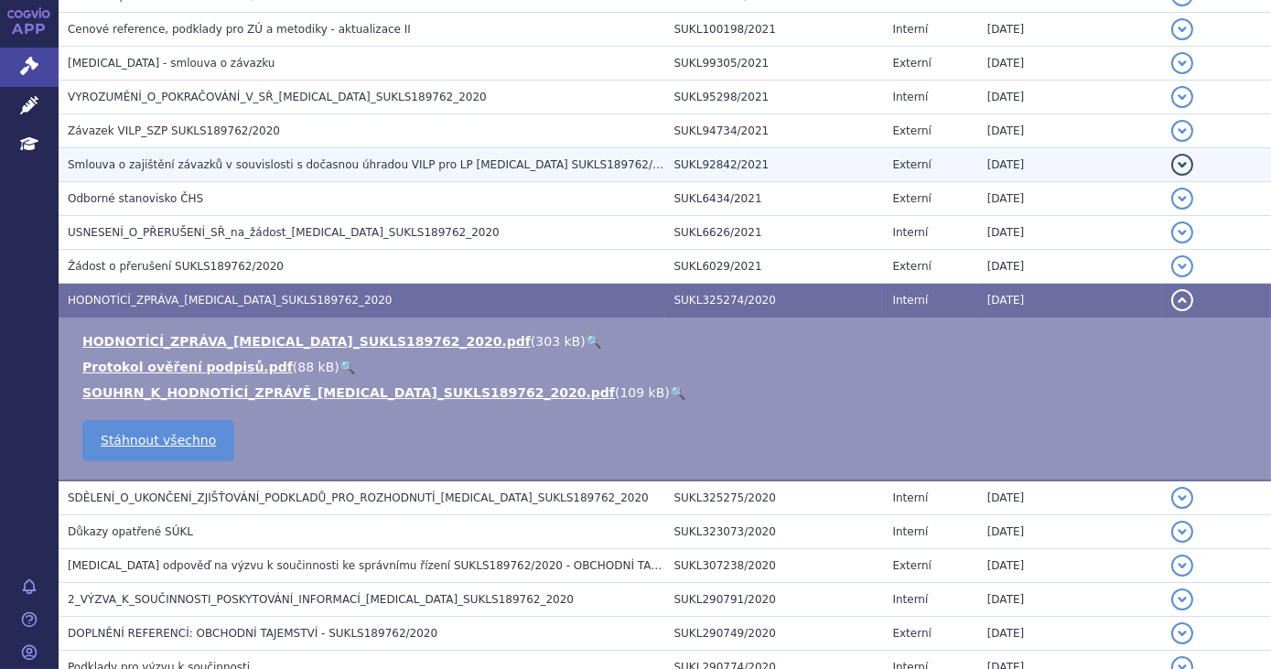
scroll to position [966, 0]
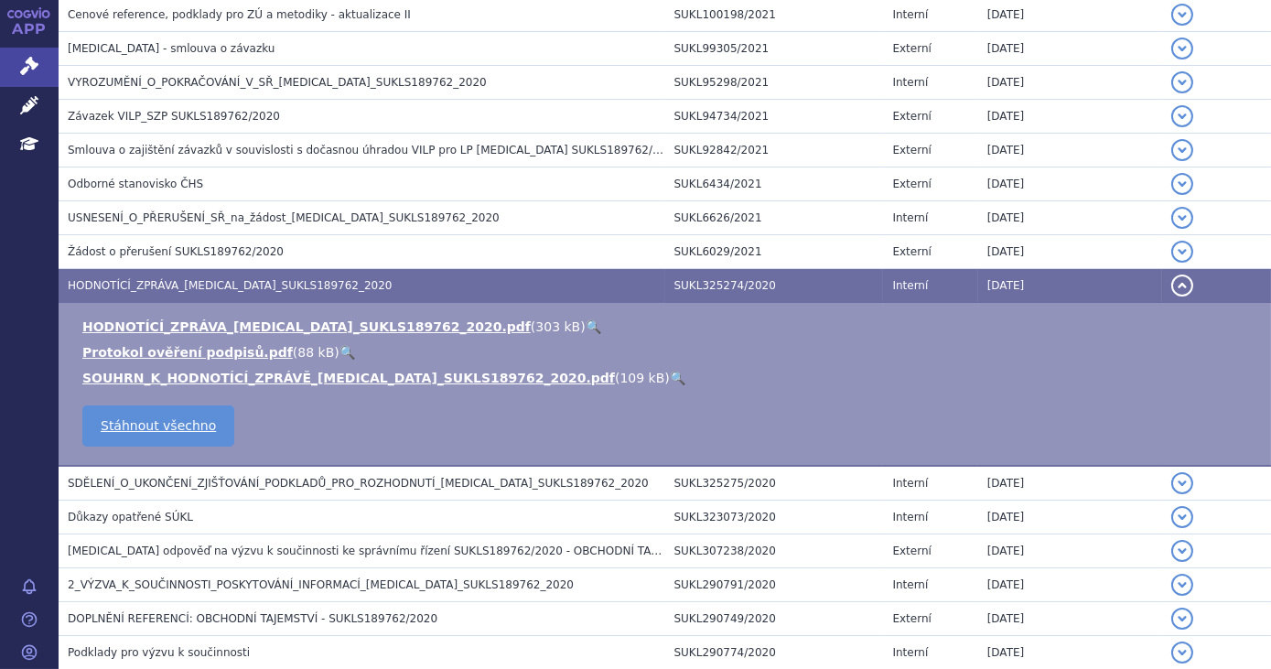
click at [586, 319] on link "🔍" at bounding box center [594, 326] width 16 height 15
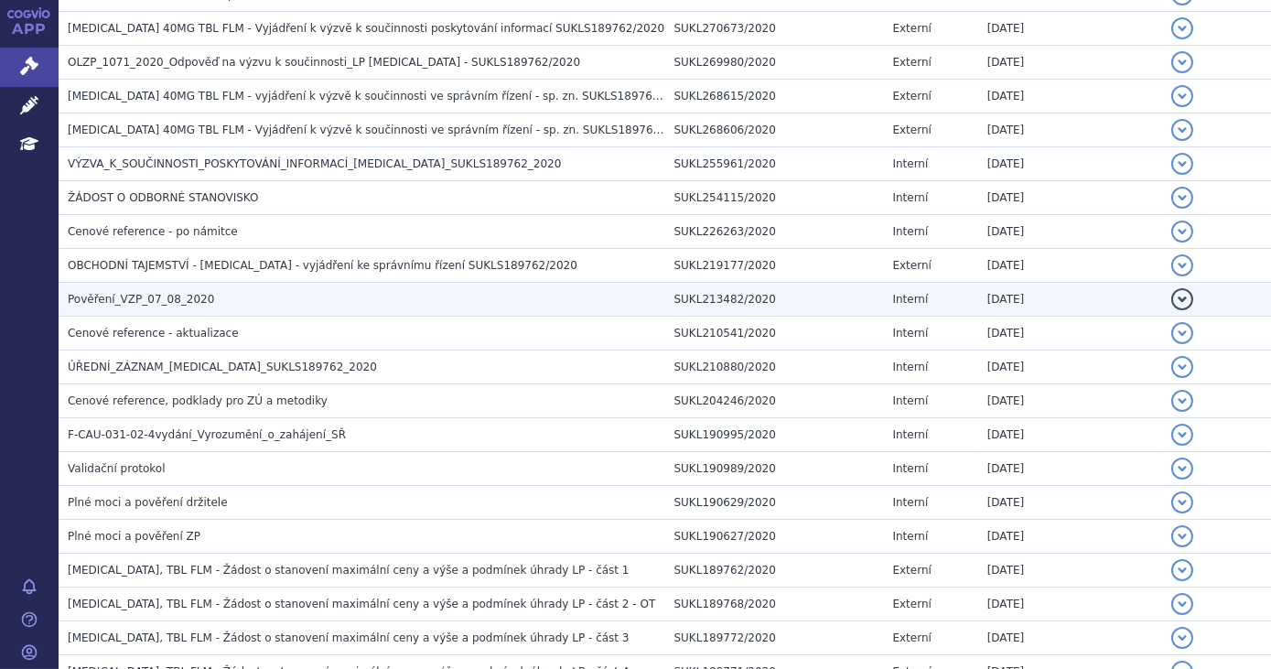
scroll to position [1310, 0]
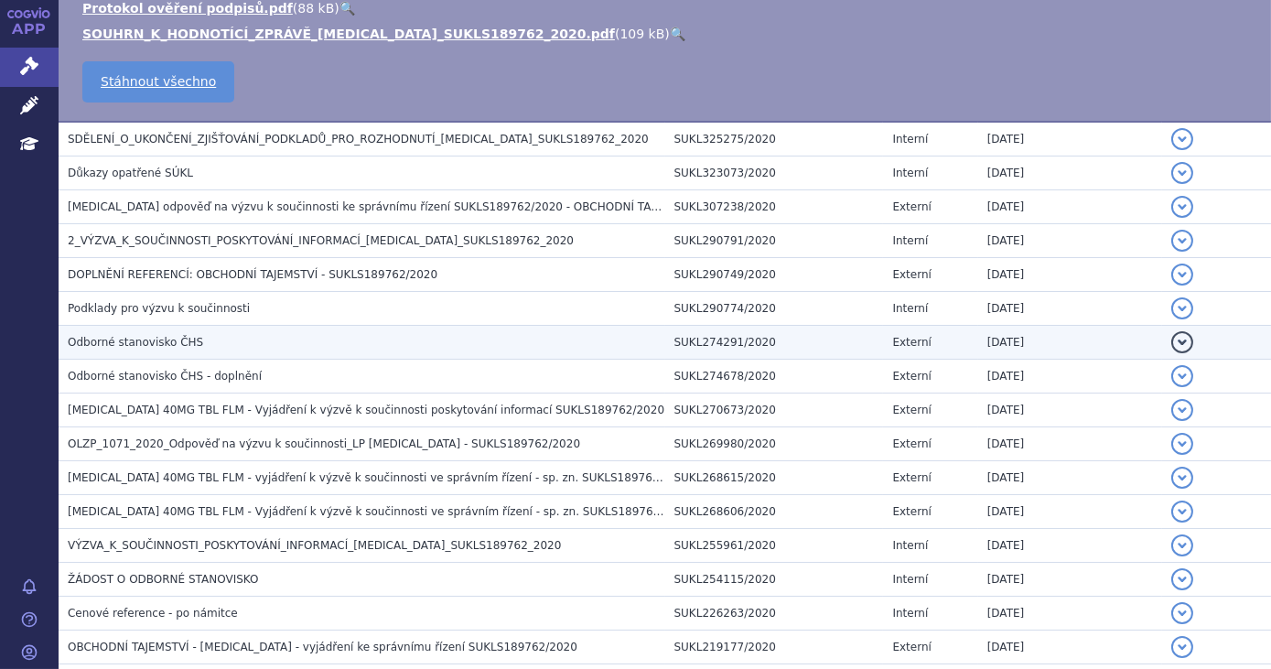
click at [173, 338] on span "Odborné stanovisko ČHS" at bounding box center [135, 342] width 135 height 13
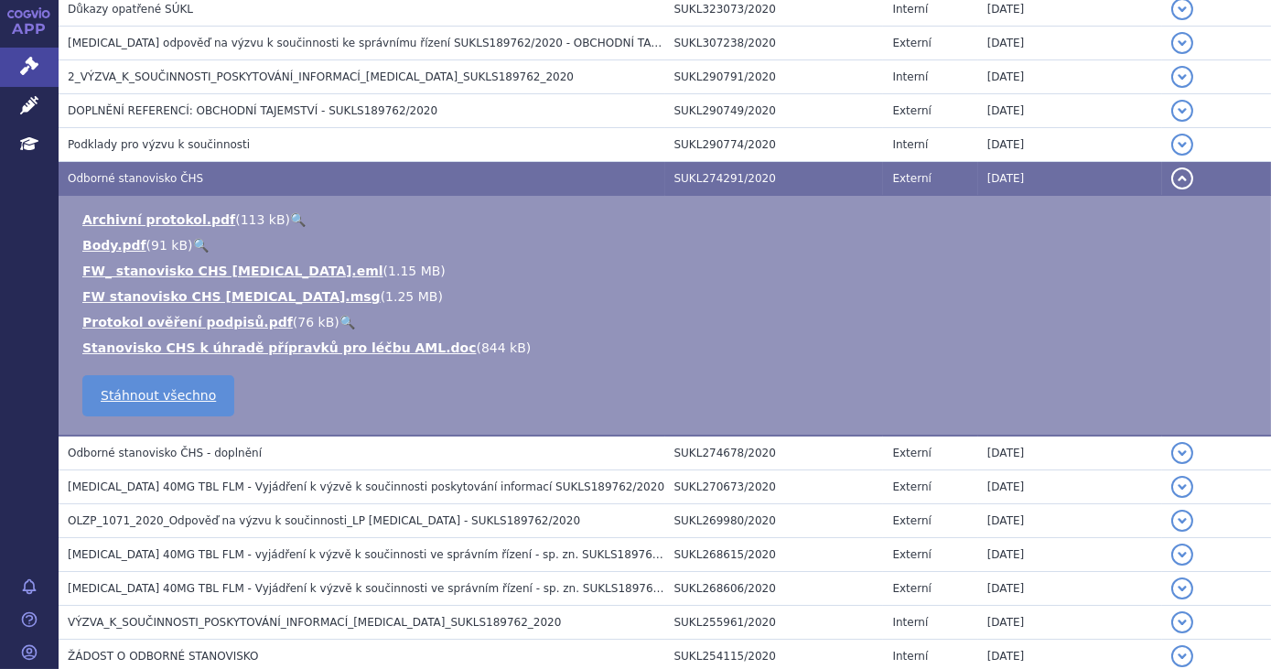
scroll to position [1146, 0]
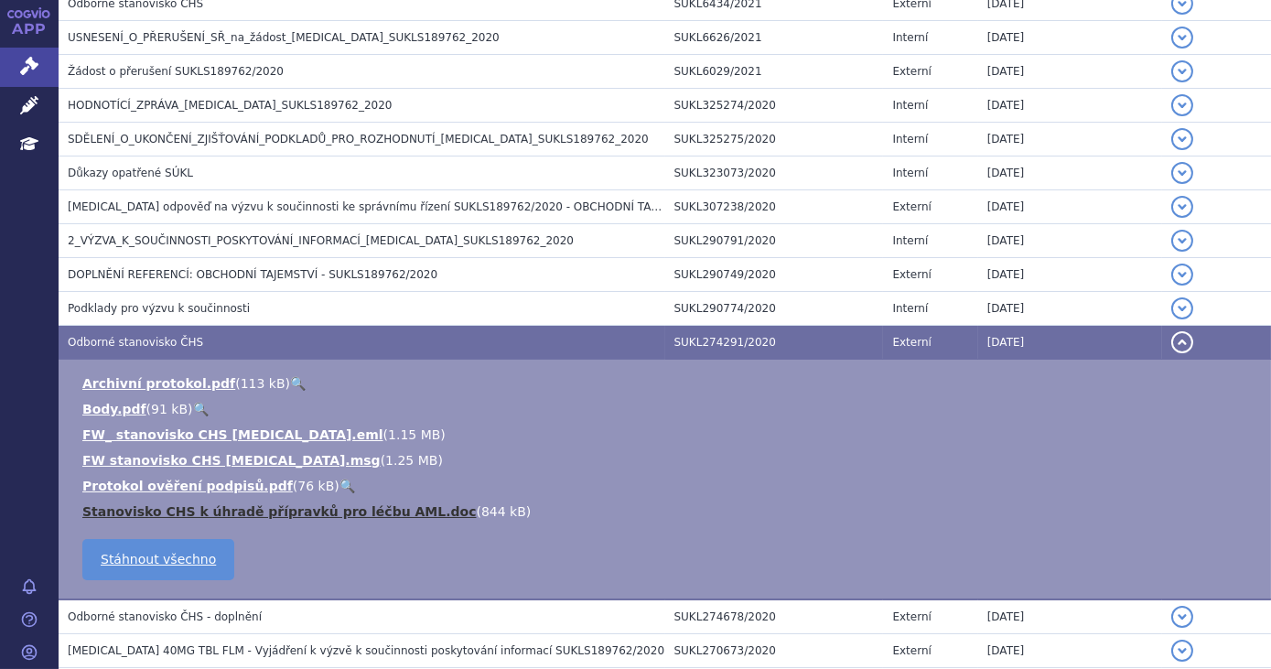
click at [397, 504] on link "Stanovisko CHS k úhradě přípravků pro léčbu AML.doc" at bounding box center [279, 511] width 395 height 15
